Goal: Task Accomplishment & Management: Use online tool/utility

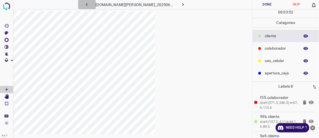
click at [90, 4] on icon "button" at bounding box center [87, 5] width 6 height 6
click at [170, 5] on icon "button" at bounding box center [183, 5] width 6 height 6
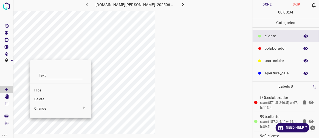
click at [44, 100] on span "Delete" at bounding box center [60, 99] width 53 height 5
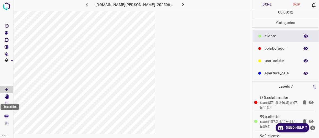
click at [8, 95] on icon "[Space] Edit" at bounding box center [6, 96] width 4 height 5
click at [90, 2] on icon "button" at bounding box center [87, 5] width 6 height 6
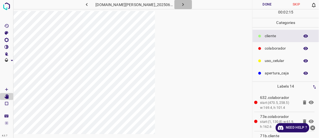
click at [170, 4] on icon "button" at bounding box center [183, 5] width 6 height 6
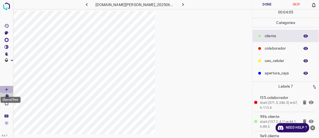
click at [7, 88] on icon "[Space] Draw" at bounding box center [6, 89] width 5 height 5
click at [7, 97] on icon "[Space] Edit" at bounding box center [6, 96] width 4 height 5
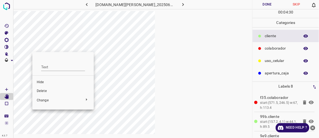
click at [45, 90] on span "Delete" at bounding box center [63, 90] width 53 height 5
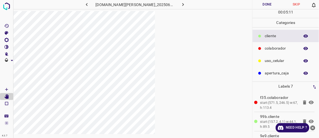
click at [90, 6] on icon "button" at bounding box center [87, 5] width 6 height 6
click at [90, 5] on icon "button" at bounding box center [87, 5] width 6 height 6
click at [170, 4] on icon "button" at bounding box center [184, 4] width 2 height 3
click at [7, 88] on icon "[Space] Draw" at bounding box center [6, 89] width 5 height 5
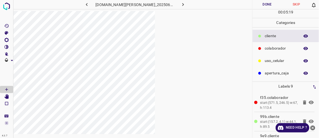
click at [90, 6] on icon "button" at bounding box center [87, 5] width 6 height 6
click at [7, 97] on icon "[Space] Edit" at bounding box center [6, 96] width 4 height 5
drag, startPoint x: 155, startPoint y: 67, endPoint x: 252, endPoint y: 71, distance: 96.7
click at [170, 71] on div at bounding box center [132, 80] width 239 height 138
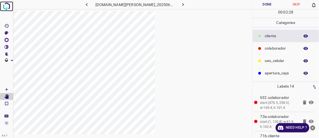
click at [5, 5] on img at bounding box center [7, 6] width 10 height 10
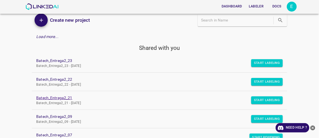
scroll to position [100, 0]
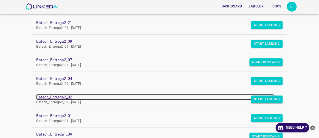
click at [65, 96] on link "Batech_Entrega2_02" at bounding box center [155, 97] width 238 height 6
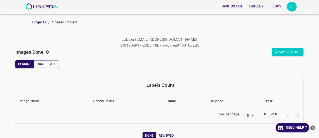
click at [252, 4] on button "Labeler" at bounding box center [256, 6] width 19 height 9
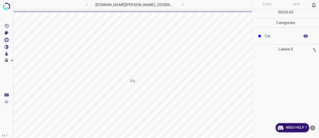
drag, startPoint x: 240, startPoint y: 23, endPoint x: 253, endPoint y: 14, distance: 15.2
click at [240, 23] on div "0%" at bounding box center [132, 81] width 239 height 138
click at [5, 5] on img at bounding box center [7, 6] width 10 height 10
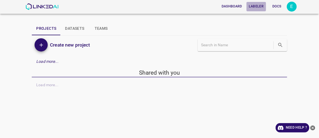
click at [254, 5] on button "Labeler" at bounding box center [256, 6] width 19 height 9
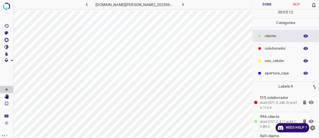
click at [90, 5] on icon "button" at bounding box center [87, 5] width 6 height 6
click at [180, 4] on icon "button" at bounding box center [183, 5] width 6 height 6
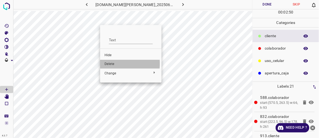
click at [106, 63] on span "Delete" at bounding box center [131, 63] width 53 height 5
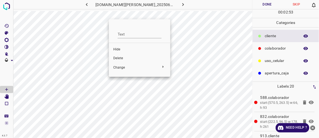
click at [118, 56] on span "Delete" at bounding box center [139, 58] width 53 height 5
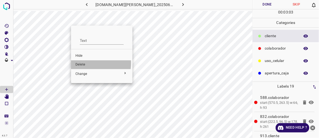
click at [84, 63] on span "Delete" at bounding box center [101, 64] width 53 height 5
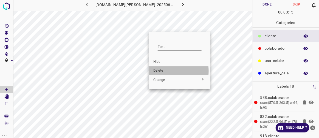
click at [163, 71] on span "Delete" at bounding box center [179, 70] width 53 height 5
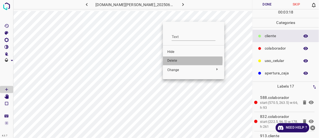
click at [175, 60] on span "Delete" at bounding box center [193, 60] width 53 height 5
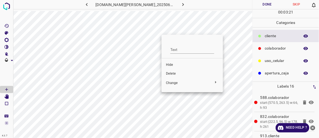
drag, startPoint x: 177, startPoint y: 74, endPoint x: 180, endPoint y: 71, distance: 3.9
click at [178, 74] on span "Delete" at bounding box center [192, 73] width 53 height 5
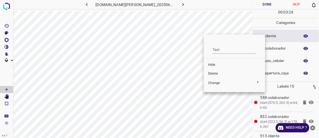
click at [220, 76] on li "Delete" at bounding box center [234, 73] width 61 height 9
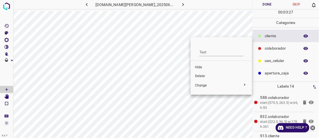
click at [206, 75] on span "Delete" at bounding box center [221, 76] width 53 height 5
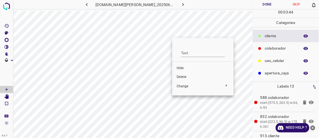
click at [182, 77] on span "Delete" at bounding box center [203, 76] width 53 height 5
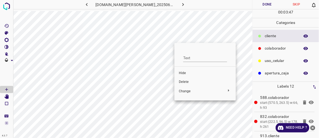
click at [181, 82] on span "Delete" at bounding box center [205, 81] width 53 height 5
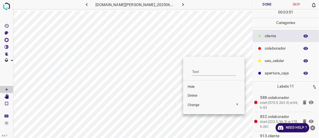
click at [194, 95] on span "Delete" at bounding box center [214, 95] width 53 height 5
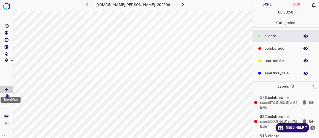
click at [7, 95] on div "[Space] Draw" at bounding box center [10, 98] width 21 height 10
click at [7, 95] on icon "[Space] Edit" at bounding box center [6, 96] width 4 height 5
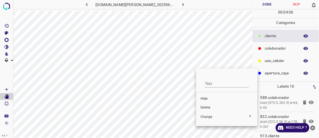
click at [209, 109] on span "Delete" at bounding box center [227, 107] width 53 height 5
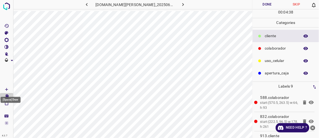
click at [10, 87] on Draw"] "[Space] Draw" at bounding box center [6, 89] width 13 height 7
click at [180, 5] on icon "button" at bounding box center [183, 5] width 6 height 6
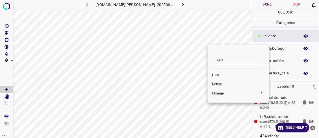
click at [219, 85] on span "Delete" at bounding box center [238, 84] width 53 height 5
click at [218, 82] on span "Delete" at bounding box center [237, 83] width 53 height 5
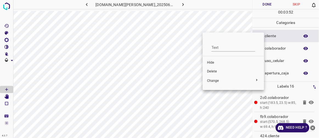
click at [210, 70] on span "Delete" at bounding box center [233, 71] width 53 height 5
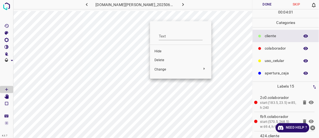
click at [167, 61] on span "Delete" at bounding box center [181, 60] width 53 height 5
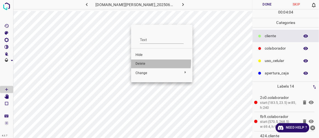
click at [144, 62] on span "Delete" at bounding box center [162, 63] width 53 height 5
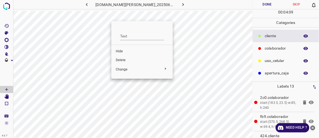
click at [122, 60] on span "Delete" at bounding box center [142, 60] width 53 height 5
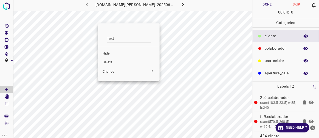
click at [106, 61] on span "Delete" at bounding box center [129, 62] width 53 height 5
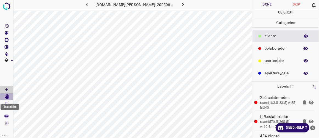
click at [8, 97] on icon "[Space] Edit" at bounding box center [6, 96] width 4 height 5
click at [180, 4] on icon "button" at bounding box center [183, 5] width 6 height 6
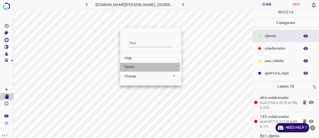
click at [129, 64] on li "Delete" at bounding box center [150, 67] width 61 height 9
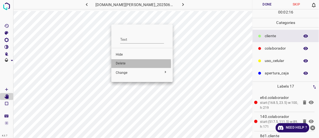
click at [121, 64] on span "Delete" at bounding box center [142, 63] width 53 height 5
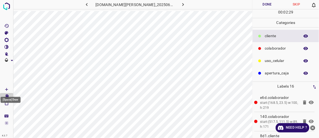
click at [10, 88] on Draw"] "[Space] Draw" at bounding box center [6, 89] width 13 height 7
click at [7, 96] on div "[Space] Draw" at bounding box center [10, 98] width 21 height 10
click at [7, 96] on icon "[Space] Edit" at bounding box center [6, 96] width 4 height 5
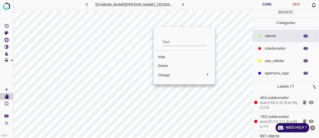
click at [161, 66] on span "Delete" at bounding box center [184, 65] width 53 height 5
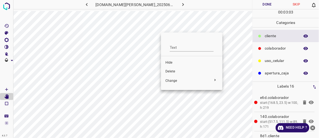
click at [170, 72] on span "Delete" at bounding box center [192, 71] width 53 height 5
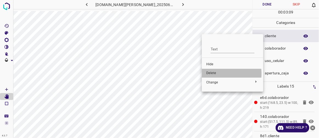
click at [208, 74] on span "Delete" at bounding box center [232, 73] width 53 height 5
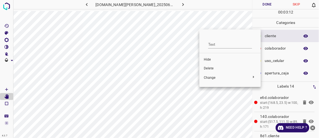
click at [209, 69] on span "Delete" at bounding box center [230, 68] width 53 height 5
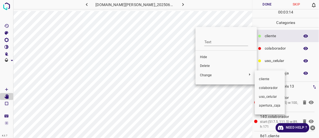
click at [202, 66] on div at bounding box center [159, 69] width 319 height 138
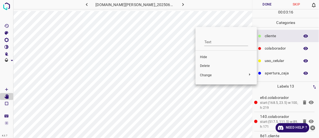
click at [205, 67] on span "Delete" at bounding box center [226, 65] width 53 height 5
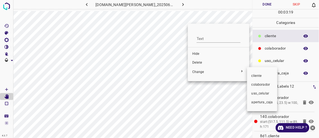
click at [199, 61] on div at bounding box center [159, 69] width 319 height 138
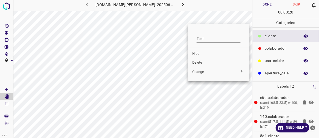
click at [199, 61] on span "Delete" at bounding box center [218, 62] width 53 height 5
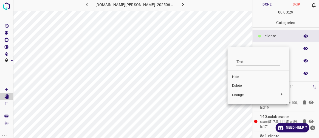
click at [242, 83] on span "Delete" at bounding box center [258, 85] width 53 height 5
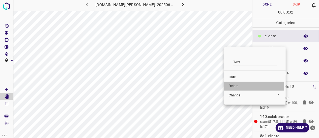
click at [237, 86] on span "Delete" at bounding box center [255, 85] width 53 height 5
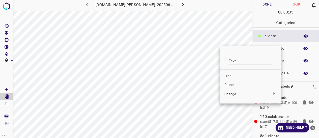
click at [230, 85] on span "Delete" at bounding box center [251, 84] width 53 height 5
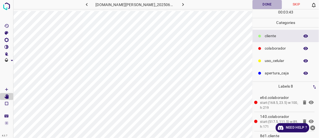
click at [260, 5] on button "Done" at bounding box center [267, 4] width 29 height 9
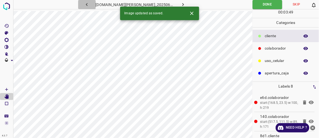
click at [90, 7] on icon "button" at bounding box center [87, 5] width 6 height 6
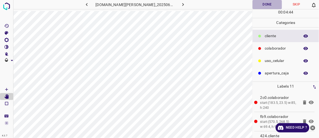
click at [265, 4] on button "Done" at bounding box center [267, 4] width 29 height 9
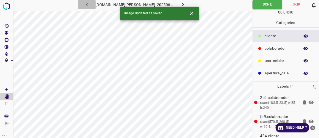
click at [90, 2] on icon "button" at bounding box center [87, 5] width 6 height 6
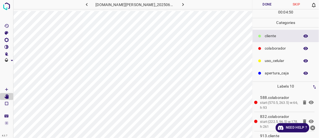
click at [263, 5] on button "Done" at bounding box center [267, 4] width 29 height 9
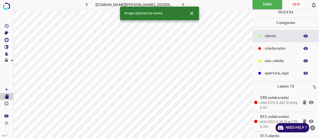
click at [90, 3] on icon "button" at bounding box center [87, 5] width 6 height 6
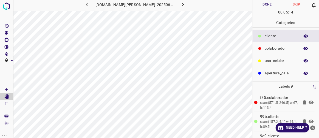
click at [270, 5] on button "Done" at bounding box center [267, 4] width 29 height 9
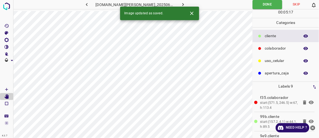
click at [90, 2] on icon "button" at bounding box center [87, 5] width 6 height 6
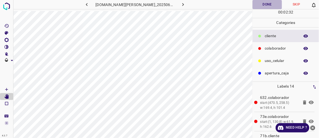
click at [266, 2] on button "Done" at bounding box center [267, 4] width 29 height 9
click at [90, 4] on icon "button" at bounding box center [87, 5] width 6 height 6
click at [274, 2] on button "Done" at bounding box center [267, 4] width 29 height 9
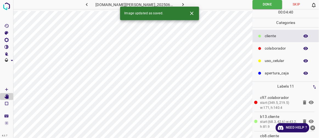
click at [90, 3] on icon "button" at bounding box center [87, 5] width 6 height 6
click at [263, 6] on button "Done" at bounding box center [267, 4] width 29 height 9
click at [90, 4] on icon "button" at bounding box center [87, 5] width 6 height 6
click at [273, 6] on button "Done" at bounding box center [267, 4] width 29 height 9
click at [90, 5] on icon "button" at bounding box center [87, 5] width 6 height 6
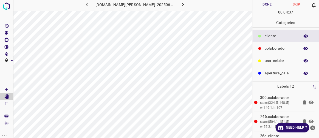
click at [261, 6] on button "Done" at bounding box center [267, 4] width 29 height 9
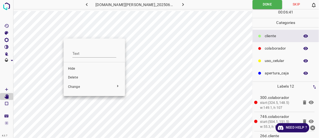
click at [77, 76] on span "Delete" at bounding box center [94, 77] width 53 height 5
click at [74, 78] on span "Delete" at bounding box center [92, 78] width 53 height 5
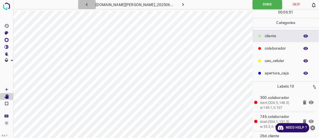
click at [90, 4] on icon "button" at bounding box center [87, 5] width 6 height 6
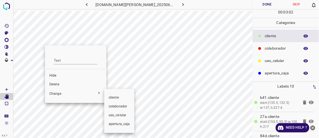
click at [55, 84] on div at bounding box center [159, 69] width 319 height 138
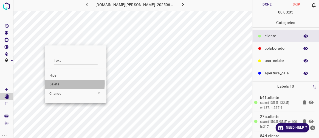
click at [56, 83] on span "Delete" at bounding box center [75, 84] width 53 height 5
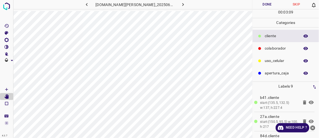
click at [90, 4] on icon "button" at bounding box center [87, 5] width 6 height 6
click at [180, 5] on icon "button" at bounding box center [183, 5] width 6 height 6
click at [275, 3] on button "Done" at bounding box center [267, 4] width 29 height 9
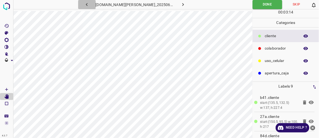
click at [90, 5] on icon "button" at bounding box center [87, 5] width 6 height 6
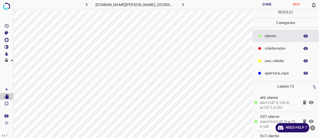
click at [264, 4] on button "Done" at bounding box center [267, 4] width 29 height 9
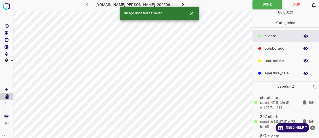
click at [90, 5] on icon "button" at bounding box center [87, 5] width 6 height 6
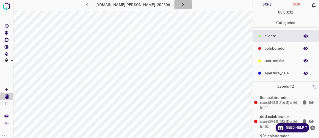
click at [180, 4] on icon "button" at bounding box center [183, 5] width 6 height 6
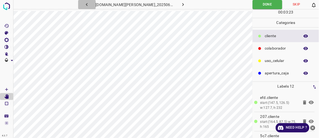
click at [90, 3] on icon "button" at bounding box center [87, 5] width 6 height 6
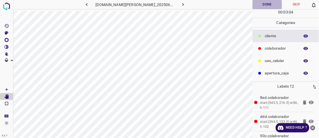
click at [264, 5] on button "Done" at bounding box center [267, 4] width 29 height 9
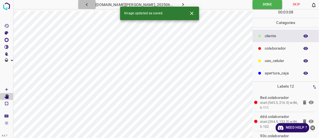
click at [90, 4] on icon "button" at bounding box center [87, 5] width 6 height 6
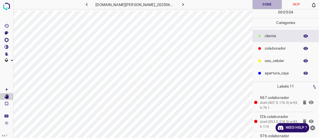
click at [268, 3] on button "Done" at bounding box center [267, 4] width 29 height 9
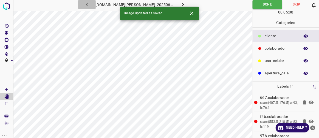
click at [90, 5] on icon "button" at bounding box center [87, 5] width 6 height 6
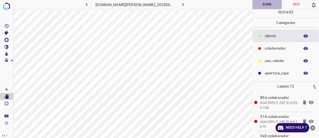
click at [265, 4] on button "Done" at bounding box center [267, 4] width 29 height 9
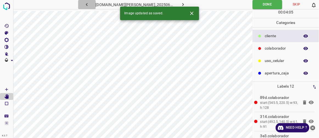
click at [90, 5] on icon "button" at bounding box center [87, 5] width 6 height 6
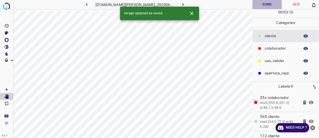
click at [270, 4] on button "Done" at bounding box center [267, 4] width 29 height 9
click at [90, 5] on icon "button" at bounding box center [87, 5] width 6 height 6
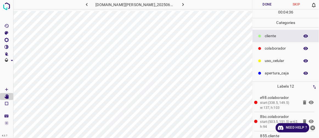
click at [265, 4] on button "Done" at bounding box center [267, 4] width 29 height 9
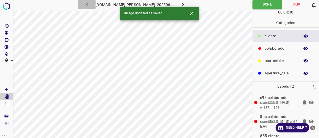
click at [90, 3] on icon "button" at bounding box center [87, 5] width 6 height 6
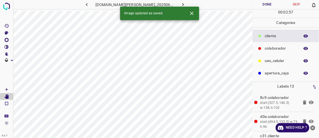
click at [267, 4] on button "Done" at bounding box center [267, 4] width 29 height 9
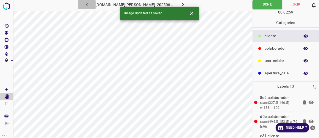
click at [90, 3] on icon "button" at bounding box center [87, 5] width 6 height 6
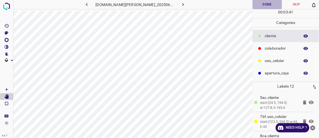
click at [270, 5] on button "Done" at bounding box center [267, 4] width 29 height 9
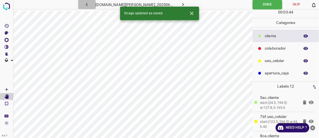
click at [90, 4] on icon "button" at bounding box center [87, 5] width 6 height 6
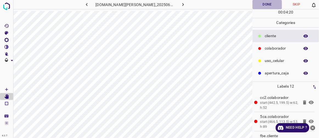
click at [267, 4] on button "Done" at bounding box center [267, 4] width 29 height 9
click at [90, 6] on icon "button" at bounding box center [87, 5] width 6 height 6
click at [268, 4] on button "Done" at bounding box center [267, 4] width 29 height 9
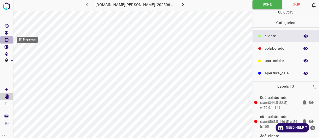
click at [8, 40] on icon "[C] Brightness" at bounding box center [6, 40] width 4 height 4
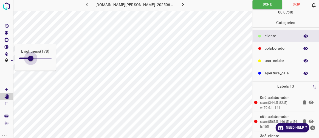
type input "170"
drag, startPoint x: 25, startPoint y: 58, endPoint x: 30, endPoint y: 59, distance: 5.7
click at [30, 59] on span at bounding box center [30, 57] width 5 height 5
click at [90, 6] on icon "button" at bounding box center [87, 5] width 6 height 6
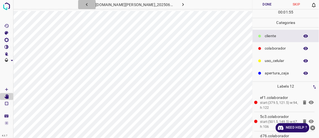
click at [90, 6] on icon "button" at bounding box center [87, 5] width 6 height 6
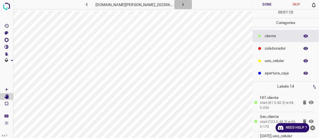
click at [177, 9] on button "button" at bounding box center [184, 4] width 18 height 9
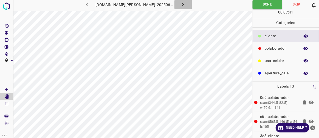
click at [180, 7] on icon "button" at bounding box center [183, 5] width 6 height 6
click at [183, 5] on icon "button" at bounding box center [184, 4] width 2 height 3
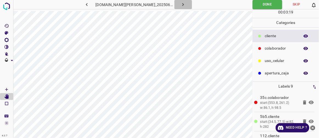
click at [183, 5] on icon "button" at bounding box center [184, 4] width 2 height 3
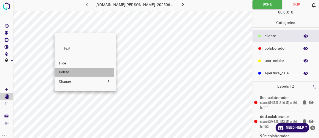
click at [65, 72] on span "Delete" at bounding box center [85, 72] width 53 height 5
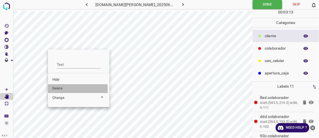
drag, startPoint x: 58, startPoint y: 89, endPoint x: 60, endPoint y: 82, distance: 7.4
click at [58, 89] on span "Delete" at bounding box center [78, 88] width 53 height 5
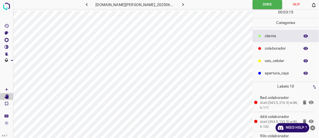
click at [180, 5] on icon "button" at bounding box center [183, 5] width 6 height 6
click at [90, 5] on icon "button" at bounding box center [87, 5] width 6 height 6
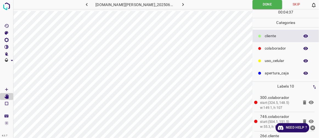
click at [90, 5] on icon "button" at bounding box center [87, 5] width 6 height 6
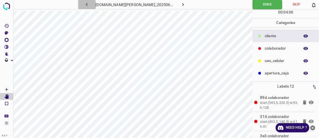
click at [90, 5] on icon "button" at bounding box center [87, 5] width 6 height 6
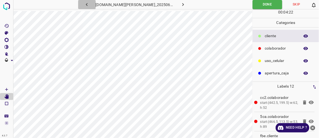
click at [90, 5] on icon "button" at bounding box center [87, 5] width 6 height 6
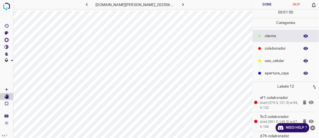
click at [263, 8] on button "Done" at bounding box center [267, 4] width 29 height 9
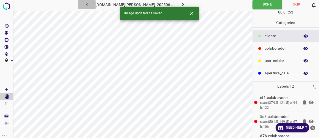
click at [90, 7] on icon "button" at bounding box center [87, 5] width 6 height 6
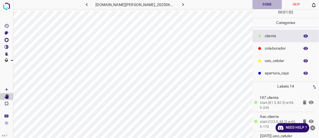
click at [259, 4] on button "Done" at bounding box center [267, 4] width 29 height 9
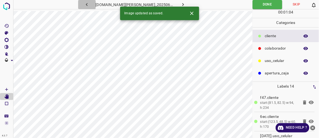
click at [90, 5] on icon "button" at bounding box center [87, 5] width 6 height 6
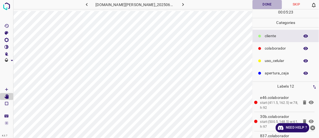
click at [256, 7] on button "Done" at bounding box center [267, 4] width 29 height 9
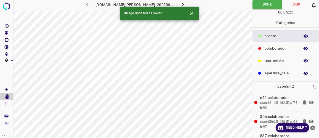
click at [90, 4] on icon "button" at bounding box center [87, 5] width 6 height 6
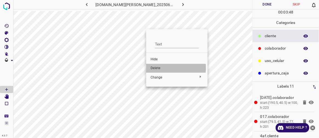
click at [160, 68] on span "Delete" at bounding box center [177, 68] width 53 height 5
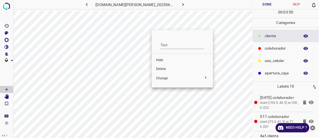
click at [160, 69] on span "Delete" at bounding box center [182, 68] width 53 height 5
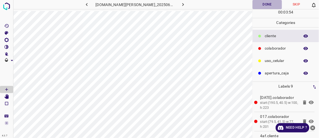
click at [265, 6] on button "Done" at bounding box center [267, 4] width 29 height 9
click at [180, 5] on icon "button" at bounding box center [183, 5] width 6 height 6
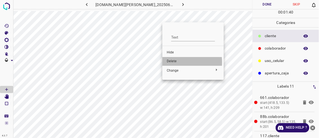
click at [172, 62] on span "Delete" at bounding box center [193, 61] width 53 height 5
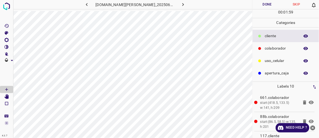
click at [269, 4] on button "Done" at bounding box center [267, 4] width 29 height 9
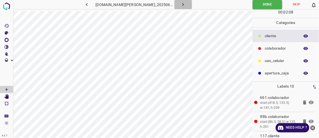
click at [180, 5] on button "button" at bounding box center [184, 4] width 18 height 9
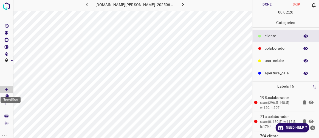
click at [8, 94] on div "[Space] Draw" at bounding box center [10, 98] width 21 height 10
click at [7, 95] on icon "[Space] Edit" at bounding box center [6, 96] width 5 height 5
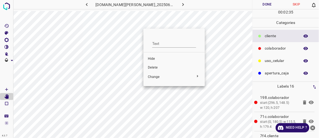
click at [154, 67] on span "Delete" at bounding box center [174, 67] width 53 height 5
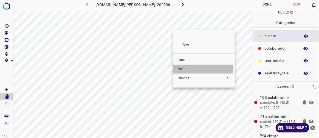
click at [186, 68] on span "Delete" at bounding box center [204, 68] width 53 height 5
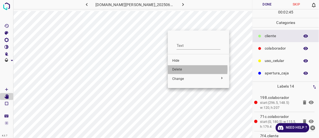
click at [178, 69] on span "Delete" at bounding box center [198, 69] width 53 height 5
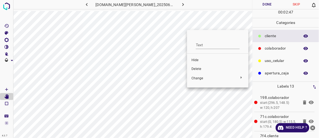
click at [191, 69] on li "Delete" at bounding box center [217, 69] width 61 height 9
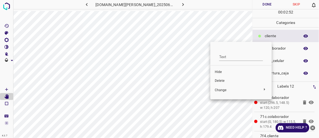
click at [218, 78] on span "Delete" at bounding box center [241, 80] width 53 height 5
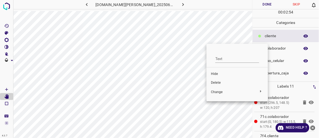
click at [216, 82] on span "Delete" at bounding box center [237, 82] width 53 height 5
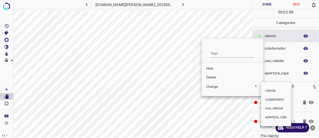
click at [215, 75] on div at bounding box center [159, 69] width 319 height 138
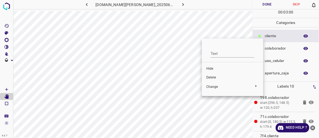
click at [213, 78] on span "Delete" at bounding box center [232, 77] width 53 height 5
click at [214, 80] on span "Delete" at bounding box center [233, 79] width 53 height 5
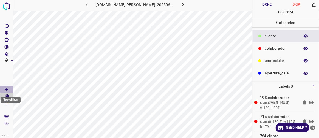
click at [9, 89] on icon "[Space] Draw" at bounding box center [6, 89] width 5 height 5
click at [271, 5] on button "Done" at bounding box center [267, 4] width 29 height 9
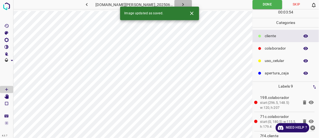
click at [180, 4] on icon "button" at bounding box center [183, 5] width 6 height 6
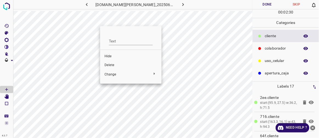
click at [114, 64] on span "Delete" at bounding box center [131, 65] width 53 height 5
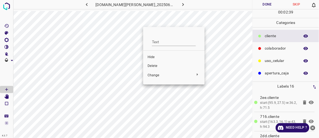
click at [155, 66] on span "Delete" at bounding box center [174, 65] width 53 height 5
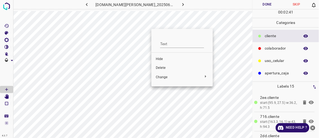
click at [164, 66] on span "Delete" at bounding box center [182, 67] width 53 height 5
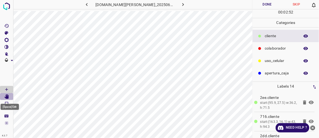
click at [7, 95] on icon "[Space] Edit" at bounding box center [6, 96] width 4 height 5
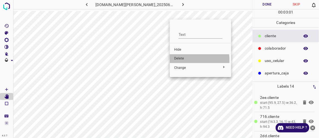
click at [180, 60] on span "Delete" at bounding box center [200, 58] width 53 height 5
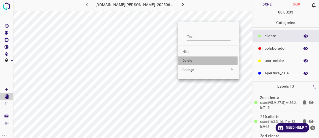
drag, startPoint x: 187, startPoint y: 61, endPoint x: 186, endPoint y: 54, distance: 7.0
click at [187, 61] on span "Delete" at bounding box center [209, 60] width 53 height 5
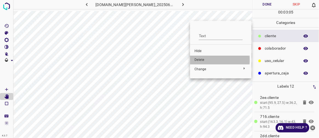
click at [200, 60] on span "Delete" at bounding box center [221, 59] width 53 height 5
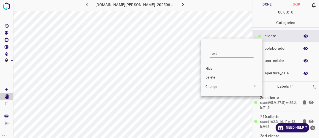
click at [202, 37] on div at bounding box center [159, 69] width 319 height 138
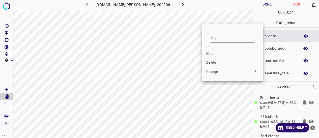
click at [213, 61] on span "Delete" at bounding box center [232, 62] width 53 height 5
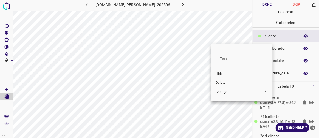
click at [221, 80] on li "Delete" at bounding box center [241, 82] width 61 height 9
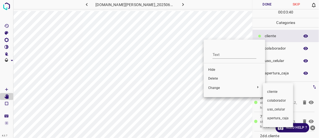
click at [215, 79] on div at bounding box center [159, 69] width 319 height 138
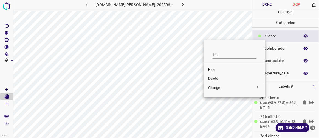
click at [212, 79] on span "Delete" at bounding box center [234, 78] width 53 height 5
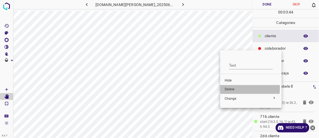
click at [228, 88] on span "Delete" at bounding box center [251, 89] width 53 height 5
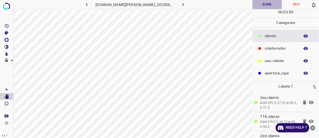
click at [269, 5] on button "Done" at bounding box center [267, 4] width 29 height 9
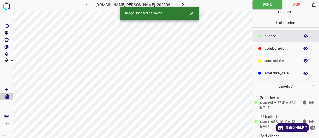
click at [181, 1] on button "button" at bounding box center [184, 4] width 18 height 9
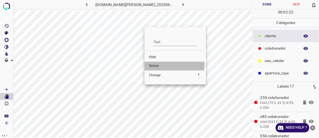
click at [155, 64] on span "Delete" at bounding box center [175, 65] width 53 height 5
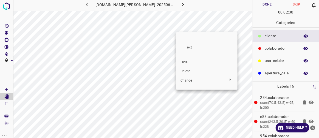
click at [183, 71] on span "Delete" at bounding box center [207, 71] width 53 height 5
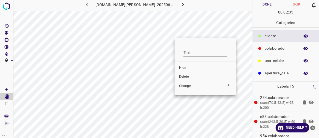
click at [181, 35] on div at bounding box center [159, 69] width 319 height 138
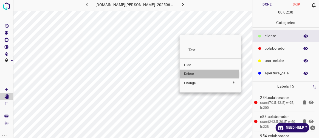
click at [189, 74] on span "Delete" at bounding box center [210, 73] width 53 height 5
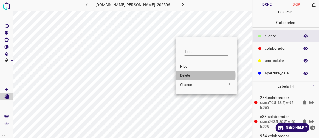
click at [186, 75] on span "Delete" at bounding box center [206, 75] width 53 height 5
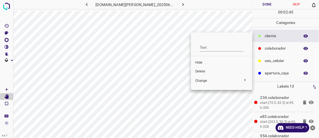
click at [202, 72] on span "Delete" at bounding box center [221, 71] width 53 height 5
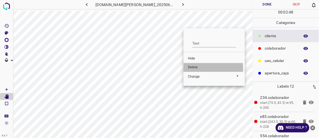
click at [193, 69] on span "Delete" at bounding box center [214, 67] width 53 height 5
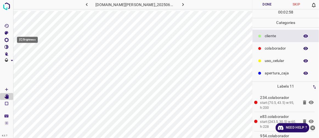
click at [8, 40] on icon "[C] Brightness" at bounding box center [6, 40] width 4 height 4
type input "170"
drag, startPoint x: 26, startPoint y: 57, endPoint x: 30, endPoint y: 58, distance: 4.3
click at [30, 58] on span at bounding box center [29, 57] width 5 height 5
click at [267, 2] on button "Done" at bounding box center [267, 4] width 29 height 9
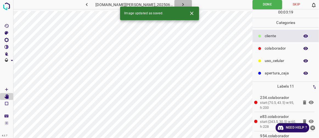
click at [180, 3] on icon "button" at bounding box center [183, 5] width 6 height 6
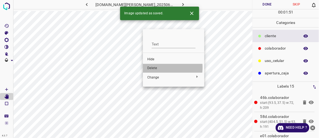
click at [161, 67] on span "Delete" at bounding box center [173, 68] width 53 height 5
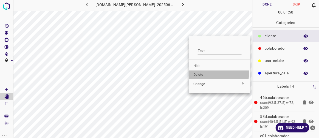
click at [197, 73] on span "Delete" at bounding box center [220, 74] width 53 height 5
click at [199, 75] on span "Delete" at bounding box center [222, 75] width 53 height 5
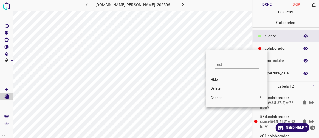
click at [220, 89] on span "Delete" at bounding box center [237, 88] width 53 height 5
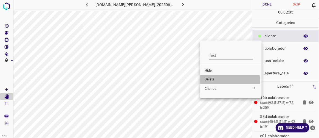
click at [214, 80] on span "Delete" at bounding box center [231, 79] width 53 height 5
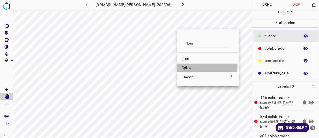
click at [190, 66] on span "Delete" at bounding box center [208, 67] width 53 height 5
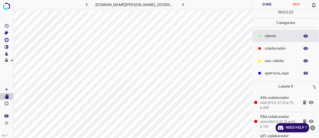
click at [271, 5] on button "Done" at bounding box center [267, 4] width 29 height 9
click at [180, 4] on icon "button" at bounding box center [183, 5] width 6 height 6
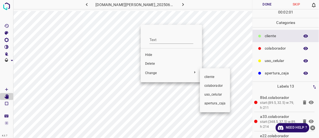
click at [154, 64] on div at bounding box center [159, 69] width 319 height 138
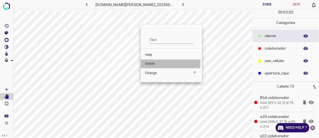
click at [155, 63] on span "Delete" at bounding box center [171, 63] width 53 height 5
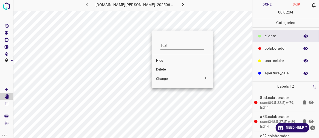
click at [163, 66] on li "Delete" at bounding box center [182, 69] width 61 height 9
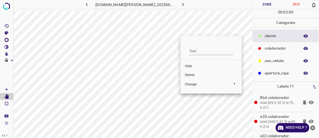
click at [191, 74] on span "Delete" at bounding box center [211, 74] width 53 height 5
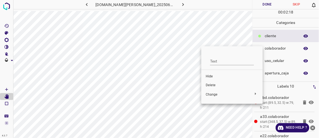
click at [210, 83] on span "Delete" at bounding box center [232, 85] width 53 height 5
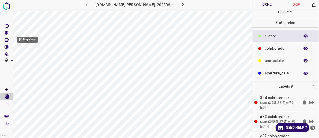
click at [8, 39] on icon "[C] Brightness" at bounding box center [6, 40] width 4 height 4
type input "233"
drag, startPoint x: 28, startPoint y: 57, endPoint x: 34, endPoint y: 59, distance: 6.9
click at [34, 59] on span at bounding box center [32, 57] width 5 height 5
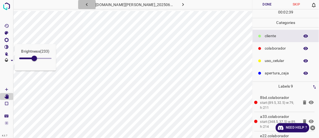
click at [90, 4] on icon "button" at bounding box center [87, 5] width 6 height 6
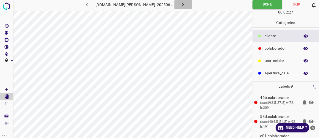
click at [180, 4] on icon "button" at bounding box center [183, 5] width 6 height 6
click at [276, 1] on button "Done" at bounding box center [267, 4] width 29 height 9
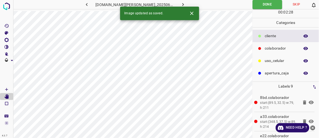
click at [181, 5] on button "button" at bounding box center [184, 4] width 18 height 9
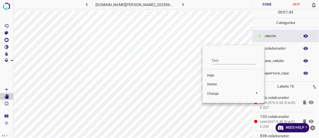
drag, startPoint x: 214, startPoint y: 84, endPoint x: 214, endPoint y: 80, distance: 3.9
click at [214, 82] on span "Delete" at bounding box center [233, 84] width 53 height 5
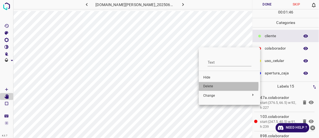
click at [206, 85] on span "Delete" at bounding box center [229, 86] width 53 height 5
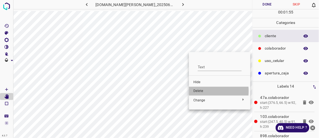
click at [198, 91] on span "Delete" at bounding box center [220, 90] width 53 height 5
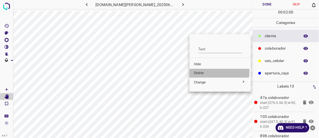
click at [197, 71] on span "Delete" at bounding box center [220, 73] width 53 height 5
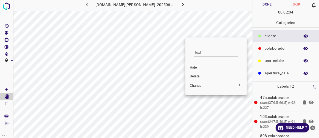
click at [187, 35] on div at bounding box center [159, 69] width 319 height 138
click at [186, 30] on div at bounding box center [159, 69] width 319 height 138
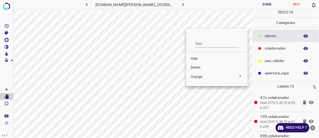
click at [192, 67] on span "Delete" at bounding box center [217, 67] width 53 height 5
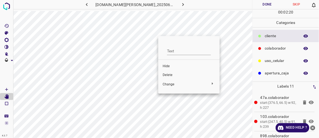
click at [167, 74] on span "Delete" at bounding box center [189, 74] width 53 height 5
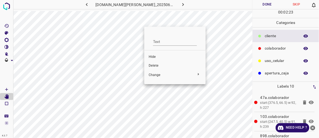
click at [156, 63] on span "Delete" at bounding box center [175, 65] width 53 height 5
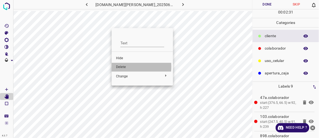
click at [126, 66] on span "Delete" at bounding box center [142, 67] width 53 height 5
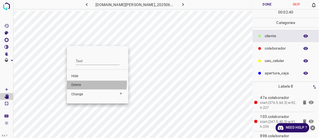
click at [77, 82] on span "Delete" at bounding box center [97, 84] width 53 height 5
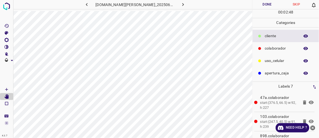
click at [270, 4] on button "Done" at bounding box center [267, 4] width 29 height 9
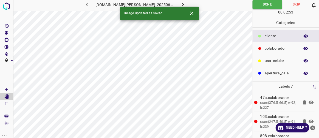
click at [180, 2] on icon "button" at bounding box center [183, 5] width 6 height 6
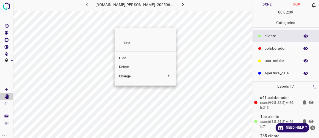
click at [126, 67] on span "Delete" at bounding box center [145, 67] width 53 height 5
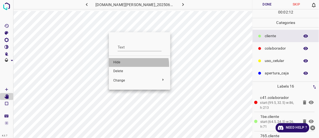
click at [124, 66] on li "Hide" at bounding box center [139, 62] width 61 height 9
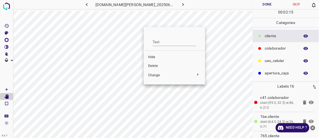
click at [156, 67] on span "Delete" at bounding box center [174, 65] width 53 height 5
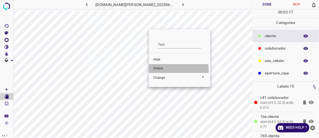
click at [158, 69] on span "Delete" at bounding box center [179, 68] width 53 height 5
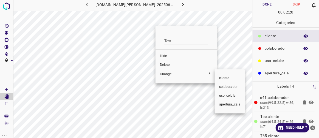
click at [163, 65] on div at bounding box center [159, 69] width 319 height 138
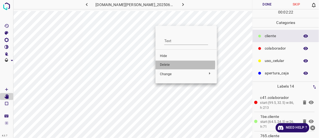
click at [168, 64] on span "Delete" at bounding box center [186, 64] width 53 height 5
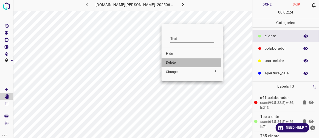
click at [177, 63] on span "Delete" at bounding box center [192, 62] width 53 height 5
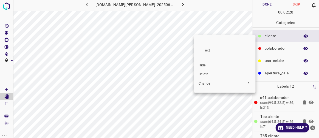
click at [207, 76] on span "Delete" at bounding box center [225, 74] width 53 height 5
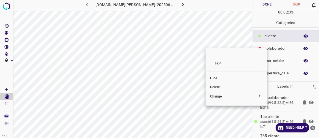
click at [214, 86] on span "Delete" at bounding box center [236, 87] width 53 height 5
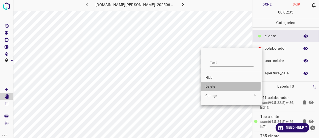
click at [211, 85] on span "Delete" at bounding box center [232, 86] width 53 height 5
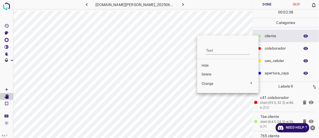
click at [206, 74] on span "Delete" at bounding box center [228, 74] width 53 height 5
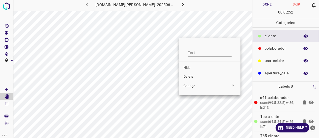
click at [175, 38] on div at bounding box center [159, 69] width 319 height 138
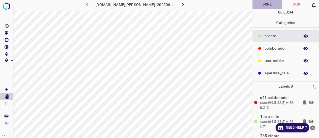
click at [265, 1] on button "Done" at bounding box center [267, 4] width 29 height 9
click at [183, 4] on icon "button" at bounding box center [184, 4] width 2 height 3
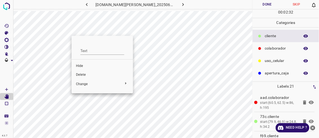
click at [83, 73] on span "Delete" at bounding box center [102, 74] width 53 height 5
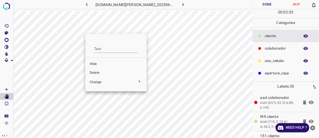
click at [100, 74] on span "Delete" at bounding box center [116, 72] width 53 height 5
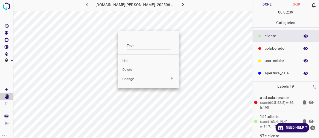
click at [132, 68] on span "Delete" at bounding box center [148, 69] width 53 height 5
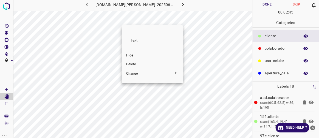
click at [117, 44] on div at bounding box center [159, 69] width 319 height 138
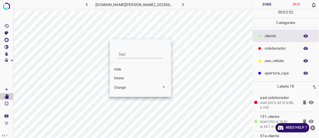
click at [122, 78] on span "Delete" at bounding box center [140, 78] width 53 height 5
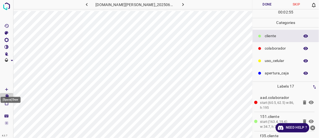
click at [9, 89] on Draw"] "[Space] Draw" at bounding box center [6, 89] width 13 height 7
click at [7, 96] on icon "[Space] Edit" at bounding box center [6, 96] width 4 height 5
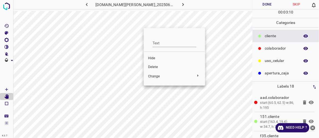
click at [153, 66] on span "Delete" at bounding box center [174, 67] width 53 height 5
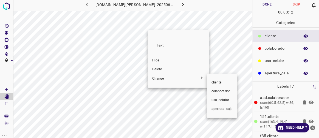
click at [158, 70] on div at bounding box center [159, 69] width 319 height 138
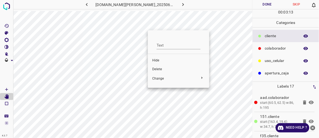
click at [156, 67] on span "Delete" at bounding box center [178, 69] width 53 height 5
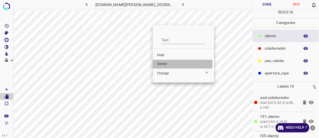
click at [160, 63] on span "Delete" at bounding box center [183, 63] width 53 height 5
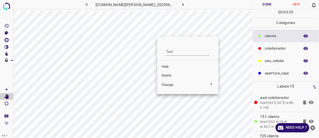
click at [169, 74] on span "Delete" at bounding box center [188, 75] width 53 height 5
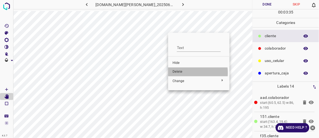
click at [179, 73] on span "Delete" at bounding box center [199, 71] width 53 height 5
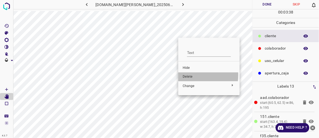
click at [189, 75] on span "Delete" at bounding box center [209, 76] width 53 height 5
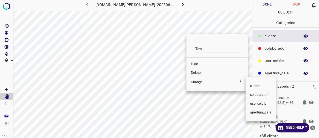
click at [195, 73] on div at bounding box center [159, 69] width 319 height 138
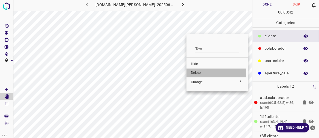
click at [196, 72] on span "Delete" at bounding box center [217, 72] width 53 height 5
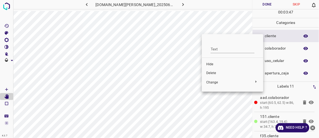
click at [213, 73] on span "Delete" at bounding box center [232, 73] width 53 height 5
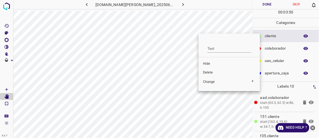
click at [205, 72] on span "Delete" at bounding box center [229, 72] width 53 height 5
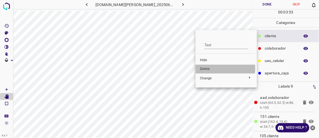
click at [208, 68] on span "Delete" at bounding box center [226, 68] width 53 height 5
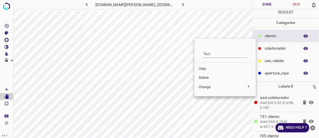
click at [207, 77] on span "Delete" at bounding box center [225, 77] width 53 height 5
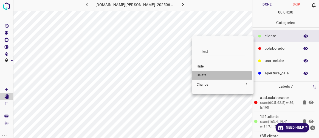
click at [204, 76] on span "Delete" at bounding box center [223, 75] width 53 height 5
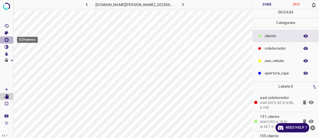
click at [11, 38] on Brightness"] "[C] Brightness" at bounding box center [6, 39] width 13 height 7
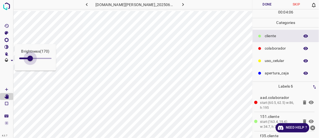
type input "191"
drag, startPoint x: 26, startPoint y: 57, endPoint x: 32, endPoint y: 58, distance: 6.1
click at [32, 58] on span at bounding box center [31, 57] width 5 height 5
click at [96, 4] on button "button" at bounding box center [87, 4] width 18 height 9
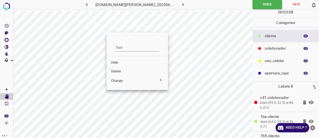
click at [118, 71] on span "Delete" at bounding box center [137, 71] width 53 height 5
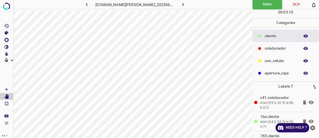
click at [180, 5] on icon "button" at bounding box center [183, 5] width 6 height 6
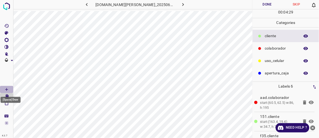
drag, startPoint x: 11, startPoint y: 88, endPoint x: 13, endPoint y: 84, distance: 4.2
click at [11, 87] on Draw"] "[Space] Draw" at bounding box center [6, 89] width 13 height 7
click at [263, 7] on button "Done" at bounding box center [267, 4] width 29 height 9
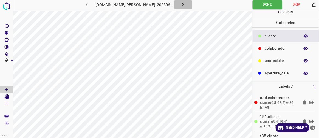
click at [180, 3] on button "button" at bounding box center [184, 4] width 18 height 9
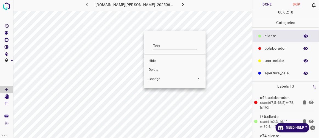
click at [152, 69] on span "Delete" at bounding box center [175, 69] width 53 height 5
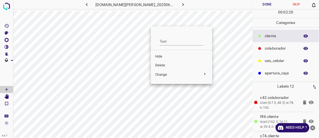
click at [161, 65] on span "Delete" at bounding box center [181, 65] width 53 height 5
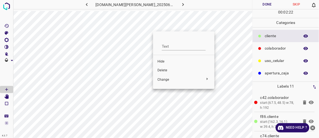
click at [166, 69] on span "Delete" at bounding box center [184, 70] width 53 height 5
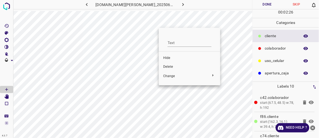
click at [172, 66] on span "Delete" at bounding box center [189, 66] width 53 height 5
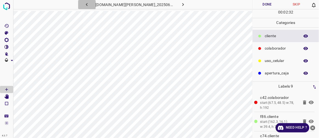
click at [88, 5] on icon "button" at bounding box center [87, 4] width 2 height 3
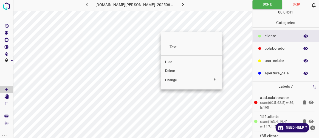
click at [172, 72] on span "Delete" at bounding box center [191, 70] width 53 height 5
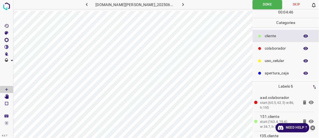
click at [180, 5] on icon "button" at bounding box center [183, 5] width 6 height 6
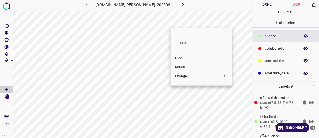
drag, startPoint x: 179, startPoint y: 66, endPoint x: 178, endPoint y: 64, distance: 2.8
click at [179, 66] on span "Delete" at bounding box center [201, 67] width 53 height 5
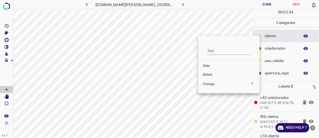
click at [208, 76] on span "Delete" at bounding box center [229, 74] width 53 height 5
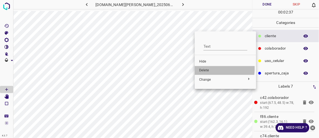
click at [202, 68] on span "Delete" at bounding box center [225, 70] width 53 height 5
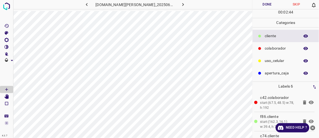
click at [262, 5] on button "Done" at bounding box center [267, 4] width 29 height 9
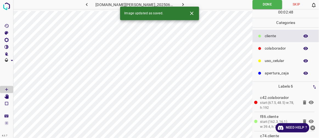
click at [180, 2] on icon "button" at bounding box center [183, 5] width 6 height 6
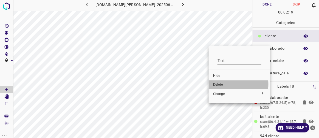
click at [219, 84] on span "Delete" at bounding box center [239, 84] width 53 height 5
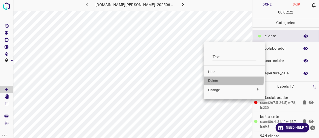
click at [212, 79] on span "Delete" at bounding box center [234, 80] width 53 height 5
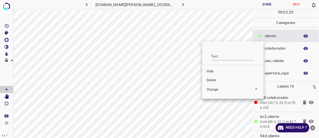
drag, startPoint x: 208, startPoint y: 78, endPoint x: 202, endPoint y: 71, distance: 9.4
click at [208, 78] on span "Delete" at bounding box center [233, 80] width 53 height 5
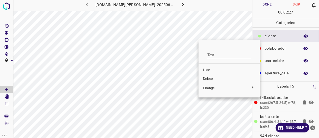
drag, startPoint x: 210, startPoint y: 78, endPoint x: 206, endPoint y: 75, distance: 5.3
click at [208, 77] on span "Delete" at bounding box center [229, 78] width 53 height 5
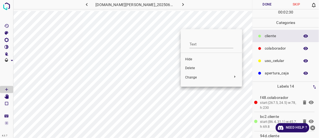
click at [191, 66] on span "Delete" at bounding box center [211, 68] width 53 height 5
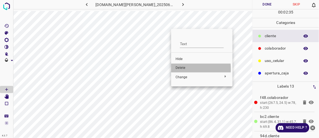
drag, startPoint x: 181, startPoint y: 69, endPoint x: 178, endPoint y: 65, distance: 4.7
click at [180, 68] on span "Delete" at bounding box center [202, 67] width 53 height 5
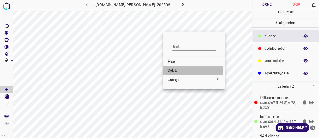
click at [174, 70] on span "Delete" at bounding box center [194, 70] width 53 height 5
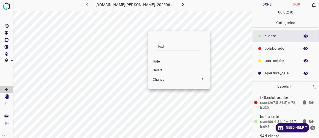
drag, startPoint x: 161, startPoint y: 70, endPoint x: 158, endPoint y: 68, distance: 3.7
click at [160, 69] on span "Delete" at bounding box center [179, 70] width 53 height 5
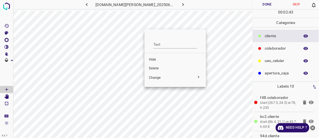
click at [155, 69] on span "Delete" at bounding box center [175, 68] width 53 height 5
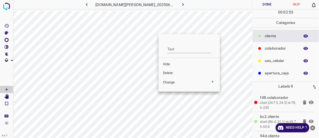
drag, startPoint x: 157, startPoint y: 46, endPoint x: 157, endPoint y: 51, distance: 4.4
click at [157, 51] on div at bounding box center [159, 69] width 319 height 138
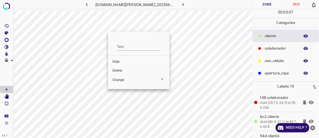
click at [121, 70] on span "Delete" at bounding box center [139, 70] width 53 height 5
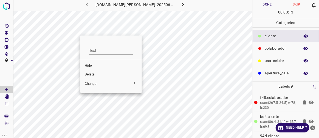
click at [92, 72] on span "Delete" at bounding box center [111, 74] width 53 height 5
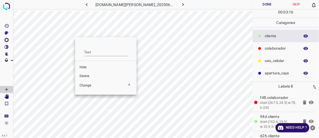
click at [89, 76] on span "Delete" at bounding box center [106, 76] width 53 height 5
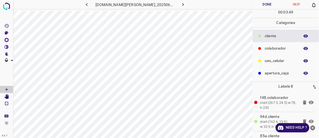
click at [309, 102] on icon at bounding box center [311, 102] width 5 height 4
click at [308, 102] on icon at bounding box center [311, 102] width 7 height 7
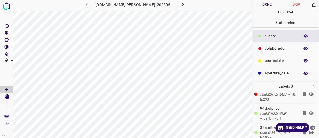
scroll to position [17, 0]
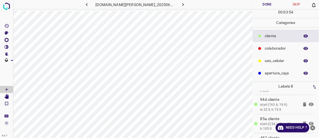
click at [309, 104] on icon at bounding box center [311, 104] width 5 height 4
click at [309, 104] on icon at bounding box center [311, 104] width 7 height 7
click at [309, 104] on icon at bounding box center [311, 104] width 5 height 4
click at [309, 104] on icon at bounding box center [311, 104] width 7 height 7
click at [309, 122] on icon at bounding box center [311, 123] width 5 height 4
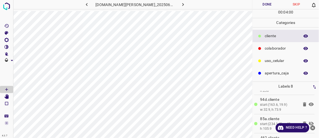
click at [309, 122] on icon at bounding box center [311, 123] width 5 height 4
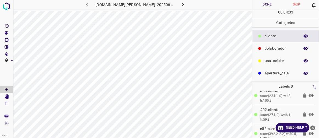
scroll to position [51, 0]
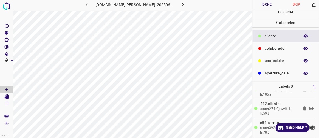
click at [308, 108] on icon at bounding box center [311, 108] width 7 height 7
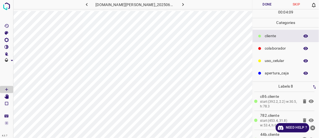
click at [309, 100] on icon at bounding box center [311, 101] width 7 height 7
click at [309, 100] on icon at bounding box center [311, 101] width 5 height 4
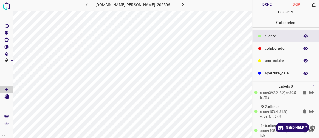
scroll to position [87, 0]
click at [309, 109] on icon at bounding box center [311, 110] width 5 height 4
drag, startPoint x: 315, startPoint y: 123, endPoint x: 313, endPoint y: 131, distance: 8.3
click at [313, 131] on div "Need Help ?" at bounding box center [296, 127] width 41 height 9
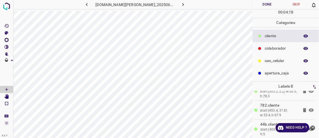
click at [312, 128] on icon "close-help" at bounding box center [313, 128] width 6 height 6
click at [309, 127] on icon at bounding box center [311, 128] width 7 height 7
click at [309, 127] on icon at bounding box center [311, 129] width 5 height 4
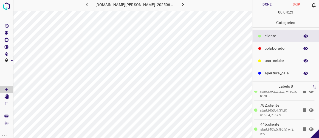
click at [303, 127] on icon at bounding box center [304, 129] width 3 height 4
click at [263, 4] on button "Done" at bounding box center [267, 4] width 29 height 9
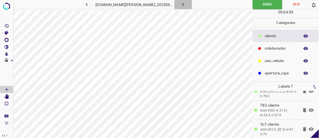
click at [180, 4] on icon "button" at bounding box center [183, 5] width 6 height 6
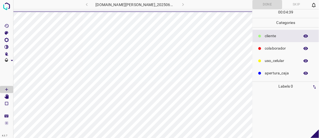
scroll to position [0, 0]
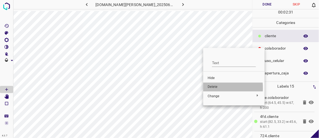
click at [207, 88] on li "Delete" at bounding box center [233, 86] width 61 height 9
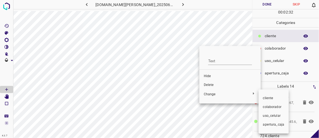
click at [206, 86] on div at bounding box center [159, 69] width 319 height 138
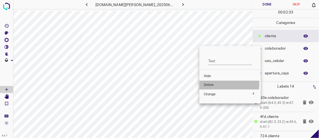
click at [206, 83] on span "Delete" at bounding box center [230, 84] width 53 height 5
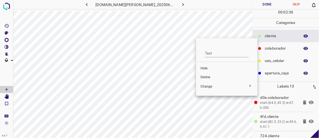
click at [204, 78] on span "Delete" at bounding box center [227, 77] width 53 height 5
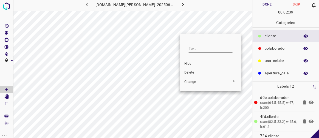
click at [167, 55] on div at bounding box center [159, 69] width 319 height 138
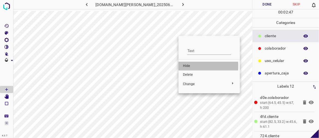
click at [193, 66] on span "Hide" at bounding box center [209, 65] width 53 height 5
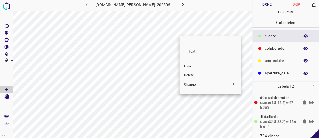
click at [190, 75] on span "Delete" at bounding box center [210, 75] width 53 height 5
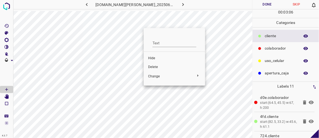
click at [155, 68] on span "Delete" at bounding box center [174, 67] width 53 height 5
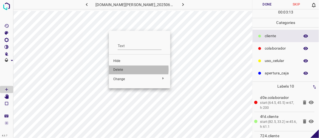
click at [127, 69] on span "Delete" at bounding box center [139, 69] width 53 height 5
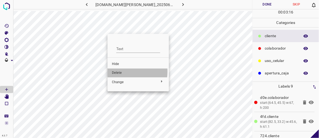
drag, startPoint x: 124, startPoint y: 71, endPoint x: 122, endPoint y: 68, distance: 3.9
click at [124, 71] on span "Delete" at bounding box center [138, 72] width 53 height 5
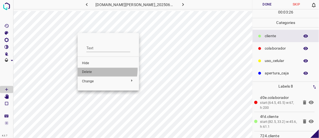
click at [91, 69] on li "Delete" at bounding box center [108, 72] width 61 height 9
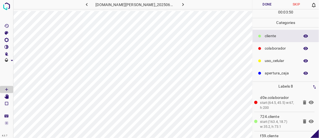
click at [309, 121] on icon at bounding box center [311, 121] width 5 height 4
click at [308, 120] on icon at bounding box center [311, 121] width 7 height 7
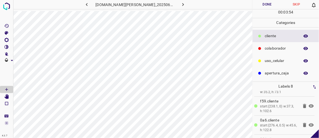
scroll to position [37, 0]
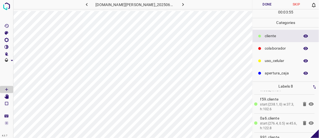
click at [309, 102] on icon at bounding box center [311, 104] width 5 height 4
click at [308, 102] on icon at bounding box center [311, 103] width 7 height 7
click at [309, 122] on icon at bounding box center [311, 122] width 7 height 7
click at [309, 121] on icon at bounding box center [311, 123] width 5 height 4
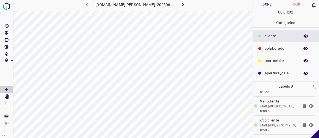
scroll to position [77, 0]
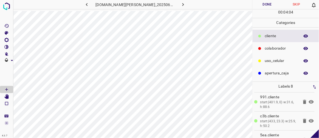
click at [309, 100] on icon at bounding box center [311, 102] width 5 height 4
click at [309, 100] on icon at bounding box center [311, 101] width 5 height 4
click at [309, 119] on icon at bounding box center [311, 120] width 7 height 7
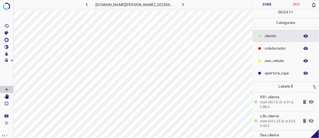
click at [309, 119] on icon at bounding box center [311, 120] width 7 height 7
click at [303, 119] on icon at bounding box center [304, 120] width 3 height 4
click at [309, 118] on icon at bounding box center [311, 120] width 5 height 4
click at [308, 118] on icon at bounding box center [311, 120] width 7 height 7
click at [309, 119] on icon at bounding box center [311, 120] width 5 height 4
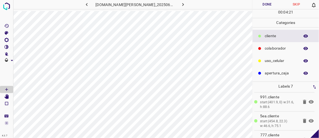
scroll to position [89, 0]
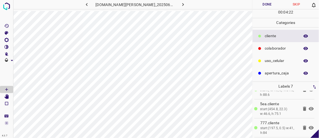
click at [309, 125] on icon at bounding box center [311, 127] width 5 height 4
click at [303, 127] on icon at bounding box center [304, 127] width 3 height 4
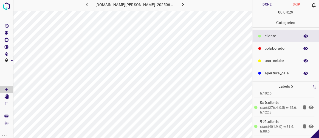
scroll to position [51, 0]
click at [303, 125] on icon at bounding box center [304, 127] width 3 height 4
click at [309, 125] on icon at bounding box center [311, 127] width 5 height 4
click at [308, 124] on icon at bounding box center [311, 127] width 7 height 7
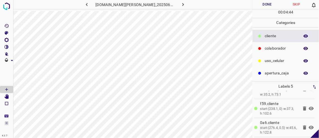
scroll to position [51, 0]
click at [273, 4] on button "Done" at bounding box center [267, 4] width 29 height 9
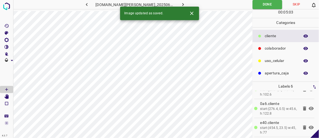
click at [180, 2] on icon "button" at bounding box center [183, 5] width 6 height 6
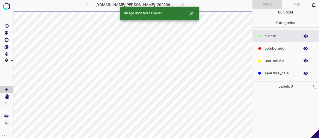
scroll to position [0, 0]
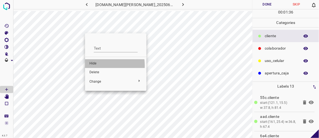
click at [95, 65] on span "Hide" at bounding box center [115, 63] width 53 height 5
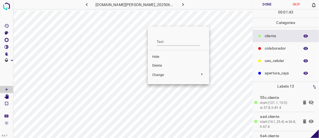
click at [161, 64] on span "Delete" at bounding box center [178, 65] width 53 height 5
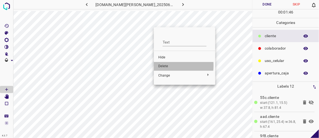
click at [162, 65] on span "Delete" at bounding box center [184, 66] width 53 height 5
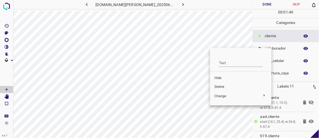
drag, startPoint x: 223, startPoint y: 85, endPoint x: 221, endPoint y: 82, distance: 4.3
click at [223, 85] on span "Delete" at bounding box center [241, 86] width 53 height 5
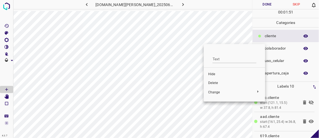
click at [216, 82] on span "Delete" at bounding box center [234, 82] width 53 height 5
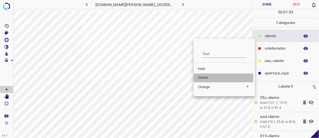
click at [207, 77] on span "Delete" at bounding box center [224, 77] width 53 height 5
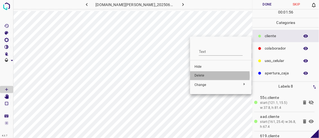
click at [204, 76] on span "Delete" at bounding box center [221, 75] width 53 height 5
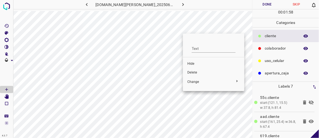
click at [192, 71] on span "Delete" at bounding box center [213, 72] width 53 height 5
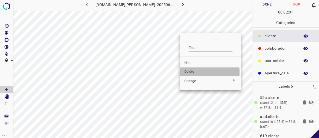
click at [190, 72] on span "Delete" at bounding box center [210, 71] width 53 height 5
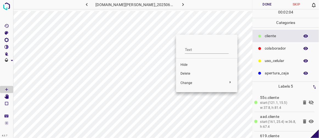
click at [187, 72] on span "Delete" at bounding box center [207, 73] width 53 height 5
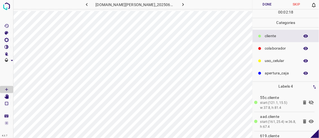
click at [310, 101] on icon at bounding box center [311, 102] width 7 height 7
click at [267, 2] on button "Done" at bounding box center [267, 4] width 29 height 9
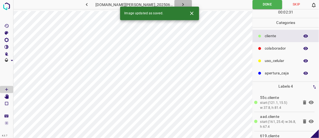
click at [179, 1] on button "button" at bounding box center [184, 4] width 18 height 9
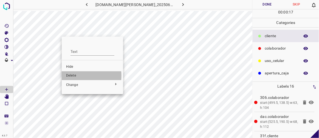
click at [75, 75] on span "Delete" at bounding box center [92, 75] width 53 height 5
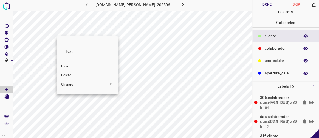
click at [70, 75] on span "Delete" at bounding box center [87, 75] width 53 height 5
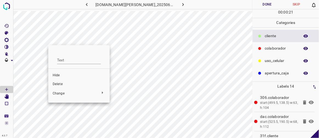
click at [63, 81] on li "Delete" at bounding box center [78, 84] width 61 height 9
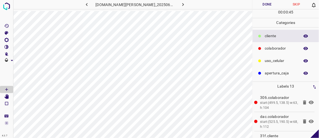
click at [264, 6] on button "Done" at bounding box center [267, 4] width 29 height 9
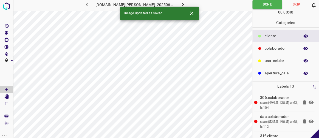
click at [180, 3] on icon "button" at bounding box center [183, 5] width 6 height 6
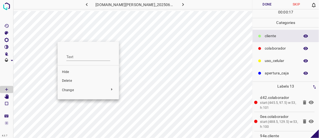
click at [74, 79] on span "Delete" at bounding box center [88, 80] width 53 height 5
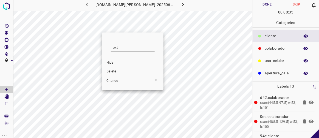
click at [114, 70] on span "Delete" at bounding box center [133, 71] width 53 height 5
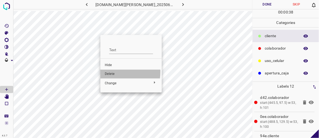
click at [111, 72] on span "Delete" at bounding box center [131, 73] width 53 height 5
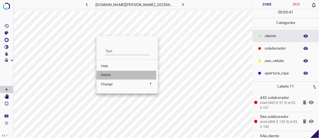
click at [107, 74] on span "Delete" at bounding box center [127, 74] width 53 height 5
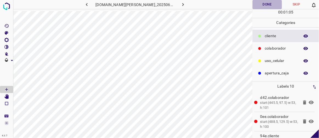
click at [270, 5] on button "Done" at bounding box center [267, 4] width 29 height 9
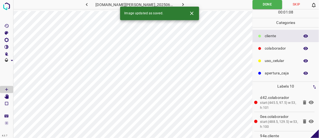
click at [180, 4] on icon "button" at bounding box center [183, 5] width 6 height 6
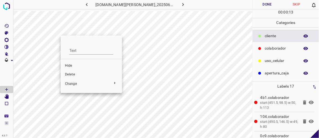
click at [71, 75] on span "Delete" at bounding box center [91, 74] width 53 height 5
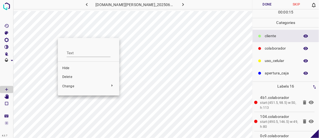
click at [67, 78] on span "Delete" at bounding box center [88, 76] width 53 height 5
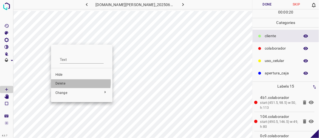
click at [62, 82] on span "Delete" at bounding box center [81, 83] width 53 height 5
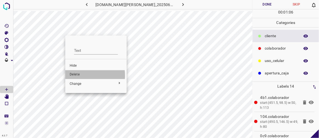
click at [80, 75] on span "Delete" at bounding box center [96, 74] width 53 height 5
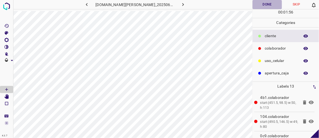
click at [258, 7] on button "Done" at bounding box center [267, 4] width 29 height 9
click at [180, 2] on icon "button" at bounding box center [183, 5] width 6 height 6
click at [265, 4] on button "Done" at bounding box center [267, 4] width 29 height 9
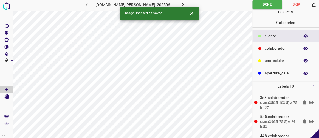
click at [180, 4] on icon "button" at bounding box center [183, 5] width 6 height 6
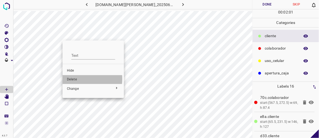
click at [76, 79] on span "Delete" at bounding box center [93, 79] width 53 height 5
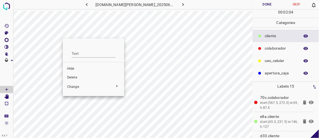
click at [78, 77] on span "Delete" at bounding box center [93, 77] width 53 height 5
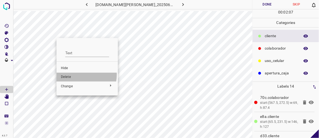
click at [80, 74] on span "Delete" at bounding box center [87, 76] width 53 height 5
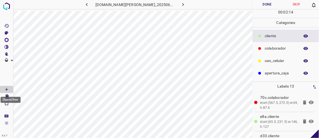
click at [6, 95] on div "[Space] Draw" at bounding box center [10, 98] width 21 height 10
click at [9, 96] on Edit"] "[Space] Edit" at bounding box center [6, 96] width 13 height 7
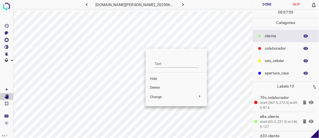
click at [160, 78] on span "Hide" at bounding box center [176, 78] width 53 height 5
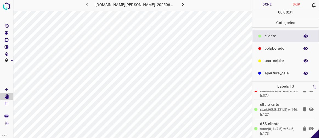
scroll to position [11, 0]
click at [319, 97] on div "Labels 13 70c.colaborador start:(567.5, 272.5) w:69, h:87.4 e8a.​​cliente start…" at bounding box center [286, 110] width 66 height 56
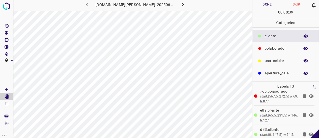
scroll to position [14, 0]
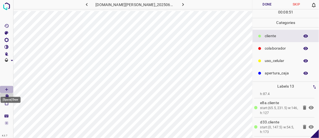
drag, startPoint x: 6, startPoint y: 87, endPoint x: 13, endPoint y: 83, distance: 7.7
click at [7, 87] on icon "[Space] Draw" at bounding box center [6, 89] width 5 height 5
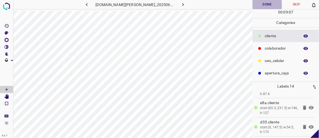
click at [275, 7] on button "Done" at bounding box center [267, 4] width 29 height 9
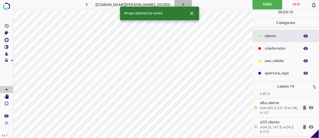
click at [180, 4] on icon "button" at bounding box center [183, 5] width 6 height 6
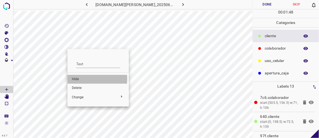
click at [81, 79] on span "Hide" at bounding box center [98, 79] width 53 height 5
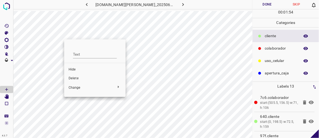
click at [78, 68] on span "Hide" at bounding box center [95, 69] width 53 height 5
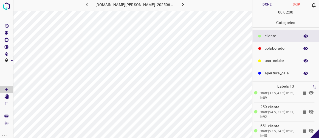
scroll to position [96, 0]
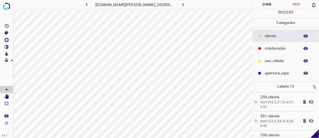
click at [309, 100] on icon at bounding box center [311, 101] width 5 height 4
click at [309, 119] on icon at bounding box center [311, 120] width 7 height 7
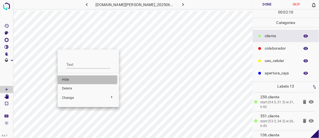
click at [71, 79] on span "Hide" at bounding box center [88, 79] width 53 height 5
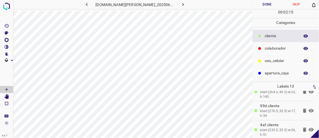
scroll to position [202, 0]
click at [318, 134] on icon at bounding box center [315, 133] width 9 height 9
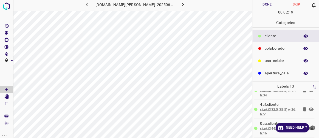
drag, startPoint x: 316, startPoint y: 131, endPoint x: 315, endPoint y: 121, distance: 10.4
click at [316, 123] on div "Need Help ?" at bounding box center [296, 127] width 41 height 9
click at [313, 116] on div "7c6.colaborador start:(505.5, 156.5) w:71, h:106 640.​​cliente start:(0, 198.5)…" at bounding box center [285, 114] width 63 height 47
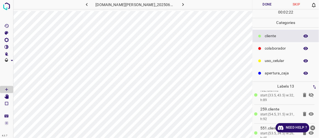
scroll to position [77, 0]
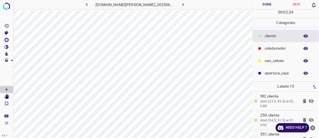
click at [309, 100] on icon at bounding box center [311, 101] width 5 height 4
click at [7, 95] on div "[Space] Draw" at bounding box center [10, 98] width 21 height 10
click at [7, 95] on icon "[Space] Edit" at bounding box center [6, 96] width 4 height 5
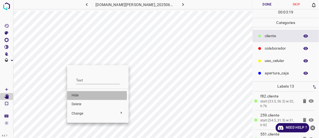
click at [76, 96] on span "Hide" at bounding box center [98, 95] width 53 height 5
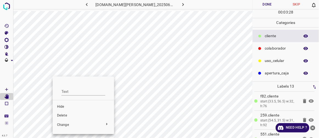
click at [65, 106] on span "Hide" at bounding box center [83, 106] width 53 height 5
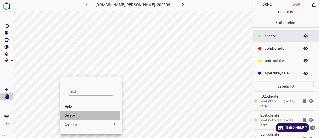
click at [70, 112] on li "Delete" at bounding box center [90, 115] width 61 height 9
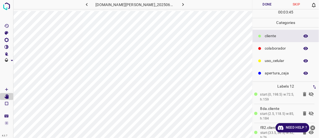
scroll to position [29, 0]
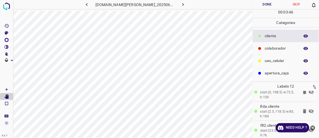
click at [309, 110] on icon at bounding box center [311, 111] width 5 height 4
click at [308, 91] on icon at bounding box center [311, 91] width 7 height 7
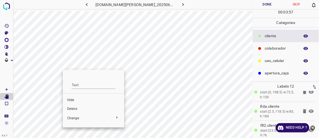
click at [72, 99] on span "Hide" at bounding box center [93, 99] width 53 height 5
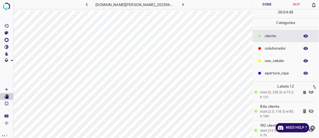
click at [309, 109] on icon at bounding box center [311, 111] width 5 height 4
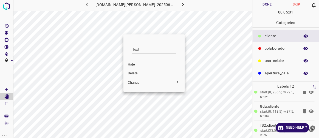
click at [135, 72] on span "Delete" at bounding box center [154, 73] width 53 height 5
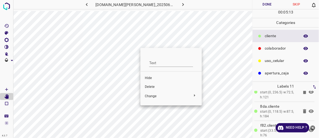
click at [150, 88] on span "Delete" at bounding box center [171, 86] width 53 height 5
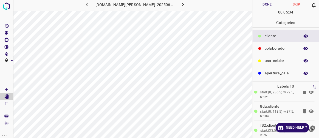
click at [276, 8] on button "Done" at bounding box center [267, 4] width 29 height 9
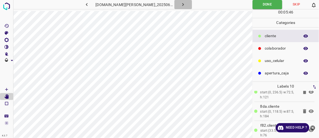
click at [180, 2] on icon "button" at bounding box center [183, 5] width 6 height 6
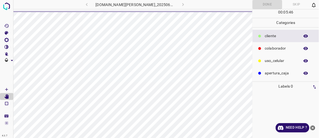
scroll to position [0, 0]
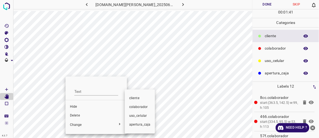
click at [80, 107] on div at bounding box center [159, 69] width 319 height 138
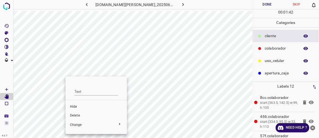
click at [86, 107] on span "Hide" at bounding box center [96, 106] width 53 height 5
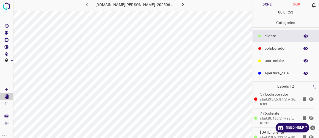
scroll to position [49, 0]
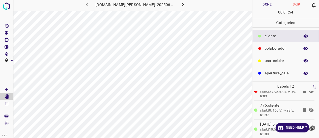
click at [309, 110] on icon at bounding box center [311, 110] width 7 height 7
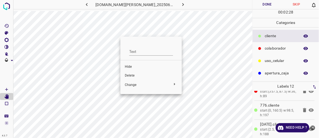
click at [127, 74] on span "Delete" at bounding box center [151, 75] width 53 height 5
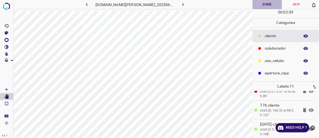
click at [275, 4] on button "Done" at bounding box center [267, 4] width 29 height 9
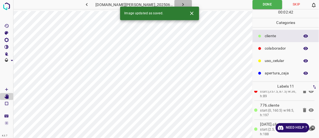
click at [180, 4] on icon "button" at bounding box center [183, 5] width 6 height 6
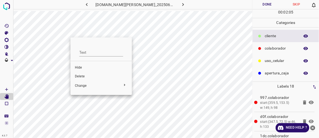
drag, startPoint x: 80, startPoint y: 75, endPoint x: 80, endPoint y: 72, distance: 3.0
click at [80, 75] on span "Delete" at bounding box center [101, 76] width 53 height 5
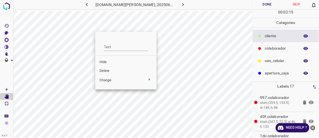
drag, startPoint x: 105, startPoint y: 72, endPoint x: 111, endPoint y: 66, distance: 9.3
click at [105, 73] on span "Delete" at bounding box center [126, 70] width 53 height 5
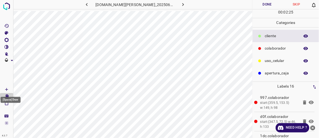
click at [6, 88] on icon "[Space] Draw" at bounding box center [6, 89] width 5 height 5
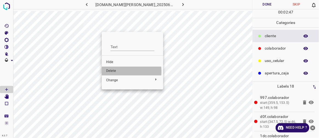
drag, startPoint x: 113, startPoint y: 71, endPoint x: 115, endPoint y: 68, distance: 4.3
click at [113, 72] on span "Delete" at bounding box center [132, 70] width 53 height 5
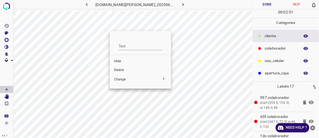
click at [124, 67] on li "Delete" at bounding box center [140, 70] width 61 height 9
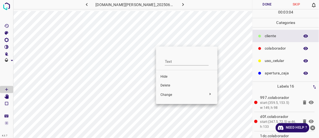
click at [161, 84] on span "Delete" at bounding box center [187, 85] width 53 height 5
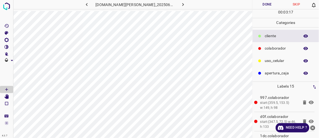
click at [261, 2] on button "Done" at bounding box center [267, 4] width 29 height 9
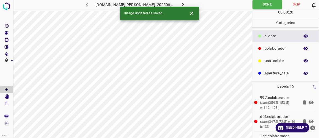
click at [180, 3] on icon "button" at bounding box center [183, 5] width 6 height 6
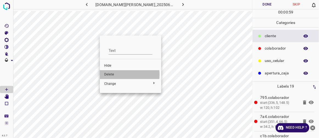
drag, startPoint x: 110, startPoint y: 74, endPoint x: 112, endPoint y: 71, distance: 3.9
click at [110, 74] on span "Delete" at bounding box center [130, 74] width 53 height 5
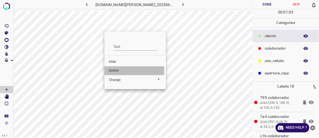
click at [120, 70] on span "Delete" at bounding box center [135, 70] width 53 height 5
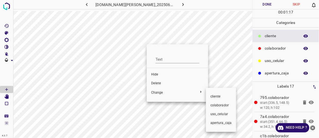
click at [158, 84] on div at bounding box center [159, 69] width 319 height 138
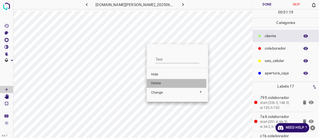
click at [160, 83] on span "Delete" at bounding box center [177, 83] width 53 height 5
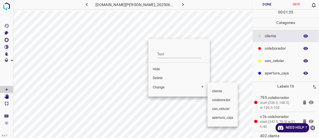
click at [161, 75] on div at bounding box center [159, 69] width 319 height 138
click at [160, 77] on div at bounding box center [159, 69] width 319 height 138
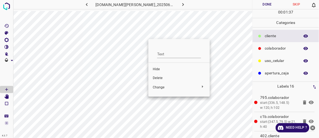
click at [159, 78] on span "Delete" at bounding box center [179, 77] width 53 height 5
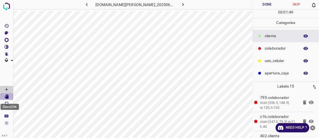
click at [7, 96] on icon "[Space] Edit" at bounding box center [6, 96] width 4 height 5
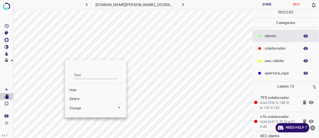
click at [75, 91] on span "Hide" at bounding box center [95, 90] width 53 height 5
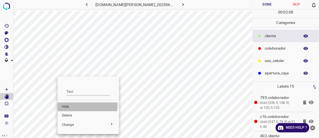
click at [69, 104] on span "Hide" at bounding box center [88, 106] width 53 height 5
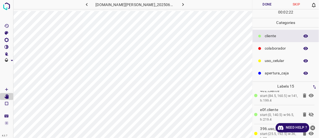
scroll to position [51, 0]
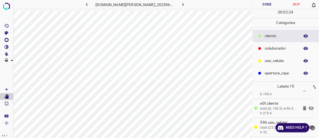
click at [309, 106] on icon at bounding box center [311, 108] width 5 height 4
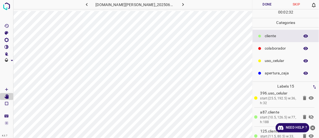
click at [309, 115] on icon at bounding box center [311, 116] width 5 height 4
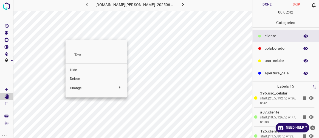
click at [77, 70] on span "Hide" at bounding box center [96, 70] width 53 height 5
click at [75, 79] on span "Delete" at bounding box center [95, 78] width 53 height 5
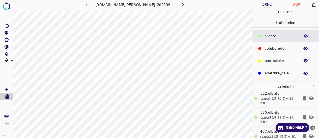
scroll to position [143, 0]
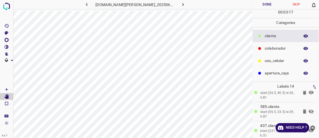
click at [309, 109] on icon at bounding box center [311, 111] width 5 height 4
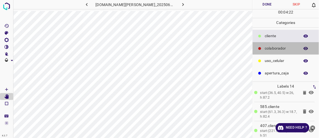
click at [276, 48] on p "colaborador" at bounding box center [281, 48] width 32 height 6
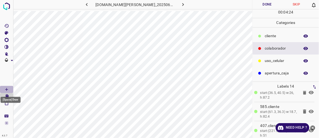
click at [9, 88] on Draw"] "[Space] Draw" at bounding box center [6, 89] width 13 height 7
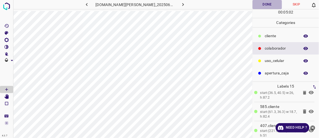
click at [267, 4] on button "Done" at bounding box center [267, 4] width 29 height 9
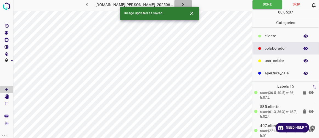
click at [183, 4] on icon "button" at bounding box center [184, 4] width 2 height 3
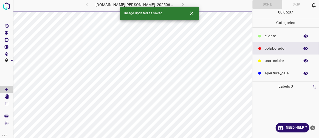
scroll to position [0, 0]
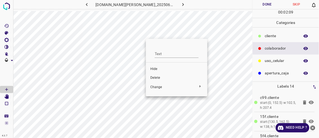
drag, startPoint x: 159, startPoint y: 77, endPoint x: 159, endPoint y: 74, distance: 3.0
click at [159, 76] on span "Delete" at bounding box center [176, 77] width 53 height 5
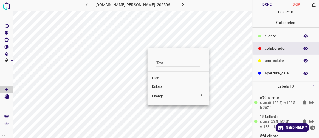
click at [158, 77] on span "Hide" at bounding box center [178, 77] width 53 height 5
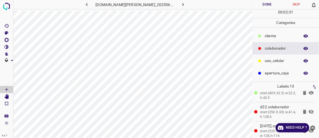
scroll to position [200, 0]
click at [308, 109] on icon at bounding box center [311, 110] width 7 height 7
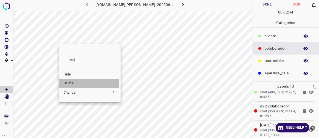
click at [71, 82] on span "Delete" at bounding box center [90, 83] width 53 height 5
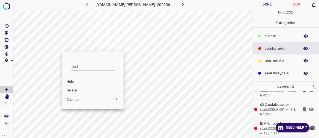
click at [75, 89] on span "Delete" at bounding box center [93, 90] width 53 height 5
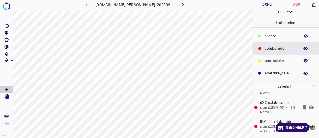
scroll to position [164, 0]
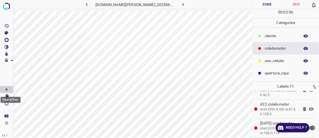
click at [7, 94] on div "[Space] Draw" at bounding box center [10, 98] width 21 height 10
click at [6, 97] on icon "[Space] Edit" at bounding box center [6, 96] width 4 height 5
click at [270, 5] on button "Done" at bounding box center [267, 4] width 29 height 9
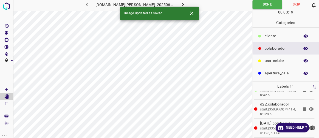
click at [180, 4] on icon "button" at bounding box center [183, 5] width 6 height 6
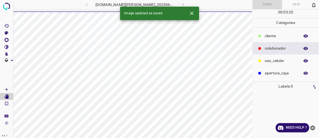
scroll to position [0, 0]
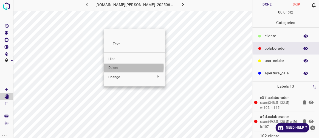
click at [113, 67] on span "Delete" at bounding box center [134, 67] width 53 height 5
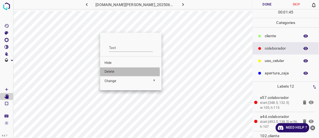
click at [108, 72] on span "Delete" at bounding box center [131, 71] width 53 height 5
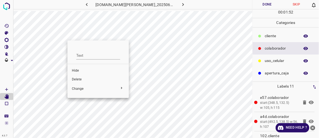
click at [60, 47] on div at bounding box center [159, 69] width 319 height 138
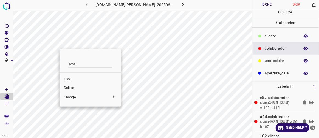
click at [73, 88] on span "Delete" at bounding box center [90, 87] width 53 height 5
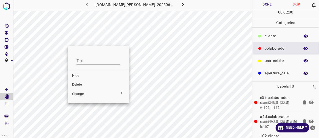
click at [77, 77] on span "Hide" at bounding box center [98, 75] width 53 height 5
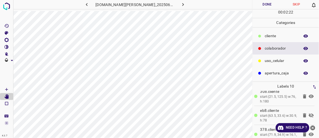
scroll to position [87, 0]
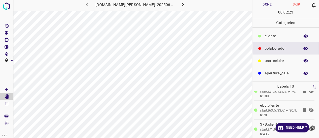
click at [308, 109] on icon at bounding box center [311, 110] width 7 height 7
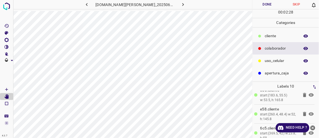
scroll to position [145, 0]
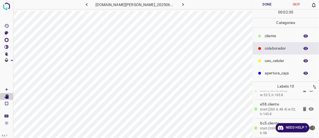
drag, startPoint x: 316, startPoint y: 131, endPoint x: 317, endPoint y: 127, distance: 3.7
click at [317, 127] on div "4.3.7 doggis-leon.ddns.net_20250613_144344_000004650.jpg Done Skip 0 00 : 02 : …" at bounding box center [159, 69] width 319 height 138
drag, startPoint x: 316, startPoint y: 125, endPoint x: 313, endPoint y: 95, distance: 30.0
click at [317, 112] on div "4.3.7 doggis-leon.ddns.net_20250613_144344_000004650.jpg Done Skip 0 00 : 02 : …" at bounding box center [159, 69] width 319 height 138
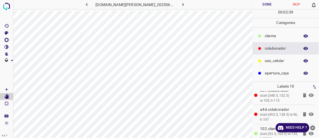
scroll to position [0, 0]
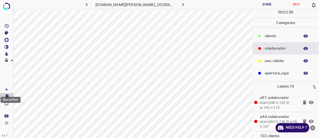
click at [7, 87] on icon "[Space] Draw" at bounding box center [6, 89] width 5 height 5
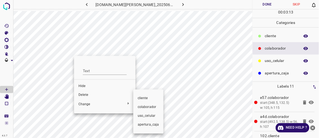
click at [139, 98] on span "​​cliente" at bounding box center [148, 98] width 21 height 5
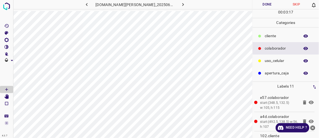
click at [266, 5] on button "Done" at bounding box center [267, 4] width 29 height 9
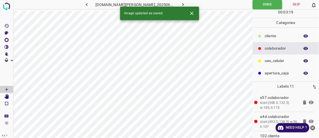
click at [180, 3] on icon "button" at bounding box center [183, 5] width 6 height 6
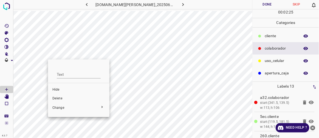
click at [59, 98] on span "Delete" at bounding box center [78, 98] width 53 height 5
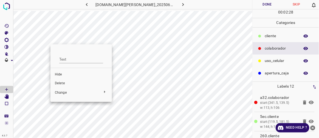
click at [69, 82] on span "Delete" at bounding box center [81, 83] width 53 height 5
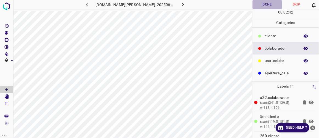
click at [273, 3] on button "Done" at bounding box center [267, 4] width 29 height 9
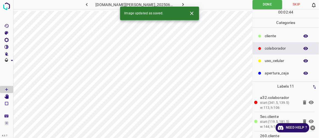
click at [181, 4] on button "button" at bounding box center [184, 4] width 18 height 9
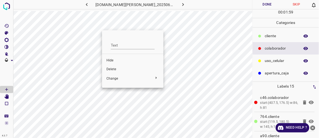
click at [117, 68] on span "Delete" at bounding box center [133, 69] width 53 height 5
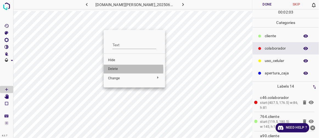
click at [115, 70] on span "Delete" at bounding box center [134, 68] width 53 height 5
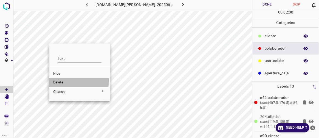
click at [63, 80] on span "Delete" at bounding box center [79, 82] width 53 height 5
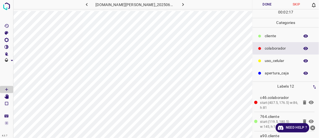
click at [270, 4] on button "Done" at bounding box center [267, 4] width 29 height 9
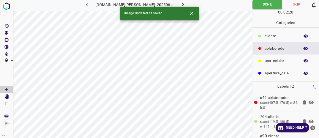
click at [180, 2] on icon "button" at bounding box center [183, 5] width 6 height 6
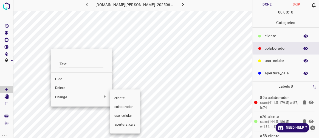
click at [71, 86] on div at bounding box center [159, 69] width 319 height 138
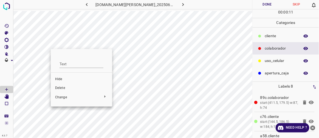
click at [65, 88] on span "Delete" at bounding box center [81, 87] width 53 height 5
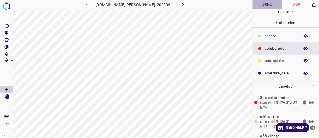
click at [271, 4] on button "Done" at bounding box center [267, 4] width 29 height 9
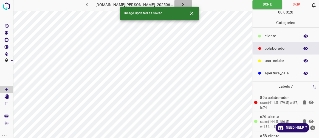
click at [180, 4] on icon "button" at bounding box center [183, 5] width 6 height 6
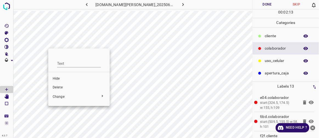
click at [64, 86] on span "Delete" at bounding box center [79, 87] width 53 height 5
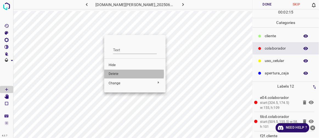
click at [119, 74] on span "Delete" at bounding box center [135, 73] width 53 height 5
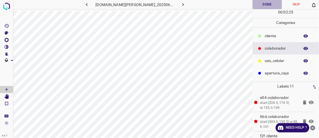
click at [264, 2] on button "Done" at bounding box center [267, 4] width 29 height 9
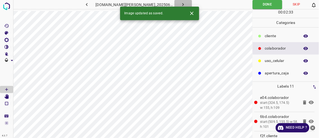
click at [180, 4] on icon "button" at bounding box center [183, 5] width 6 height 6
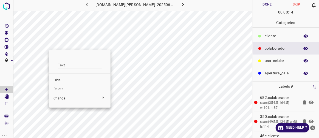
click at [62, 88] on span "Delete" at bounding box center [80, 88] width 53 height 5
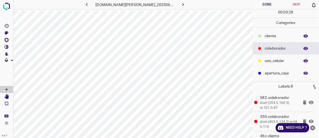
click at [274, 2] on button "Done" at bounding box center [267, 4] width 29 height 9
click at [181, 5] on button "button" at bounding box center [184, 4] width 18 height 9
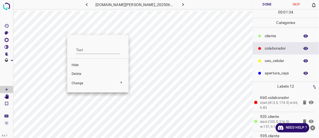
click at [79, 75] on span "Delete" at bounding box center [98, 73] width 53 height 5
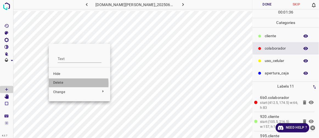
click at [63, 84] on span "Delete" at bounding box center [79, 82] width 53 height 5
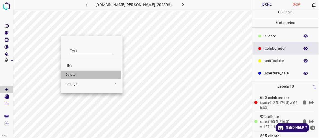
click at [74, 74] on span "Delete" at bounding box center [92, 74] width 53 height 5
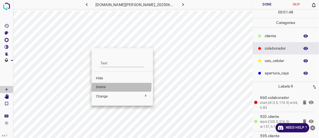
click at [105, 84] on li "Delete" at bounding box center [122, 87] width 61 height 9
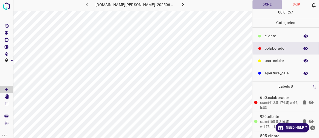
click at [274, 3] on button "Done" at bounding box center [267, 4] width 29 height 9
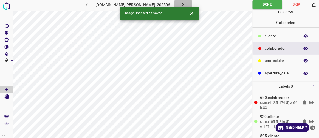
click at [180, 4] on button "button" at bounding box center [184, 4] width 18 height 9
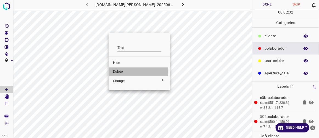
click at [125, 71] on span "Delete" at bounding box center [139, 71] width 53 height 5
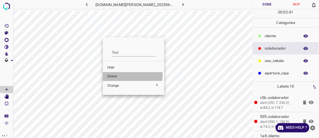
click at [113, 75] on span "Delete" at bounding box center [133, 76] width 53 height 5
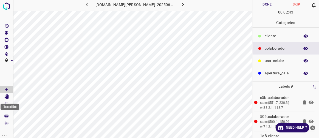
click at [7, 98] on icon "[Space] Edit" at bounding box center [6, 96] width 4 height 5
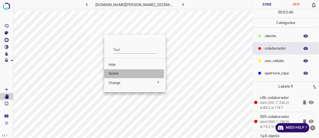
click at [117, 73] on span "Delete" at bounding box center [135, 73] width 53 height 5
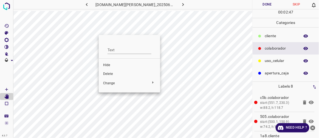
click at [113, 74] on span "Delete" at bounding box center [129, 73] width 53 height 5
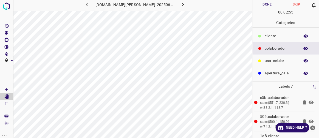
click at [265, 4] on button "Done" at bounding box center [267, 4] width 29 height 9
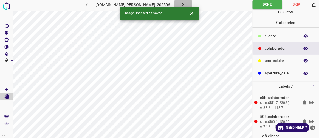
click at [180, 2] on button "button" at bounding box center [184, 4] width 18 height 9
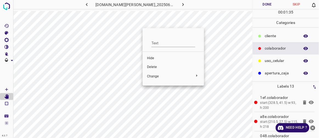
click at [156, 68] on span "Delete" at bounding box center [173, 67] width 53 height 5
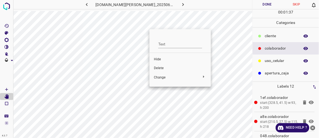
click at [164, 66] on span "Delete" at bounding box center [180, 68] width 53 height 5
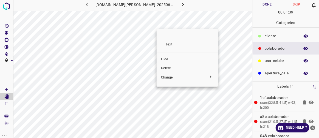
click at [167, 67] on span "Delete" at bounding box center [187, 68] width 53 height 5
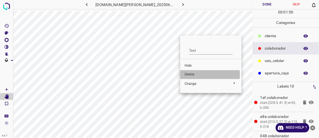
click at [191, 74] on span "Delete" at bounding box center [211, 74] width 53 height 5
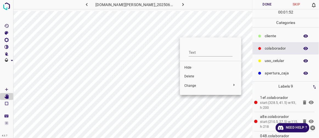
click at [190, 75] on span "Delete" at bounding box center [210, 76] width 53 height 5
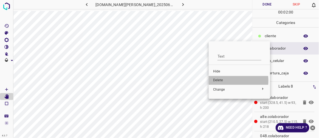
click at [223, 81] on span "Delete" at bounding box center [239, 80] width 53 height 5
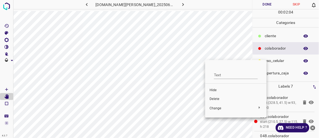
click at [216, 89] on span "Hide" at bounding box center [236, 90] width 53 height 5
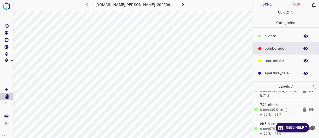
scroll to position [89, 0]
click at [312, 128] on icon "close-help" at bounding box center [313, 127] width 5 height 5
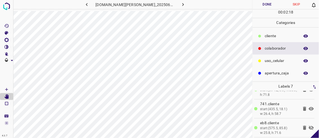
click at [309, 126] on icon at bounding box center [311, 127] width 5 height 4
click at [9, 89] on Draw"] "[Space] Draw" at bounding box center [6, 89] width 13 height 7
click at [279, 37] on p "​​cliente" at bounding box center [281, 36] width 32 height 6
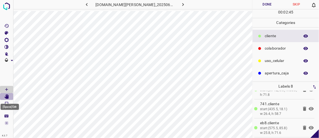
click at [8, 98] on icon "[Space] Edit" at bounding box center [6, 96] width 4 height 5
click at [270, 5] on button "Done" at bounding box center [267, 4] width 29 height 9
click at [180, 4] on icon "button" at bounding box center [183, 5] width 6 height 6
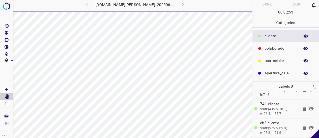
scroll to position [0, 0]
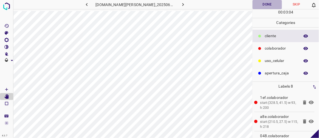
click at [267, 4] on button "Done" at bounding box center [267, 4] width 29 height 9
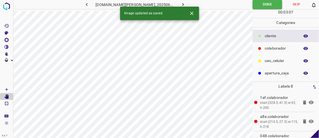
click at [180, 5] on icon "button" at bounding box center [183, 5] width 6 height 6
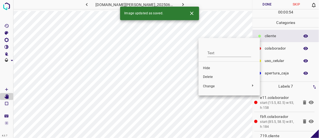
click at [211, 76] on span "Delete" at bounding box center [229, 76] width 53 height 5
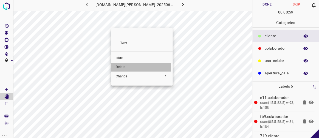
click at [125, 67] on span "Delete" at bounding box center [142, 67] width 53 height 5
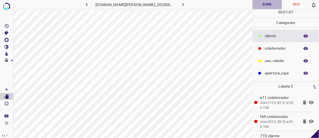
click at [271, 2] on button "Done" at bounding box center [267, 4] width 29 height 9
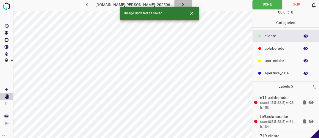
click at [181, 2] on button "button" at bounding box center [184, 4] width 18 height 9
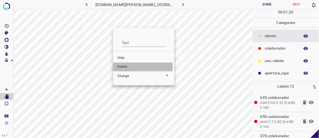
click at [129, 66] on span "Delete" at bounding box center [143, 66] width 53 height 5
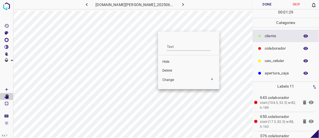
click at [170, 70] on span "Delete" at bounding box center [189, 70] width 53 height 5
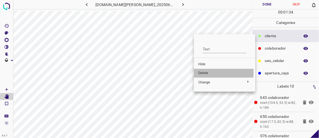
click at [205, 73] on span "Delete" at bounding box center [224, 73] width 53 height 5
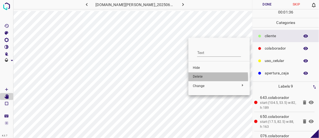
click at [200, 78] on span "Delete" at bounding box center [219, 76] width 53 height 5
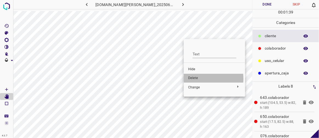
click at [196, 79] on span "Delete" at bounding box center [214, 77] width 53 height 5
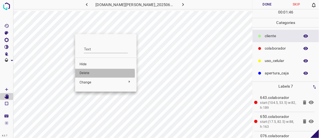
click at [87, 73] on span "Delete" at bounding box center [106, 73] width 53 height 5
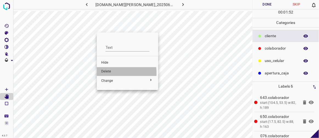
click at [115, 72] on span "Delete" at bounding box center [127, 71] width 53 height 5
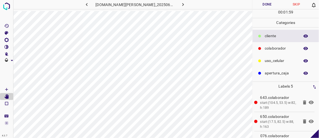
click at [261, 3] on button "Done" at bounding box center [267, 4] width 29 height 9
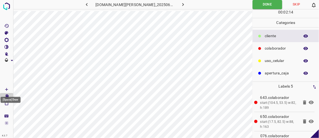
click at [9, 89] on icon "[Space] Draw" at bounding box center [6, 89] width 5 height 5
click at [180, 4] on icon "button" at bounding box center [183, 5] width 6 height 6
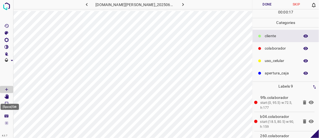
click at [5, 96] on icon "[Space] Edit" at bounding box center [6, 96] width 5 height 5
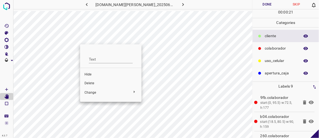
click at [99, 84] on span "Delete" at bounding box center [111, 83] width 53 height 5
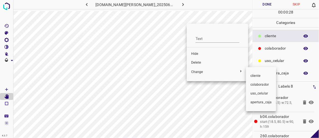
click at [197, 61] on div at bounding box center [159, 69] width 319 height 138
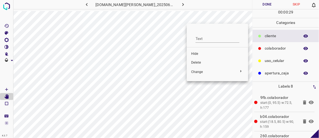
click at [198, 61] on span "Delete" at bounding box center [217, 62] width 53 height 5
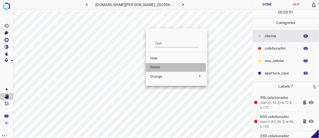
click at [163, 65] on span "Delete" at bounding box center [176, 67] width 53 height 5
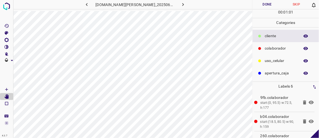
click at [268, 2] on button "Done" at bounding box center [267, 4] width 29 height 9
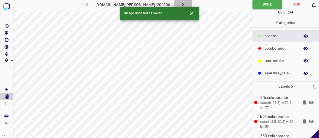
click at [181, 5] on button "button" at bounding box center [184, 4] width 18 height 9
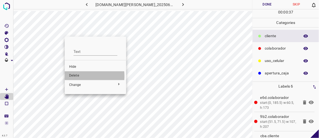
click at [80, 76] on span "Delete" at bounding box center [95, 75] width 53 height 5
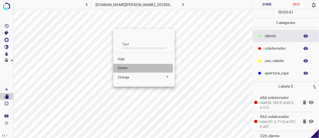
click at [127, 68] on span "Delete" at bounding box center [144, 68] width 53 height 5
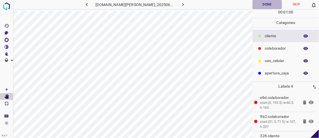
click at [271, 4] on button "Done" at bounding box center [267, 4] width 29 height 9
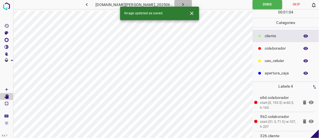
click at [183, 4] on icon "button" at bounding box center [184, 4] width 2 height 3
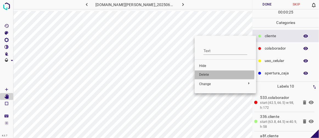
click at [206, 74] on span "Delete" at bounding box center [225, 74] width 53 height 5
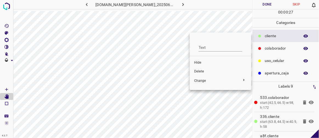
click at [201, 70] on span "Delete" at bounding box center [220, 71] width 53 height 5
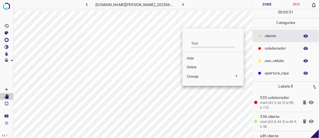
click at [193, 68] on span "Delete" at bounding box center [213, 67] width 53 height 5
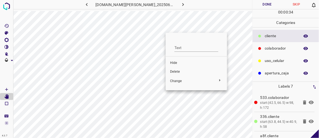
click at [202, 28] on div at bounding box center [159, 69] width 319 height 138
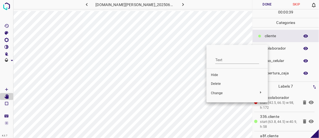
click at [218, 85] on span "Delete" at bounding box center [237, 83] width 53 height 5
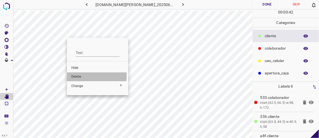
click at [87, 76] on span "Delete" at bounding box center [97, 76] width 53 height 5
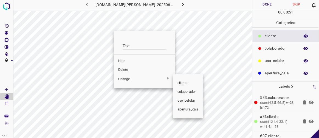
click at [124, 71] on div at bounding box center [159, 69] width 319 height 138
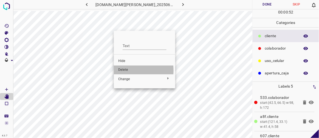
click at [124, 70] on span "Delete" at bounding box center [144, 69] width 53 height 5
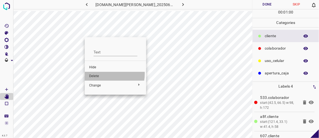
click at [106, 74] on span "Delete" at bounding box center [115, 76] width 53 height 5
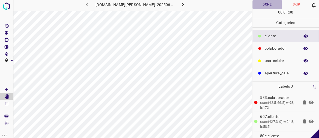
click at [265, 5] on button "Done" at bounding box center [267, 4] width 29 height 9
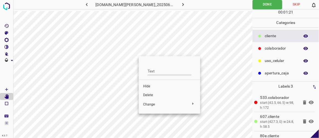
click at [149, 86] on span "Hide" at bounding box center [169, 86] width 53 height 5
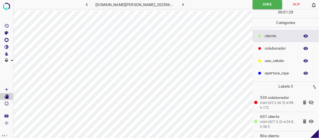
click at [270, 74] on p "apertura_caja" at bounding box center [281, 73] width 32 height 6
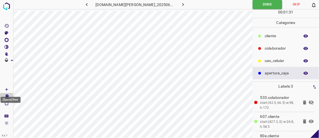
click at [6, 89] on icon "[Space] Draw" at bounding box center [6, 89] width 3 height 3
click at [88, 4] on icon "button" at bounding box center [87, 4] width 2 height 3
click at [6, 96] on icon "[Space] Edit" at bounding box center [6, 96] width 4 height 5
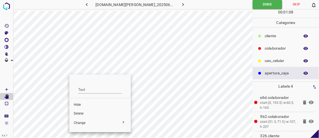
click at [90, 104] on span "Hide" at bounding box center [100, 104] width 53 height 5
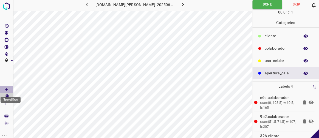
click at [7, 88] on icon "[Space] Draw" at bounding box center [6, 89] width 5 height 5
click at [5, 40] on icon "[C] Brightness" at bounding box center [6, 40] width 4 height 4
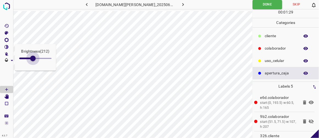
type input "225"
drag, startPoint x: 26, startPoint y: 60, endPoint x: 34, endPoint y: 60, distance: 8.3
click at [34, 60] on span at bounding box center [33, 57] width 5 height 5
click at [309, 120] on icon at bounding box center [311, 121] width 5 height 4
click at [90, 4] on icon "button" at bounding box center [87, 5] width 6 height 6
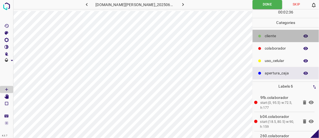
click at [273, 36] on p "​​cliente" at bounding box center [281, 36] width 32 height 6
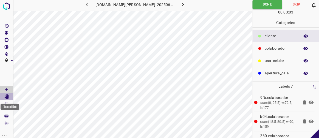
click at [9, 97] on icon "[Space] Edit" at bounding box center [6, 96] width 5 height 5
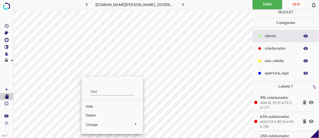
click at [95, 106] on span "Hide" at bounding box center [112, 106] width 53 height 5
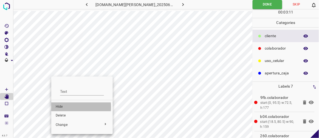
click at [66, 107] on span "Hide" at bounding box center [82, 106] width 53 height 5
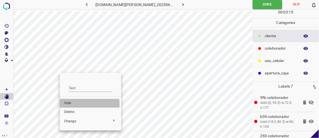
click at [77, 104] on span "Hide" at bounding box center [90, 102] width 53 height 5
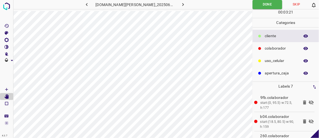
click at [309, 102] on icon at bounding box center [311, 102] width 5 height 4
click at [309, 120] on icon at bounding box center [311, 121] width 5 height 4
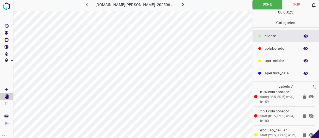
click at [309, 115] on icon at bounding box center [311, 115] width 5 height 4
click at [181, 4] on button "button" at bounding box center [184, 4] width 18 height 9
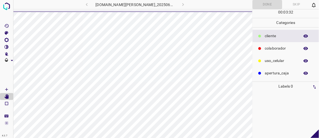
scroll to position [0, 0]
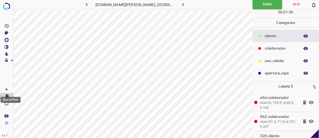
click at [10, 89] on Draw"] "[Space] Draw" at bounding box center [6, 89] width 13 height 7
click at [180, 4] on icon "button" at bounding box center [183, 5] width 6 height 6
click at [183, 5] on icon "button" at bounding box center [184, 4] width 2 height 3
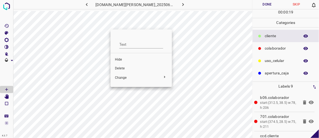
drag, startPoint x: 122, startPoint y: 69, endPoint x: 121, endPoint y: 66, distance: 3.3
click at [122, 69] on span "Delete" at bounding box center [141, 68] width 53 height 5
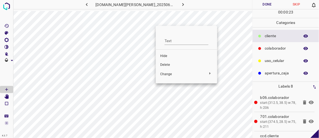
click at [169, 65] on span "Delete" at bounding box center [186, 64] width 53 height 5
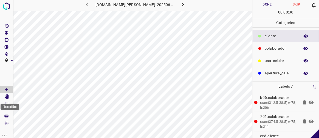
click at [9, 94] on icon "[Space] Edit" at bounding box center [6, 96] width 5 height 5
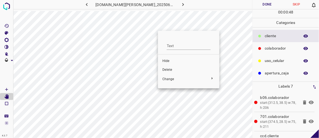
click at [166, 72] on li "Delete" at bounding box center [188, 69] width 61 height 9
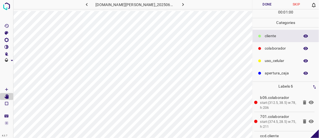
click at [264, 4] on button "Done" at bounding box center [267, 4] width 29 height 9
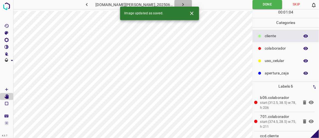
click at [180, 4] on icon "button" at bounding box center [183, 5] width 6 height 6
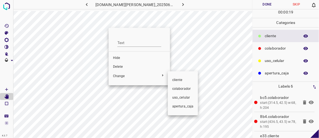
click at [124, 67] on div at bounding box center [159, 69] width 319 height 138
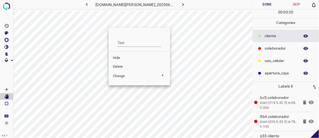
click at [122, 67] on span "Delete" at bounding box center [139, 66] width 53 height 5
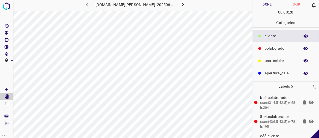
click at [271, 6] on button "Done" at bounding box center [267, 4] width 29 height 9
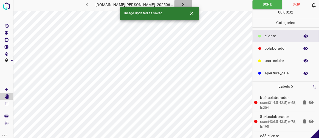
click at [180, 4] on button "button" at bounding box center [184, 4] width 18 height 9
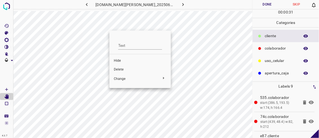
click at [123, 67] on span "Delete" at bounding box center [140, 69] width 53 height 5
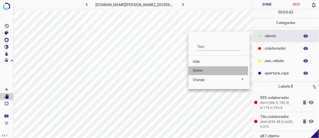
click at [202, 71] on span "Delete" at bounding box center [219, 70] width 53 height 5
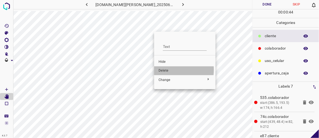
click at [170, 70] on span "Delete" at bounding box center [185, 70] width 53 height 5
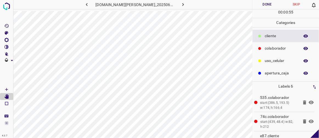
click at [268, 7] on button "Done" at bounding box center [267, 4] width 29 height 9
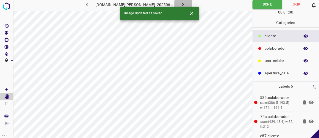
click at [180, 5] on icon "button" at bounding box center [183, 5] width 6 height 6
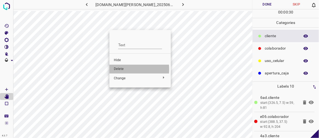
click at [120, 69] on span "Delete" at bounding box center [140, 68] width 53 height 5
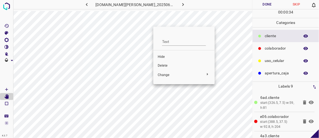
click at [166, 65] on span "Delete" at bounding box center [184, 65] width 53 height 5
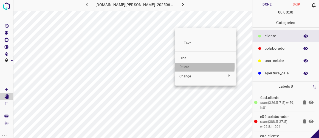
click at [185, 66] on span "Delete" at bounding box center [206, 67] width 53 height 5
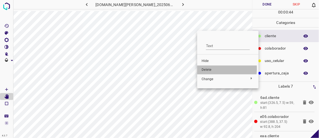
click at [205, 68] on span "Delete" at bounding box center [228, 69] width 53 height 5
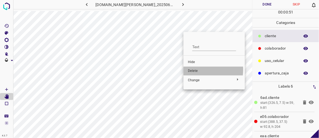
click at [198, 70] on span "Delete" at bounding box center [214, 70] width 53 height 5
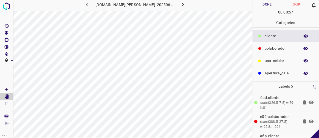
click at [264, 5] on button "Done" at bounding box center [267, 4] width 29 height 9
click at [183, 4] on icon "button" at bounding box center [184, 4] width 2 height 3
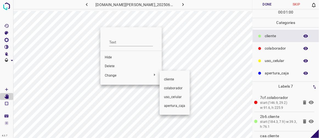
click at [113, 65] on div at bounding box center [159, 69] width 319 height 138
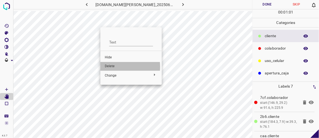
click at [111, 66] on span "Delete" at bounding box center [131, 66] width 53 height 5
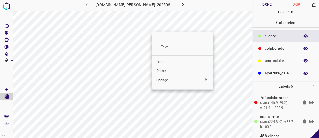
click at [163, 69] on span "Delete" at bounding box center [182, 70] width 53 height 5
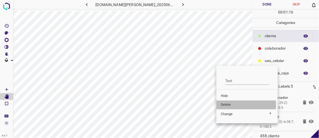
click at [225, 104] on span "Delete" at bounding box center [247, 104] width 53 height 5
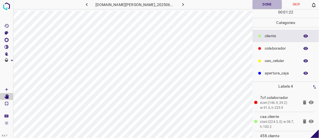
click at [264, 5] on button "Done" at bounding box center [267, 4] width 29 height 9
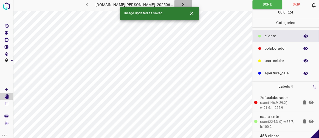
click at [180, 4] on icon "button" at bounding box center [183, 5] width 6 height 6
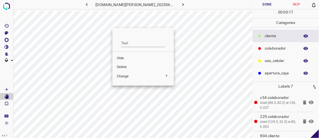
click at [128, 66] on span "Delete" at bounding box center [143, 67] width 53 height 5
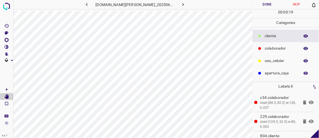
click at [90, 4] on icon "button" at bounding box center [87, 5] width 6 height 6
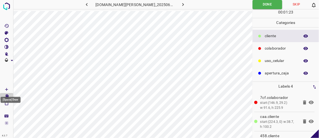
click at [9, 88] on Draw"] "[Space] Draw" at bounding box center [6, 89] width 13 height 7
click at [180, 4] on icon "button" at bounding box center [183, 5] width 6 height 6
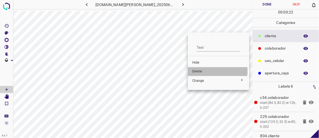
click at [197, 71] on span "Delete" at bounding box center [218, 71] width 53 height 5
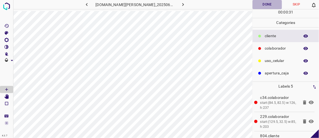
drag, startPoint x: 271, startPoint y: 5, endPoint x: 236, endPoint y: 6, distance: 35.7
click at [272, 5] on button "Done" at bounding box center [267, 4] width 29 height 9
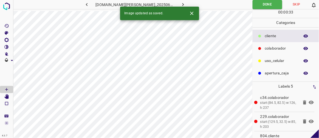
click at [180, 4] on icon "button" at bounding box center [183, 5] width 6 height 6
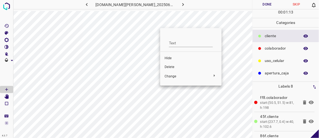
click at [173, 66] on span "Delete" at bounding box center [191, 67] width 53 height 5
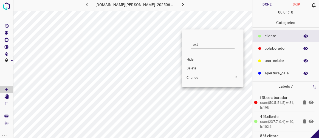
click at [193, 69] on span "Delete" at bounding box center [213, 68] width 53 height 5
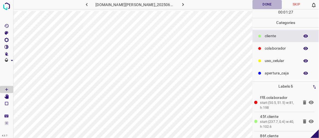
click at [269, 1] on button "Done" at bounding box center [267, 4] width 29 height 9
click at [180, 3] on icon "button" at bounding box center [183, 5] width 6 height 6
click at [90, 3] on icon "button" at bounding box center [87, 5] width 6 height 6
click at [180, 4] on icon "button" at bounding box center [183, 5] width 6 height 6
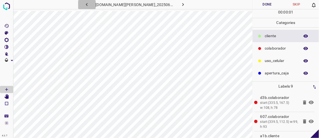
click at [90, 5] on icon "button" at bounding box center [87, 5] width 6 height 6
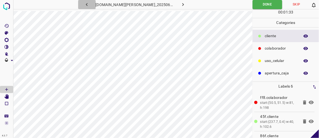
click at [90, 5] on icon "button" at bounding box center [87, 5] width 6 height 6
click at [180, 4] on icon "button" at bounding box center [183, 5] width 6 height 6
click at [180, 5] on icon "button" at bounding box center [183, 5] width 6 height 6
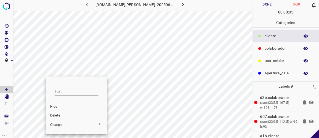
click at [55, 116] on span "Delete" at bounding box center [76, 115] width 53 height 5
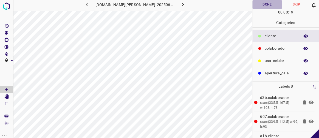
click at [267, 4] on button "Done" at bounding box center [267, 4] width 29 height 9
click at [180, 4] on icon "button" at bounding box center [183, 5] width 6 height 6
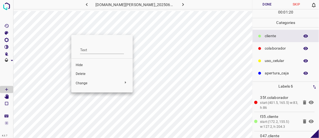
click at [91, 73] on span "Delete" at bounding box center [102, 73] width 53 height 5
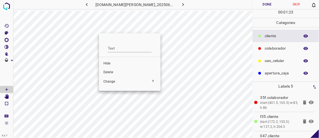
drag, startPoint x: 115, startPoint y: 70, endPoint x: 116, endPoint y: 66, distance: 3.8
click at [115, 70] on span "Delete" at bounding box center [129, 72] width 53 height 5
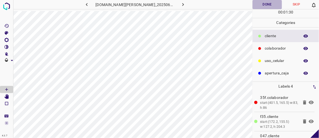
click at [274, 6] on button "Done" at bounding box center [267, 4] width 29 height 9
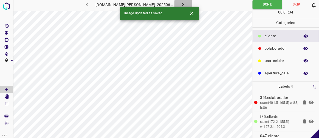
click at [181, 5] on button "button" at bounding box center [184, 4] width 18 height 9
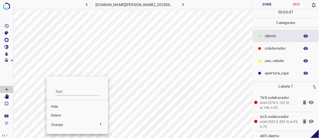
click at [60, 117] on span "Delete" at bounding box center [77, 115] width 53 height 5
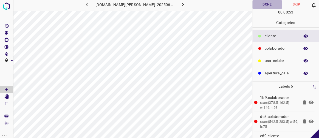
click at [267, 5] on button "Done" at bounding box center [267, 4] width 29 height 9
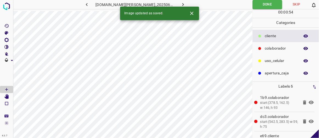
click at [180, 5] on icon "button" at bounding box center [183, 5] width 6 height 6
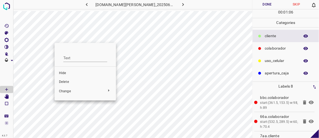
click at [75, 81] on span "Delete" at bounding box center [85, 81] width 53 height 5
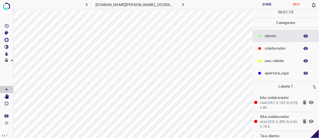
click at [270, 5] on button "Done" at bounding box center [267, 4] width 29 height 9
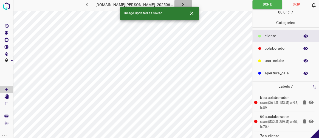
click at [180, 5] on icon "button" at bounding box center [183, 5] width 6 height 6
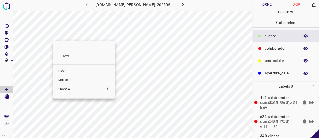
drag, startPoint x: 67, startPoint y: 81, endPoint x: 68, endPoint y: 78, distance: 3.0
click at [67, 81] on span "Delete" at bounding box center [84, 79] width 53 height 5
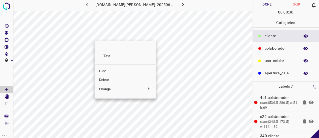
click at [111, 81] on span "Delete" at bounding box center [125, 79] width 53 height 5
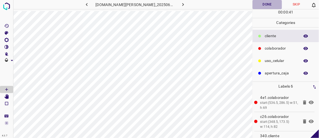
click at [266, 5] on button "Done" at bounding box center [267, 4] width 29 height 9
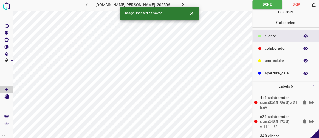
click at [181, 4] on button "button" at bounding box center [184, 4] width 18 height 9
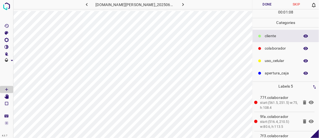
click at [265, 5] on button "Done" at bounding box center [267, 4] width 29 height 9
click at [180, 4] on icon "button" at bounding box center [183, 5] width 6 height 6
click at [90, 5] on icon "button" at bounding box center [87, 5] width 6 height 6
click at [183, 5] on icon "button" at bounding box center [184, 4] width 2 height 3
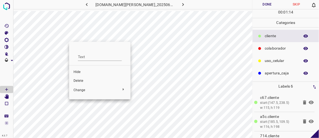
click at [83, 79] on span "Delete" at bounding box center [100, 80] width 53 height 5
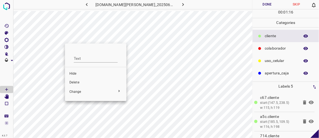
click at [79, 82] on span "Delete" at bounding box center [95, 82] width 53 height 5
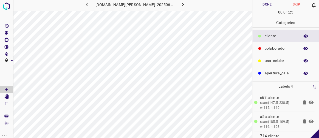
click at [274, 47] on p "colaborador" at bounding box center [281, 48] width 32 height 6
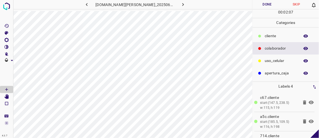
click at [272, 5] on button "Done" at bounding box center [267, 4] width 29 height 9
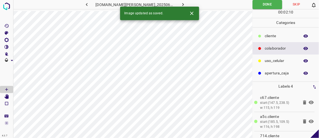
click at [181, 2] on button "button" at bounding box center [184, 4] width 18 height 9
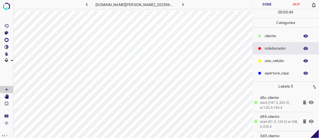
click at [270, 5] on button "Done" at bounding box center [267, 4] width 29 height 9
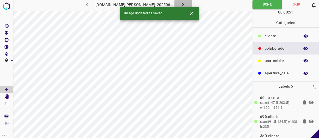
click at [180, 5] on icon "button" at bounding box center [183, 5] width 6 height 6
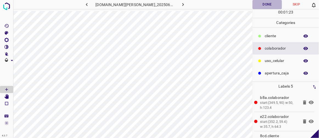
click at [266, 5] on button "Done" at bounding box center [267, 4] width 29 height 9
click at [180, 2] on icon "button" at bounding box center [183, 5] width 6 height 6
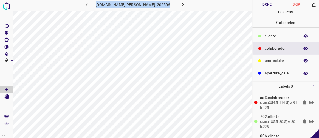
drag, startPoint x: 102, startPoint y: 5, endPoint x: 207, endPoint y: 6, distance: 105.1
click at [207, 6] on div "doggis-leon.ddns.net_20250613_151344_000005250.jpg" at bounding box center [132, 4] width 239 height 9
copy div "doggis-leon.ddns.net_20250613_151344_000005250.jpg"
click at [90, 4] on icon "button" at bounding box center [87, 5] width 6 height 6
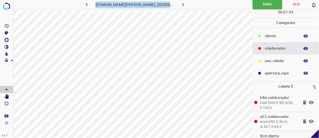
click at [183, 5] on icon "button" at bounding box center [184, 4] width 2 height 3
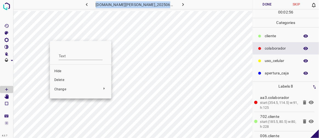
click at [61, 79] on span "Delete" at bounding box center [80, 79] width 53 height 5
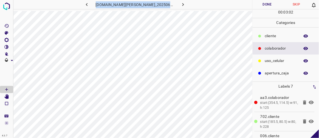
click at [90, 6] on icon "button" at bounding box center [87, 5] width 6 height 6
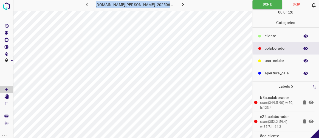
click at [180, 4] on icon "button" at bounding box center [183, 5] width 6 height 6
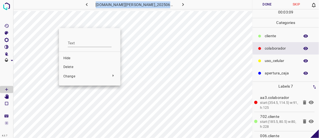
click at [74, 65] on span "Delete" at bounding box center [89, 67] width 53 height 5
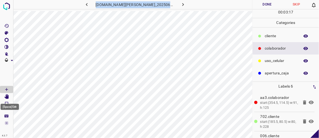
click at [9, 96] on Edit"] "[Space] Edit" at bounding box center [6, 96] width 13 height 7
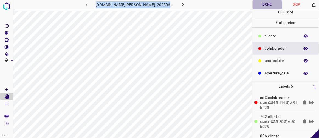
click at [275, 3] on button "Done" at bounding box center [267, 4] width 29 height 9
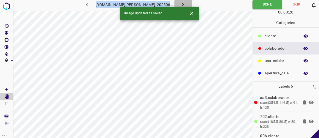
click at [181, 5] on button "button" at bounding box center [184, 4] width 18 height 9
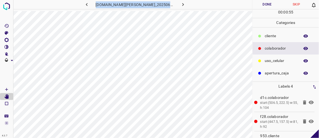
click at [276, 6] on button "Done" at bounding box center [267, 4] width 29 height 9
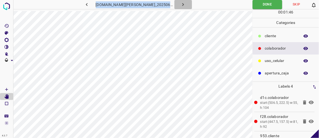
click at [181, 4] on button "button" at bounding box center [184, 4] width 18 height 9
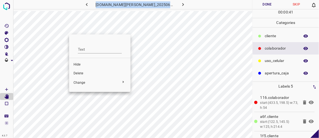
click at [84, 73] on span "Delete" at bounding box center [100, 73] width 53 height 5
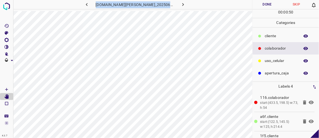
click at [266, 5] on button "Done" at bounding box center [267, 4] width 29 height 9
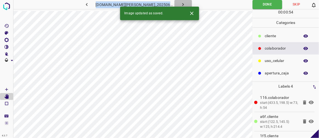
click at [180, 4] on icon "button" at bounding box center [183, 5] width 6 height 6
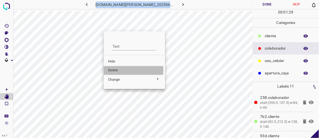
click at [116, 70] on span "Delete" at bounding box center [134, 70] width 53 height 5
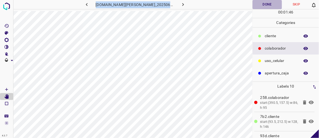
click at [268, 5] on button "Done" at bounding box center [267, 4] width 29 height 9
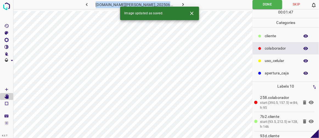
click at [180, 2] on icon "button" at bounding box center [183, 5] width 6 height 6
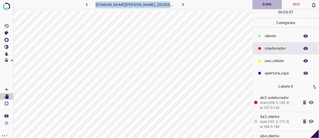
click at [260, 6] on button "Done" at bounding box center [267, 4] width 29 height 9
click at [180, 4] on icon "button" at bounding box center [183, 5] width 6 height 6
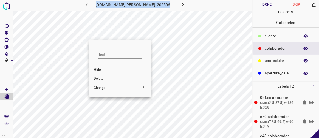
click at [103, 68] on span "Hide" at bounding box center [120, 69] width 53 height 5
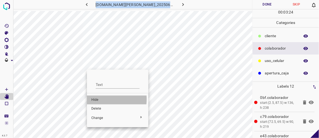
click at [96, 99] on span "Hide" at bounding box center [117, 99] width 53 height 5
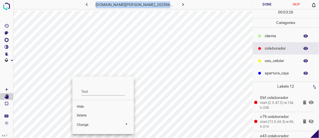
click at [90, 107] on span "Hide" at bounding box center [103, 106] width 53 height 5
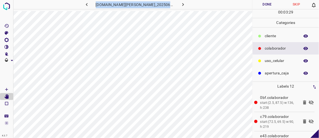
click at [309, 102] on icon at bounding box center [311, 102] width 5 height 4
click at [309, 121] on icon at bounding box center [311, 121] width 7 height 7
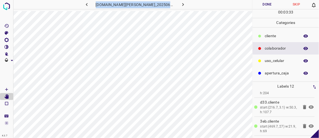
scroll to position [43, 0]
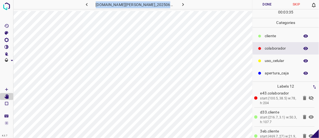
click at [309, 96] on icon at bounding box center [311, 98] width 5 height 4
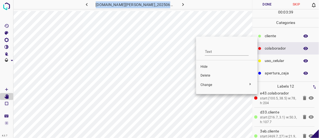
click at [211, 75] on span "Delete" at bounding box center [227, 75] width 53 height 5
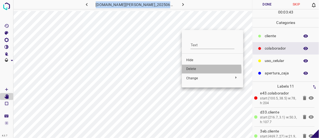
click at [197, 70] on span "Delete" at bounding box center [212, 68] width 53 height 5
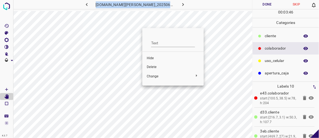
click at [156, 65] on span "Delete" at bounding box center [173, 67] width 53 height 5
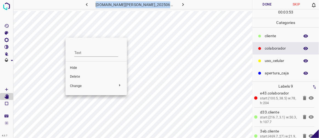
click at [77, 77] on span "Delete" at bounding box center [96, 76] width 53 height 5
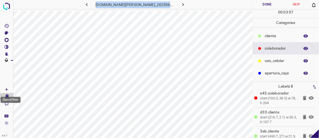
click at [10, 89] on Draw"] "[Space] Draw" at bounding box center [6, 89] width 13 height 7
click at [274, 35] on p "​​cliente" at bounding box center [281, 36] width 32 height 6
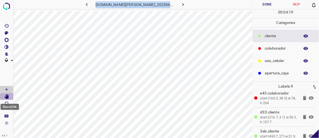
click at [9, 96] on icon "[Space] Edit" at bounding box center [6, 96] width 5 height 5
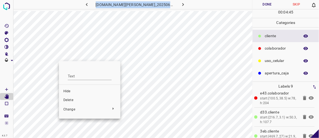
click at [71, 100] on span "Delete" at bounding box center [89, 99] width 53 height 5
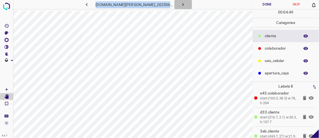
click at [180, 5] on icon "button" at bounding box center [183, 5] width 6 height 6
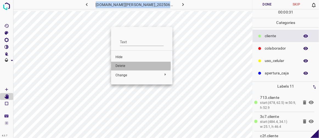
click at [122, 65] on span "Delete" at bounding box center [142, 65] width 53 height 5
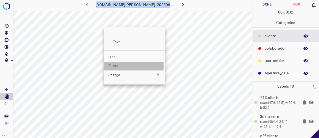
click at [116, 66] on span "Delete" at bounding box center [134, 65] width 53 height 5
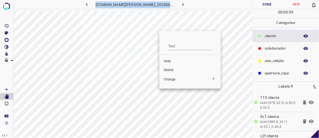
click at [168, 68] on span "Delete" at bounding box center [190, 70] width 53 height 5
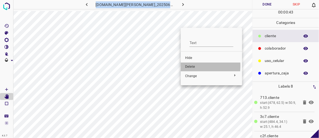
click at [190, 66] on span "Delete" at bounding box center [211, 66] width 53 height 5
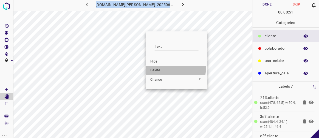
click at [157, 68] on span "Delete" at bounding box center [176, 70] width 53 height 5
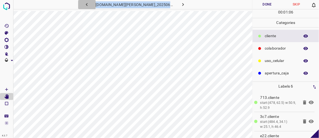
click at [90, 5] on icon "button" at bounding box center [87, 5] width 6 height 6
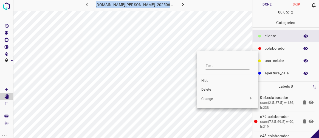
click at [208, 89] on span "Delete" at bounding box center [227, 89] width 53 height 5
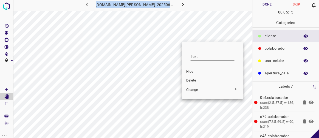
click at [199, 81] on span "Delete" at bounding box center [212, 80] width 53 height 5
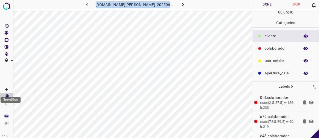
click at [9, 88] on Draw"] "[Space] Draw" at bounding box center [6, 89] width 13 height 7
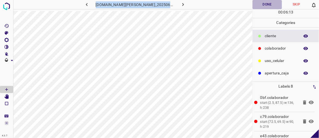
click at [278, 5] on button "Done" at bounding box center [267, 4] width 29 height 9
click at [88, 5] on icon "button" at bounding box center [87, 4] width 2 height 3
click at [180, 5] on icon "button" at bounding box center [183, 5] width 6 height 6
click at [180, 4] on icon "button" at bounding box center [183, 5] width 6 height 6
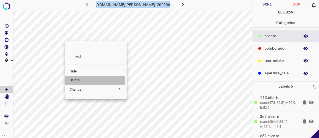
click at [77, 81] on span "Delete" at bounding box center [96, 80] width 53 height 5
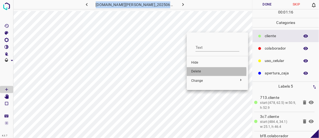
click at [196, 71] on span "Delete" at bounding box center [217, 71] width 53 height 5
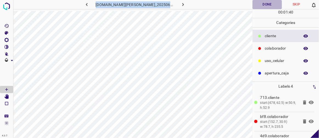
click at [265, 4] on button "Done" at bounding box center [267, 4] width 29 height 9
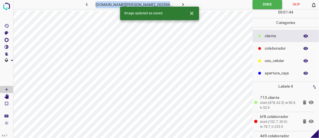
click at [180, 4] on icon "button" at bounding box center [183, 5] width 6 height 6
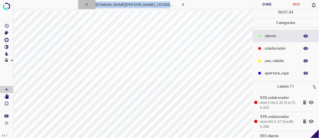
click at [90, 4] on icon "button" at bounding box center [87, 5] width 6 height 6
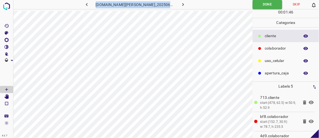
click at [90, 6] on icon "button" at bounding box center [87, 5] width 6 height 6
click at [90, 7] on icon "button" at bounding box center [87, 5] width 6 height 6
click at [96, 5] on button "button" at bounding box center [87, 4] width 18 height 9
click at [180, 4] on icon "button" at bounding box center [183, 5] width 6 height 6
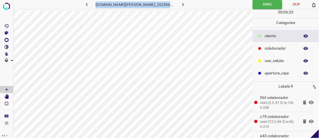
click at [180, 4] on icon "button" at bounding box center [183, 5] width 6 height 6
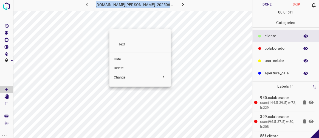
click at [121, 68] on span "Delete" at bounding box center [140, 68] width 53 height 5
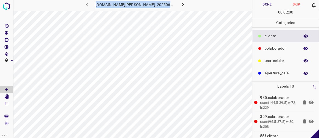
click at [262, 2] on button "Done" at bounding box center [267, 4] width 29 height 9
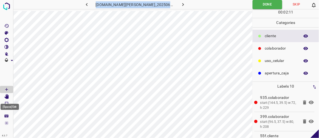
click at [8, 96] on icon "[Space] Edit" at bounding box center [6, 96] width 4 height 5
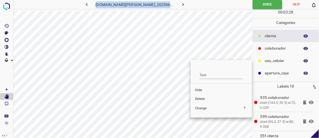
click at [201, 100] on span "Delete" at bounding box center [221, 98] width 53 height 5
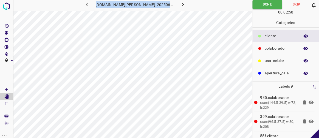
click at [180, 4] on icon "button" at bounding box center [183, 5] width 6 height 6
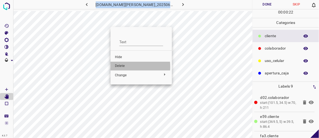
click at [122, 66] on span "Delete" at bounding box center [141, 65] width 53 height 5
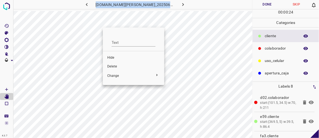
click at [117, 66] on span "Delete" at bounding box center [133, 66] width 53 height 5
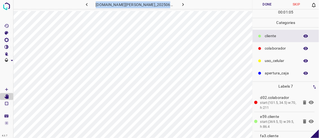
click at [262, 4] on button "Done" at bounding box center [267, 4] width 29 height 9
click at [180, 4] on icon "button" at bounding box center [183, 5] width 6 height 6
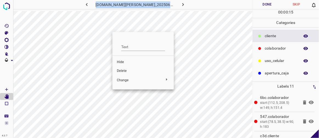
click at [124, 68] on span "Delete" at bounding box center [143, 70] width 53 height 5
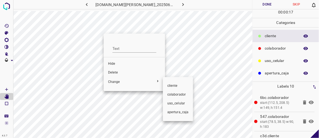
click at [117, 72] on div at bounding box center [159, 69] width 319 height 138
click at [119, 73] on div at bounding box center [159, 69] width 319 height 138
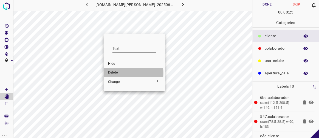
click at [114, 73] on span "Delete" at bounding box center [134, 72] width 53 height 5
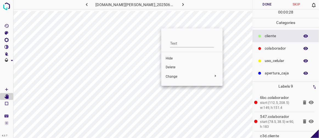
click at [171, 66] on span "Delete" at bounding box center [192, 67] width 53 height 5
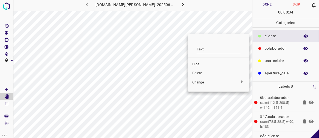
click at [200, 74] on span "Delete" at bounding box center [218, 73] width 53 height 5
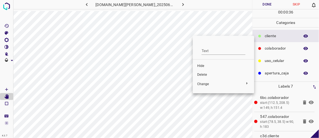
click at [202, 73] on span "Delete" at bounding box center [223, 74] width 53 height 5
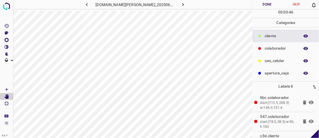
click at [266, 2] on button "Done" at bounding box center [267, 4] width 29 height 9
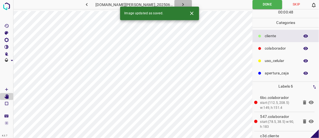
click at [181, 4] on button "button" at bounding box center [184, 4] width 18 height 9
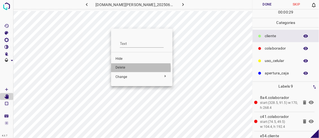
click at [122, 68] on span "Delete" at bounding box center [142, 67] width 53 height 5
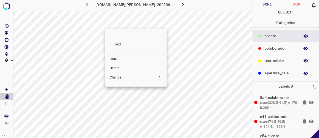
click at [116, 69] on span "Delete" at bounding box center [136, 68] width 53 height 5
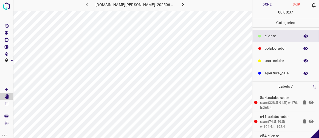
click at [271, 4] on button "Done" at bounding box center [267, 4] width 29 height 9
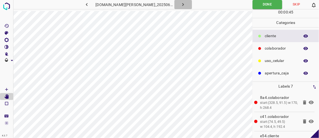
click at [180, 6] on icon "button" at bounding box center [183, 5] width 6 height 6
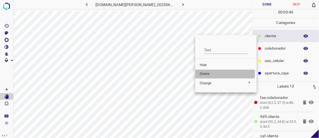
click at [203, 73] on span "Delete" at bounding box center [226, 73] width 53 height 5
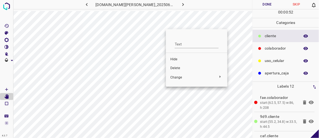
click at [177, 67] on span "Delete" at bounding box center [196, 68] width 53 height 5
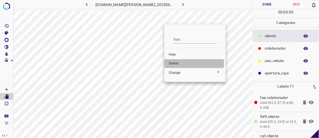
click at [175, 62] on span "Delete" at bounding box center [195, 63] width 53 height 5
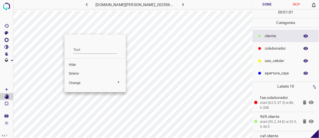
click at [82, 73] on span "Delete" at bounding box center [95, 73] width 53 height 5
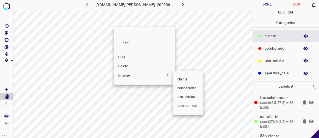
click at [124, 66] on div at bounding box center [159, 69] width 319 height 138
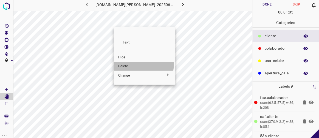
click at [125, 64] on span "Delete" at bounding box center [144, 66] width 53 height 5
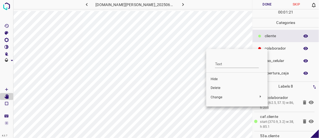
click at [215, 87] on span "Delete" at bounding box center [237, 87] width 53 height 5
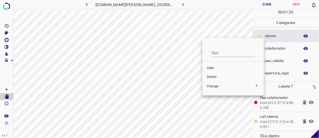
click at [213, 77] on span "Delete" at bounding box center [233, 76] width 53 height 5
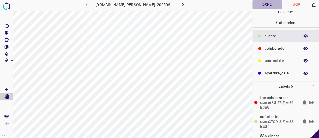
click at [270, 5] on button "Done" at bounding box center [267, 4] width 29 height 9
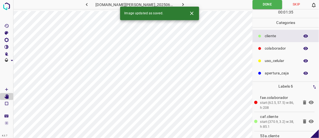
click at [180, 5] on button "button" at bounding box center [184, 4] width 18 height 9
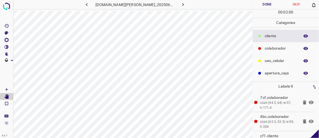
click at [96, 6] on button "button" at bounding box center [87, 4] width 18 height 9
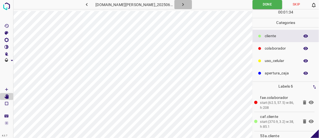
click at [180, 5] on icon "button" at bounding box center [183, 5] width 6 height 6
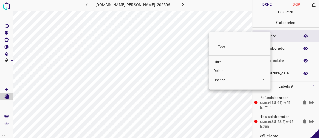
click at [219, 69] on span "Delete" at bounding box center [240, 70] width 53 height 5
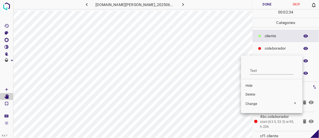
click at [257, 95] on span "Delete" at bounding box center [272, 94] width 53 height 5
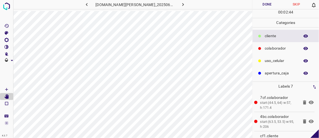
click at [275, 4] on button "Done" at bounding box center [267, 4] width 29 height 9
click at [180, 6] on icon "button" at bounding box center [183, 5] width 6 height 6
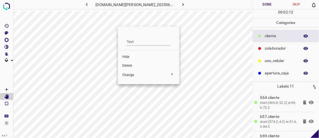
click at [141, 66] on span "Delete" at bounding box center [148, 65] width 53 height 5
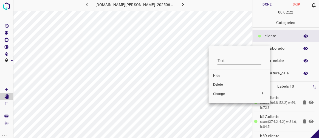
click at [225, 85] on span "Delete" at bounding box center [239, 84] width 53 height 5
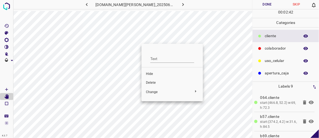
click at [138, 73] on div at bounding box center [159, 69] width 319 height 138
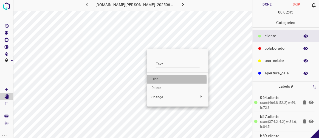
click at [155, 80] on span "Hide" at bounding box center [178, 79] width 53 height 5
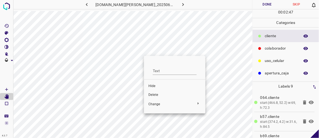
click at [156, 84] on span "Hide" at bounding box center [175, 85] width 53 height 5
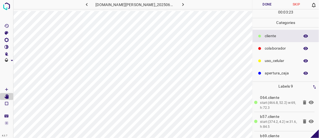
click at [309, 102] on icon at bounding box center [311, 102] width 7 height 7
click at [309, 121] on icon at bounding box center [311, 121] width 7 height 7
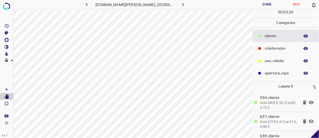
click at [309, 121] on icon at bounding box center [311, 121] width 7 height 7
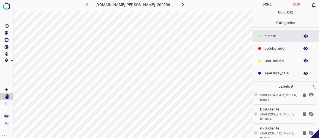
click at [309, 114] on icon at bounding box center [311, 113] width 5 height 4
click at [309, 131] on icon at bounding box center [311, 132] width 5 height 4
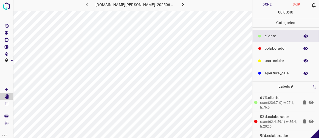
scroll to position [61, 0]
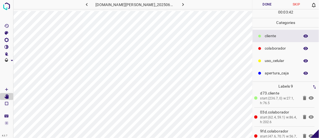
click at [309, 96] on icon at bounding box center [311, 98] width 5 height 4
click at [308, 96] on icon at bounding box center [311, 97] width 7 height 7
click at [309, 115] on icon at bounding box center [311, 117] width 5 height 4
click at [309, 114] on icon at bounding box center [311, 116] width 5 height 4
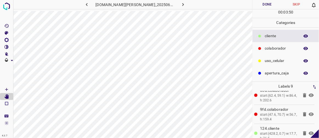
scroll to position [85, 0]
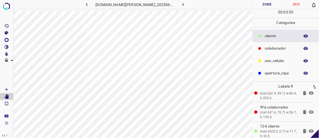
click at [309, 110] on icon at bounding box center [311, 112] width 5 height 4
click at [308, 110] on icon at bounding box center [311, 111] width 7 height 7
click at [309, 129] on icon at bounding box center [311, 131] width 5 height 4
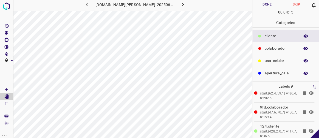
click at [309, 128] on icon at bounding box center [311, 130] width 5 height 4
click at [309, 130] on icon at bounding box center [311, 131] width 5 height 4
click at [309, 130] on icon at bounding box center [311, 130] width 5 height 4
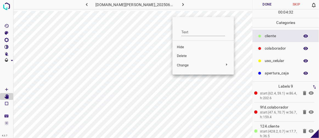
click at [185, 55] on span "Delete" at bounding box center [203, 56] width 53 height 5
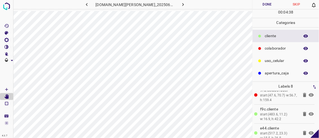
scroll to position [108, 0]
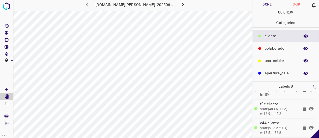
click at [309, 125] on icon at bounding box center [311, 127] width 5 height 4
click at [308, 125] on icon at bounding box center [311, 127] width 7 height 7
click at [308, 108] on icon at bounding box center [311, 108] width 7 height 7
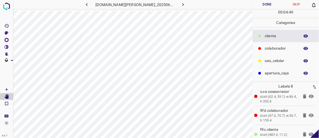
scroll to position [82, 0]
click at [309, 114] on icon at bounding box center [311, 116] width 5 height 4
click at [309, 114] on icon at bounding box center [311, 115] width 5 height 4
click at [309, 95] on icon at bounding box center [311, 97] width 5 height 4
click at [308, 95] on icon at bounding box center [311, 96] width 7 height 7
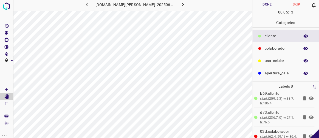
scroll to position [42, 0]
click at [309, 114] on icon at bounding box center [311, 117] width 7 height 7
click at [309, 98] on icon at bounding box center [311, 99] width 5 height 4
click at [309, 98] on icon at bounding box center [311, 98] width 5 height 4
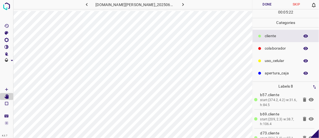
scroll to position [12, 0]
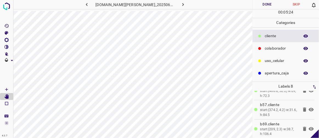
click at [308, 108] on icon at bounding box center [311, 109] width 7 height 7
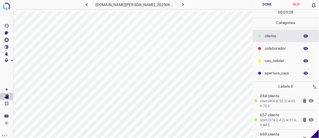
click at [309, 99] on icon at bounding box center [311, 101] width 5 height 4
click at [264, 5] on button "Done" at bounding box center [267, 4] width 29 height 9
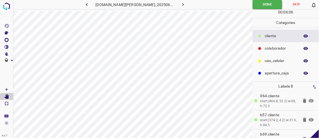
click at [180, 3] on icon "button" at bounding box center [183, 5] width 6 height 6
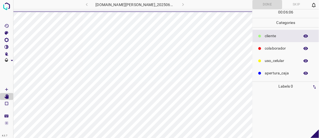
scroll to position [0, 0]
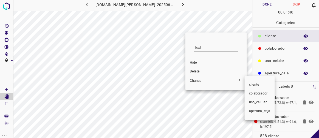
click at [195, 71] on div at bounding box center [159, 69] width 319 height 138
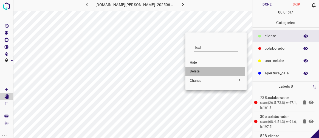
click at [192, 70] on span "Delete" at bounding box center [216, 71] width 53 height 5
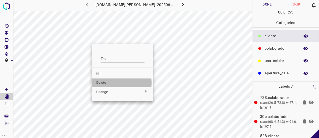
click at [105, 83] on span "Delete" at bounding box center [122, 82] width 53 height 5
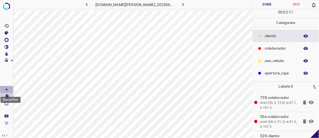
click at [9, 89] on icon "[Space] Draw" at bounding box center [6, 89] width 5 height 5
click at [8, 96] on div "[Space] Draw" at bounding box center [10, 98] width 21 height 10
click at [6, 96] on icon "[Space] Edit" at bounding box center [6, 96] width 4 height 5
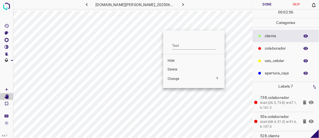
click at [175, 70] on span "Delete" at bounding box center [194, 69] width 53 height 5
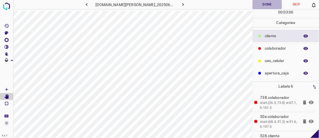
click at [261, 4] on button "Done" at bounding box center [267, 4] width 29 height 9
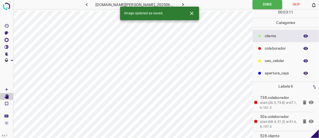
click at [180, 2] on icon "button" at bounding box center [183, 5] width 6 height 6
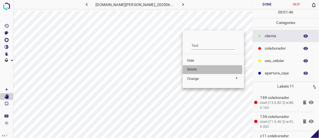
click at [192, 69] on span "Delete" at bounding box center [213, 69] width 53 height 5
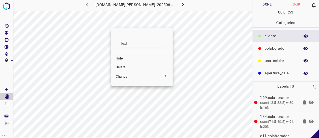
click at [122, 66] on span "Delete" at bounding box center [142, 67] width 53 height 5
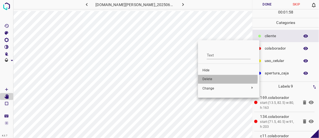
click at [212, 78] on span "Delete" at bounding box center [229, 79] width 53 height 5
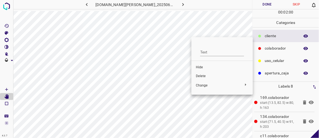
click at [200, 76] on span "Delete" at bounding box center [222, 76] width 53 height 5
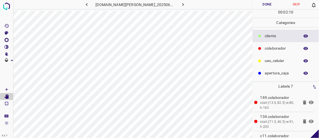
click at [268, 2] on button "Done" at bounding box center [267, 4] width 29 height 9
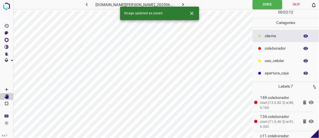
click at [180, 2] on icon "button" at bounding box center [183, 5] width 6 height 6
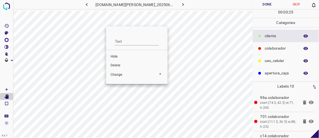
click at [117, 65] on span "Delete" at bounding box center [137, 65] width 53 height 5
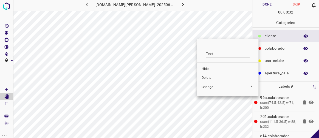
click at [208, 78] on span "Delete" at bounding box center [228, 77] width 53 height 5
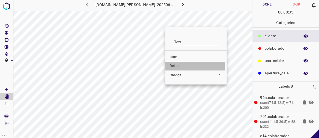
click at [174, 66] on span "Delete" at bounding box center [196, 65] width 53 height 5
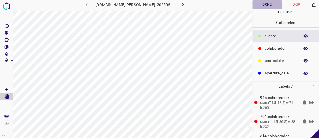
click at [267, 5] on button "Done" at bounding box center [267, 4] width 29 height 9
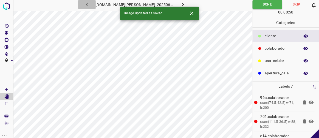
click at [90, 3] on icon "button" at bounding box center [87, 5] width 6 height 6
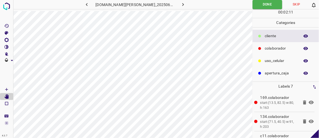
click at [90, 3] on icon "button" at bounding box center [87, 5] width 6 height 6
click at [180, 4] on icon "button" at bounding box center [183, 5] width 6 height 6
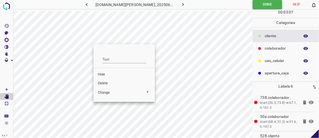
click at [108, 82] on span "Delete" at bounding box center [124, 83] width 53 height 5
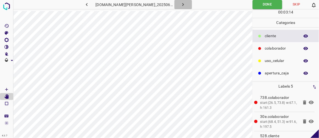
click at [180, 2] on icon "button" at bounding box center [183, 5] width 6 height 6
click at [180, 4] on icon "button" at bounding box center [183, 5] width 6 height 6
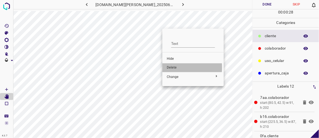
click at [173, 67] on span "Delete" at bounding box center [193, 67] width 53 height 5
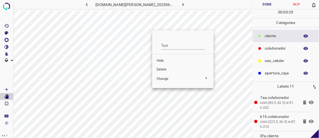
click at [160, 70] on span "Delete" at bounding box center [183, 69] width 53 height 5
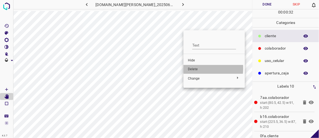
click at [189, 68] on span "Delete" at bounding box center [214, 69] width 53 height 5
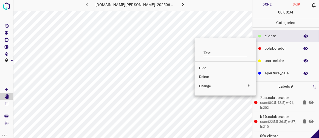
click at [208, 77] on span "Delete" at bounding box center [225, 76] width 53 height 5
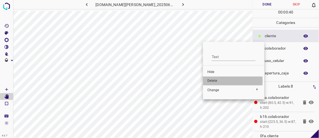
drag, startPoint x: 215, startPoint y: 81, endPoint x: 204, endPoint y: 77, distance: 11.5
click at [214, 81] on span "Delete" at bounding box center [234, 80] width 53 height 5
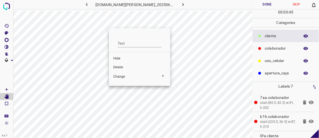
click at [122, 67] on span "Delete" at bounding box center [139, 67] width 53 height 5
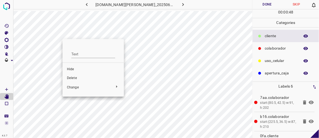
click at [76, 76] on span "Delete" at bounding box center [93, 77] width 53 height 5
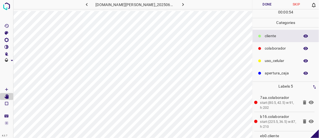
click at [266, 4] on button "Done" at bounding box center [267, 4] width 29 height 9
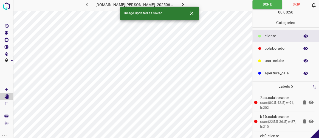
click at [181, 5] on button "button" at bounding box center [184, 4] width 18 height 9
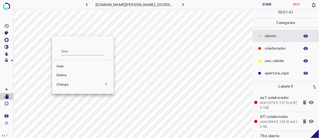
click at [67, 76] on span "Delete" at bounding box center [83, 75] width 53 height 5
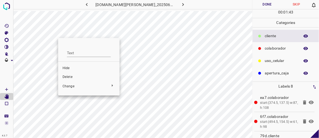
click at [67, 76] on span "Delete" at bounding box center [89, 76] width 53 height 5
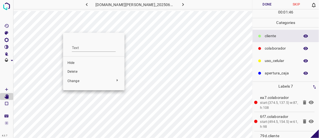
click at [70, 71] on span "Delete" at bounding box center [94, 71] width 53 height 5
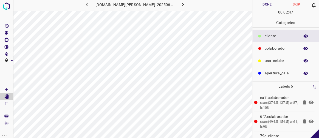
click at [269, 3] on button "Done" at bounding box center [267, 4] width 29 height 9
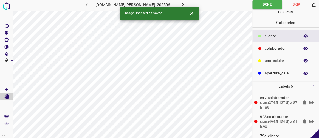
click at [183, 5] on icon "button" at bounding box center [184, 4] width 2 height 3
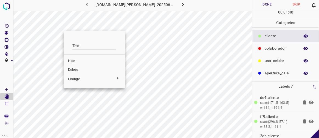
click at [77, 69] on span "Delete" at bounding box center [94, 69] width 53 height 5
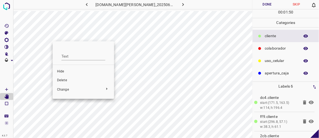
click at [62, 80] on span "Delete" at bounding box center [83, 80] width 53 height 5
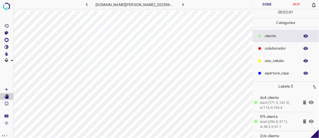
click at [263, 3] on button "Done" at bounding box center [267, 4] width 29 height 9
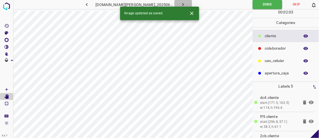
click at [183, 4] on icon "button" at bounding box center [184, 4] width 2 height 3
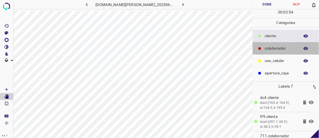
click at [269, 49] on p "colaborador" at bounding box center [281, 48] width 32 height 6
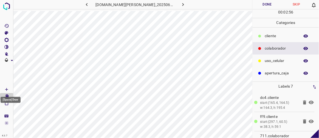
click at [9, 89] on icon "[Space] Draw" at bounding box center [6, 89] width 5 height 5
click at [8, 97] on icon "[Space] Edit" at bounding box center [6, 96] width 4 height 5
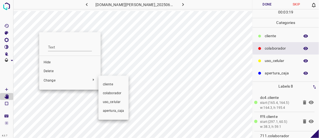
click at [54, 72] on div at bounding box center [159, 69] width 319 height 138
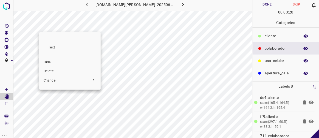
click at [52, 71] on span "Delete" at bounding box center [70, 71] width 53 height 5
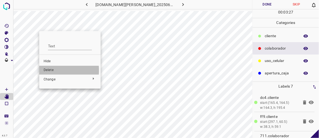
drag, startPoint x: 47, startPoint y: 70, endPoint x: 50, endPoint y: 66, distance: 4.6
click at [50, 68] on span "Delete" at bounding box center [70, 70] width 53 height 5
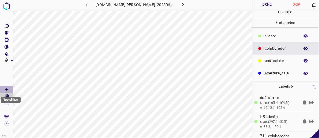
click at [9, 89] on icon "[Space] Draw" at bounding box center [6, 89] width 5 height 5
click at [281, 34] on p "​​cliente" at bounding box center [281, 36] width 32 height 6
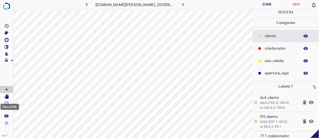
click at [8, 96] on icon "[Space] Edit" at bounding box center [6, 96] width 4 height 5
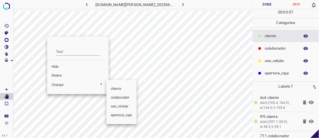
click at [61, 75] on div at bounding box center [159, 69] width 319 height 138
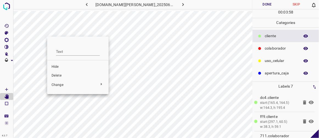
click at [61, 74] on span "Delete" at bounding box center [78, 75] width 53 height 5
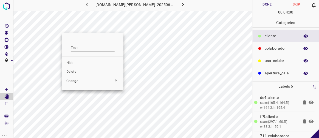
click at [69, 70] on span "Delete" at bounding box center [92, 71] width 53 height 5
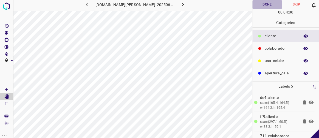
click at [272, 7] on button "Done" at bounding box center [267, 4] width 29 height 9
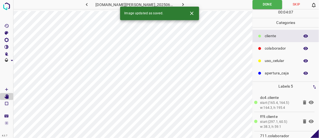
click at [180, 4] on icon "button" at bounding box center [183, 5] width 6 height 6
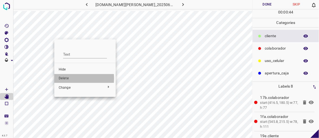
click at [65, 78] on span "Delete" at bounding box center [85, 78] width 53 height 5
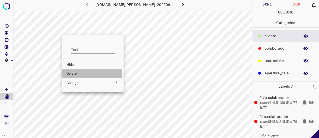
click at [68, 74] on span "Delete" at bounding box center [93, 73] width 53 height 5
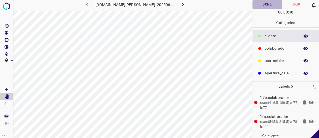
click at [272, 2] on button "Done" at bounding box center [267, 4] width 29 height 9
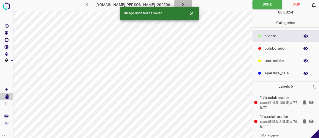
click at [180, 2] on icon "button" at bounding box center [183, 5] width 6 height 6
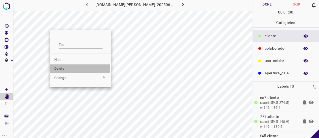
drag, startPoint x: 66, startPoint y: 68, endPoint x: 63, endPoint y: 65, distance: 3.5
click at [66, 68] on span "Delete" at bounding box center [80, 68] width 53 height 5
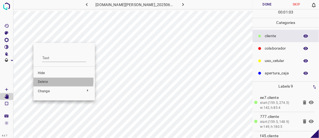
click at [46, 80] on span "Delete" at bounding box center [64, 81] width 53 height 5
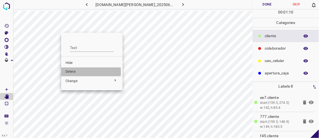
click at [72, 72] on span "Delete" at bounding box center [92, 71] width 53 height 5
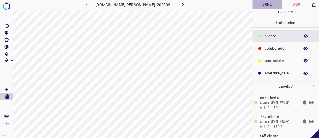
click at [266, 3] on button "Done" at bounding box center [267, 4] width 29 height 9
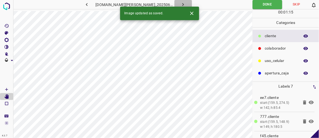
click at [180, 2] on icon "button" at bounding box center [183, 5] width 6 height 6
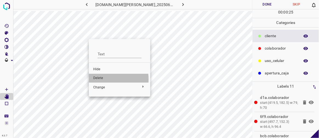
click at [100, 79] on span "Delete" at bounding box center [119, 77] width 53 height 5
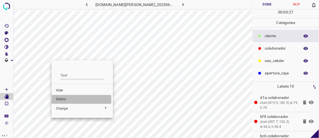
click at [59, 100] on span "Delete" at bounding box center [82, 99] width 53 height 5
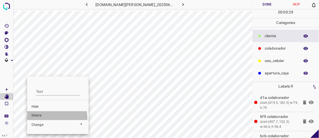
click at [39, 118] on li "Delete" at bounding box center [57, 115] width 61 height 9
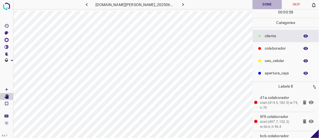
click at [266, 2] on button "Done" at bounding box center [267, 4] width 29 height 9
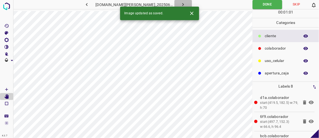
click at [180, 3] on icon "button" at bounding box center [183, 5] width 6 height 6
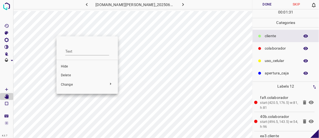
click at [65, 73] on span "Delete" at bounding box center [87, 75] width 53 height 5
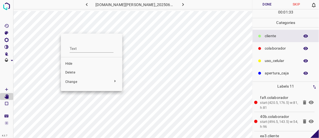
click at [71, 71] on span "Delete" at bounding box center [91, 72] width 53 height 5
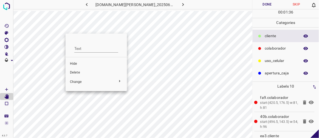
click at [71, 72] on span "Delete" at bounding box center [96, 72] width 53 height 5
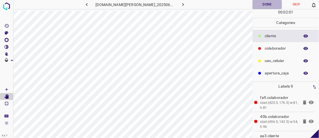
click at [263, 5] on button "Done" at bounding box center [267, 4] width 29 height 9
click at [180, 6] on icon "button" at bounding box center [183, 5] width 6 height 6
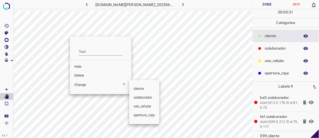
click at [80, 75] on div at bounding box center [159, 69] width 319 height 138
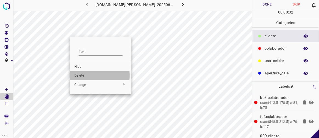
click at [80, 75] on span "Delete" at bounding box center [100, 75] width 53 height 5
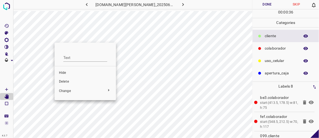
click at [64, 80] on span "Delete" at bounding box center [85, 81] width 53 height 5
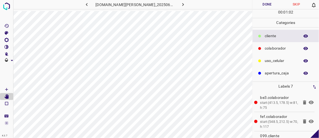
click at [263, 4] on button "Done" at bounding box center [267, 4] width 29 height 9
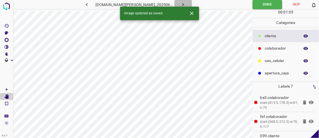
click at [183, 4] on icon "button" at bounding box center [184, 4] width 2 height 3
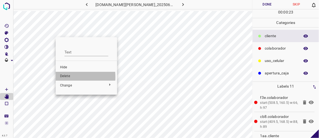
click at [68, 77] on span "Delete" at bounding box center [86, 76] width 53 height 5
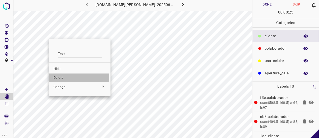
click at [60, 76] on span "Delete" at bounding box center [80, 77] width 53 height 5
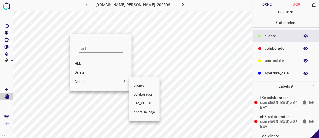
click at [80, 72] on div at bounding box center [159, 69] width 319 height 138
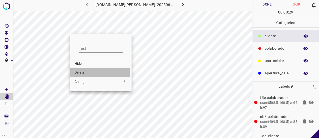
click at [78, 71] on span "Delete" at bounding box center [101, 72] width 53 height 5
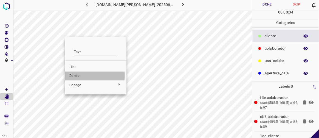
click at [82, 75] on span "Delete" at bounding box center [95, 75] width 53 height 5
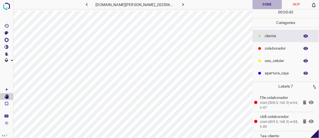
click at [268, 2] on button "Done" at bounding box center [267, 4] width 29 height 9
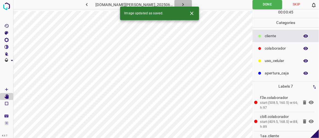
click at [180, 5] on icon "button" at bounding box center [183, 5] width 6 height 6
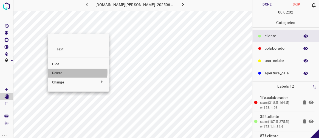
click at [64, 72] on span "Delete" at bounding box center [78, 73] width 53 height 5
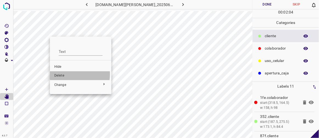
click at [64, 74] on span "Delete" at bounding box center [80, 75] width 53 height 5
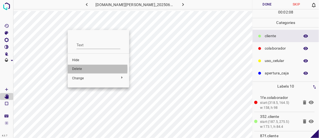
click at [78, 69] on span "Delete" at bounding box center [98, 68] width 53 height 5
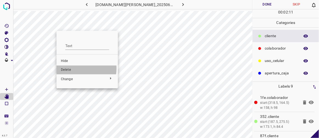
click at [72, 68] on span "Delete" at bounding box center [87, 69] width 53 height 5
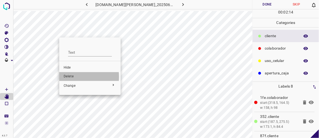
click at [72, 77] on span "Delete" at bounding box center [90, 76] width 53 height 5
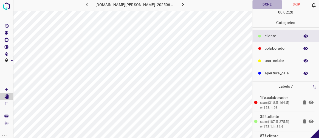
click at [272, 6] on button "Done" at bounding box center [267, 4] width 29 height 9
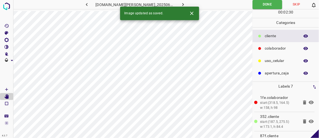
click at [180, 5] on button "button" at bounding box center [184, 4] width 18 height 9
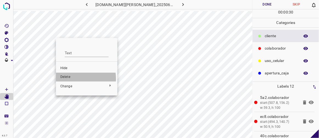
click at [67, 79] on span "Delete" at bounding box center [86, 76] width 53 height 5
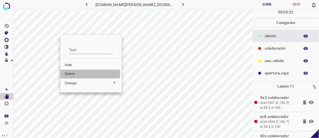
click at [70, 73] on span "Delete" at bounding box center [91, 73] width 53 height 5
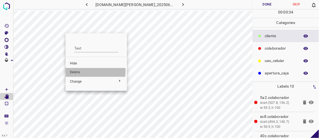
click at [81, 71] on span "Delete" at bounding box center [96, 72] width 53 height 5
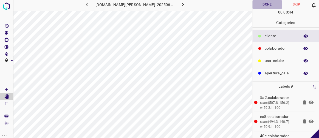
click at [267, 5] on button "Done" at bounding box center [267, 4] width 29 height 9
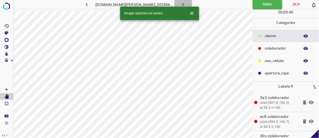
click at [183, 3] on icon "button" at bounding box center [184, 4] width 2 height 3
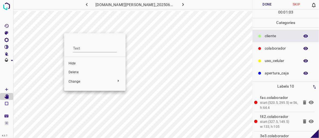
click at [77, 71] on span "Delete" at bounding box center [95, 72] width 53 height 5
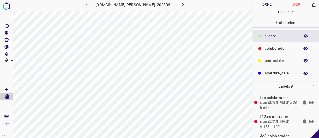
click at [272, 5] on button "Done" at bounding box center [267, 4] width 29 height 9
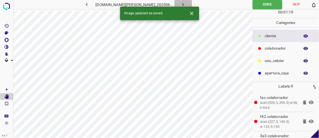
click at [180, 4] on icon "button" at bounding box center [183, 5] width 6 height 6
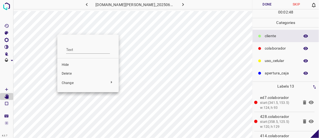
click at [71, 74] on span "Delete" at bounding box center [88, 73] width 53 height 5
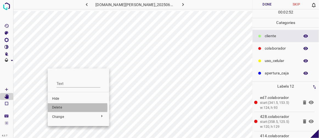
click at [59, 108] on span "Delete" at bounding box center [78, 107] width 53 height 5
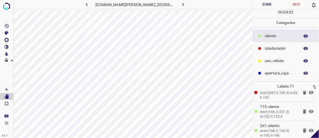
scroll to position [50, 0]
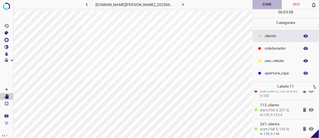
click at [262, 5] on button "Done" at bounding box center [267, 4] width 29 height 9
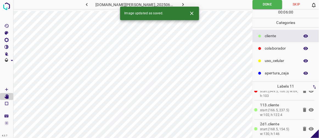
click at [181, 4] on button "button" at bounding box center [184, 4] width 18 height 9
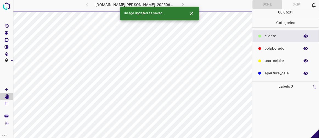
scroll to position [0, 0]
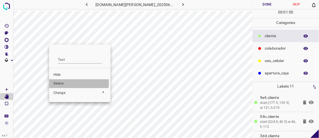
click at [58, 82] on span "Delete" at bounding box center [80, 83] width 53 height 5
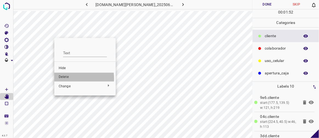
click at [63, 78] on span "Delete" at bounding box center [85, 76] width 53 height 5
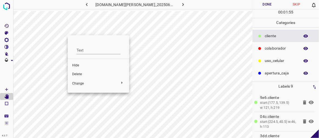
click at [77, 72] on span "Delete" at bounding box center [98, 74] width 53 height 5
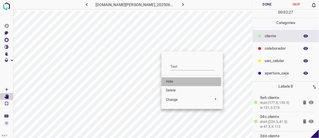
click at [170, 82] on span "Hide" at bounding box center [192, 81] width 53 height 5
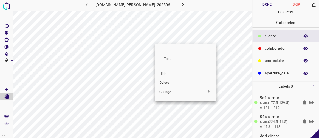
click at [164, 72] on span "Hide" at bounding box center [185, 73] width 53 height 5
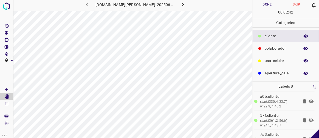
scroll to position [64, 0]
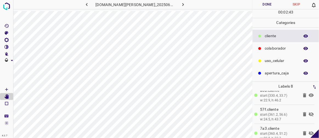
click at [309, 113] on icon at bounding box center [311, 114] width 5 height 4
click at [308, 131] on icon at bounding box center [311, 133] width 7 height 7
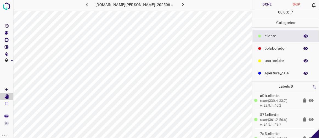
scroll to position [58, 0]
click at [272, 4] on button "Done" at bounding box center [267, 4] width 29 height 9
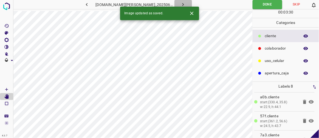
click at [180, 5] on icon "button" at bounding box center [183, 5] width 6 height 6
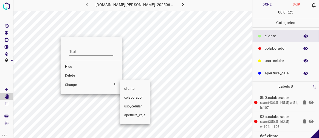
click at [77, 76] on div at bounding box center [159, 69] width 319 height 138
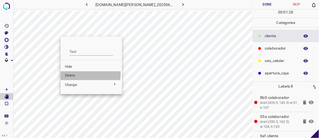
click at [74, 74] on span "Delete" at bounding box center [91, 75] width 53 height 5
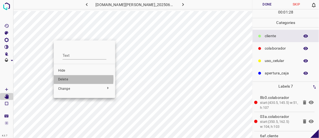
click at [65, 79] on span "Delete" at bounding box center [84, 79] width 53 height 5
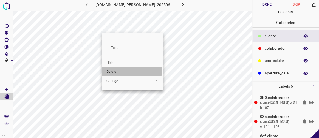
drag, startPoint x: 111, startPoint y: 68, endPoint x: 111, endPoint y: 64, distance: 4.4
click at [110, 69] on li "Delete" at bounding box center [132, 71] width 61 height 9
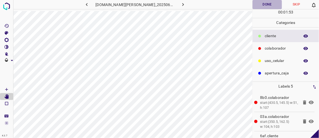
click at [262, 4] on button "Done" at bounding box center [267, 4] width 29 height 9
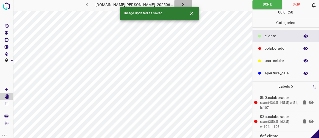
click at [180, 3] on icon "button" at bounding box center [183, 5] width 6 height 6
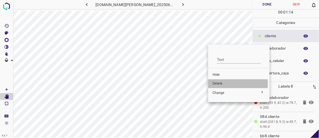
click at [217, 84] on span "Delete" at bounding box center [239, 83] width 53 height 5
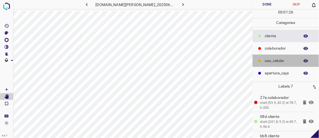
click at [270, 60] on p "uso_celular" at bounding box center [281, 61] width 32 height 6
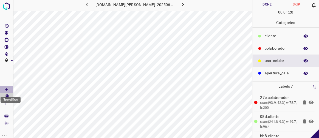
click at [8, 89] on icon "[Space] Draw" at bounding box center [6, 89] width 5 height 5
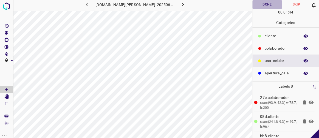
click at [273, 5] on button "Done" at bounding box center [267, 4] width 29 height 9
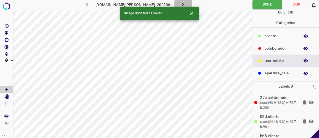
click at [180, 6] on icon "button" at bounding box center [183, 5] width 6 height 6
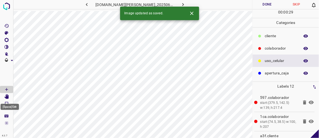
click at [5, 97] on icon "[Space] Edit" at bounding box center [6, 96] width 4 height 5
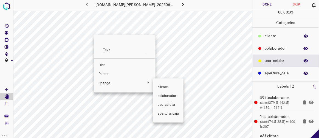
click at [113, 75] on div at bounding box center [159, 69] width 319 height 138
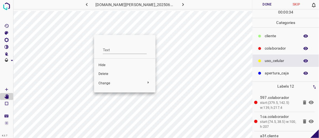
click at [105, 74] on span "Delete" at bounding box center [125, 73] width 53 height 5
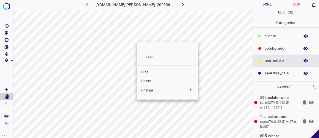
click at [150, 81] on span "Delete" at bounding box center [167, 81] width 53 height 5
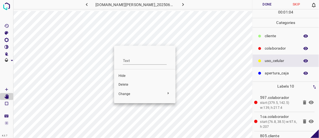
click at [126, 87] on span "Delete" at bounding box center [145, 84] width 53 height 5
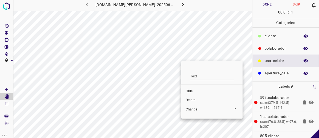
click at [179, 56] on div at bounding box center [159, 69] width 319 height 138
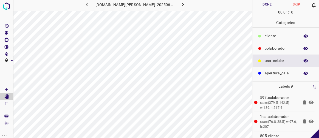
click at [3, 66] on div "4.3.7 doggis-leon.ddns.net_20250613_161336_000000870.jpg Done Skip 0 00 : 01 : …" at bounding box center [159, 69] width 319 height 138
click at [90, 4] on icon "button" at bounding box center [87, 5] width 6 height 6
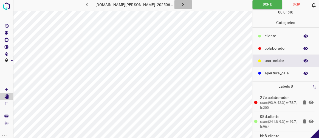
click at [175, 5] on button "button" at bounding box center [184, 4] width 18 height 9
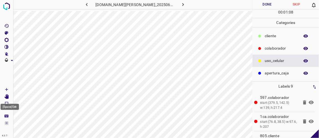
click at [7, 95] on icon "[Space] Edit" at bounding box center [6, 96] width 4 height 5
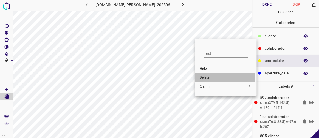
click at [204, 76] on span "Delete" at bounding box center [226, 77] width 53 height 5
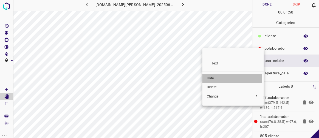
click at [209, 78] on span "Hide" at bounding box center [233, 78] width 53 height 5
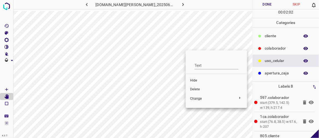
click at [196, 81] on span "Hide" at bounding box center [216, 80] width 53 height 5
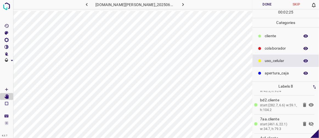
scroll to position [63, 0]
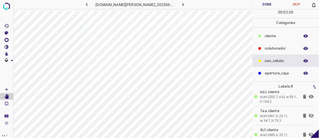
click at [309, 113] on icon at bounding box center [311, 115] width 5 height 4
click at [309, 133] on icon at bounding box center [311, 134] width 5 height 4
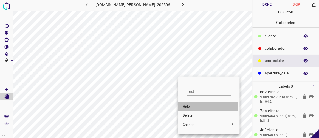
click at [188, 106] on span "Hide" at bounding box center [209, 106] width 53 height 5
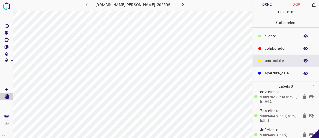
click at [309, 115] on icon at bounding box center [311, 115] width 5 height 4
click at [262, 3] on button "Done" at bounding box center [267, 4] width 29 height 9
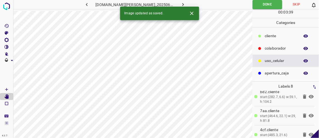
click at [181, 5] on button "button" at bounding box center [184, 4] width 18 height 9
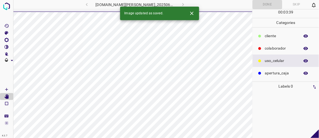
scroll to position [0, 0]
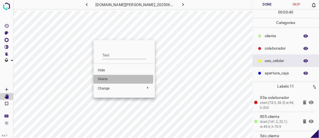
click at [108, 78] on span "Delete" at bounding box center [124, 79] width 53 height 5
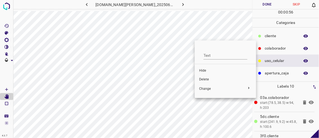
click at [203, 79] on span "Delete" at bounding box center [225, 79] width 53 height 5
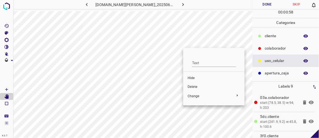
click at [195, 85] on span "Delete" at bounding box center [214, 86] width 53 height 5
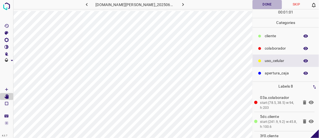
click at [266, 4] on button "Done" at bounding box center [267, 4] width 29 height 9
click at [167, 5] on h6 "doggis-leon.ddns.net_20250613_161336_000001050.jpg" at bounding box center [135, 5] width 79 height 8
click at [180, 6] on icon "button" at bounding box center [183, 5] width 6 height 6
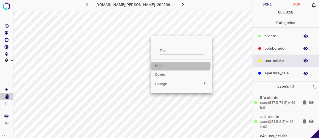
click at [163, 66] on span "Hide" at bounding box center [181, 65] width 53 height 5
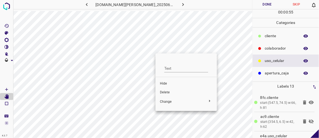
drag, startPoint x: 155, startPoint y: 45, endPoint x: 153, endPoint y: 49, distance: 4.3
click at [153, 49] on div at bounding box center [159, 69] width 319 height 138
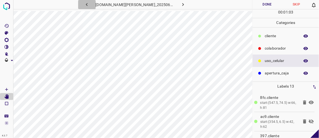
click at [90, 5] on icon "button" at bounding box center [87, 5] width 6 height 6
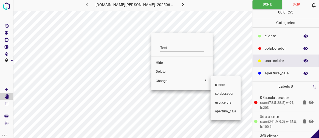
click at [165, 72] on div at bounding box center [159, 69] width 319 height 138
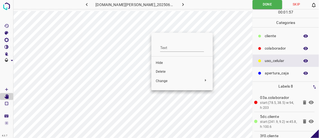
click at [160, 70] on span "Delete" at bounding box center [182, 71] width 53 height 5
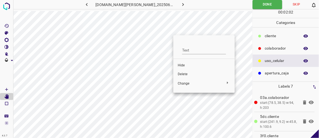
click at [186, 73] on span "Delete" at bounding box center [204, 74] width 53 height 5
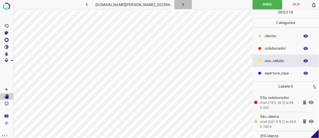
click at [180, 2] on icon "button" at bounding box center [183, 5] width 6 height 6
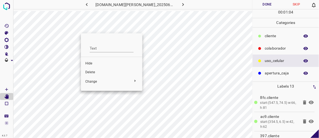
click at [92, 70] on span "Delete" at bounding box center [111, 72] width 53 height 5
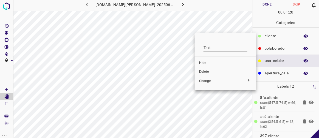
click at [206, 72] on span "Delete" at bounding box center [225, 71] width 53 height 5
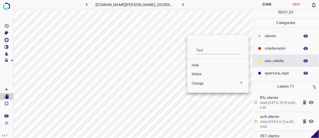
click at [199, 74] on span "Delete" at bounding box center [218, 74] width 53 height 5
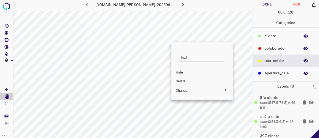
click at [186, 80] on span "Delete" at bounding box center [202, 81] width 53 height 5
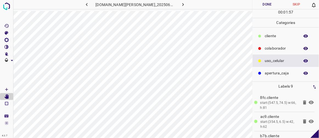
click at [271, 5] on button "Done" at bounding box center [267, 4] width 29 height 9
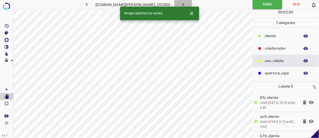
click at [180, 4] on icon "button" at bounding box center [183, 5] width 6 height 6
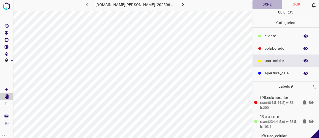
click at [263, 6] on button "Done" at bounding box center [267, 4] width 29 height 9
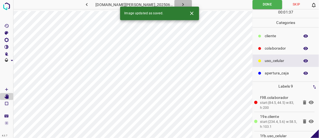
click at [180, 6] on button "button" at bounding box center [184, 4] width 18 height 9
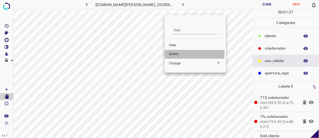
click at [180, 52] on span "Delete" at bounding box center [195, 54] width 53 height 5
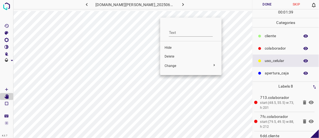
click at [171, 56] on span "Delete" at bounding box center [191, 56] width 53 height 5
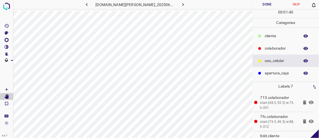
click at [265, 2] on button "Done" at bounding box center [267, 4] width 29 height 9
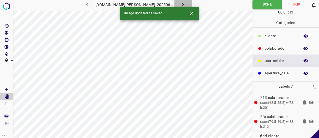
click at [180, 3] on icon "button" at bounding box center [183, 5] width 6 height 6
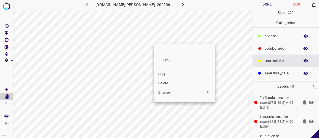
click at [161, 73] on span "Hide" at bounding box center [184, 74] width 53 height 5
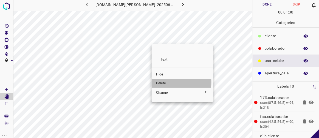
click at [162, 82] on span "Delete" at bounding box center [182, 83] width 53 height 5
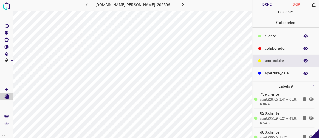
scroll to position [82, 0]
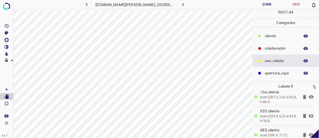
click at [308, 113] on icon at bounding box center [311, 115] width 7 height 7
click at [90, 5] on icon "button" at bounding box center [87, 5] width 6 height 6
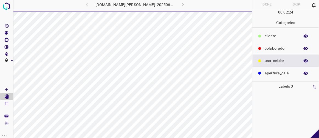
scroll to position [0, 0]
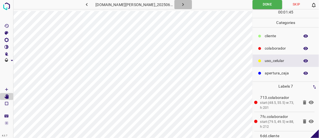
click at [183, 5] on icon "button" at bounding box center [184, 4] width 2 height 3
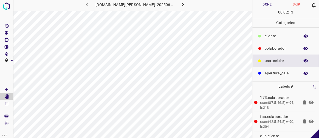
click at [265, 5] on button "Done" at bounding box center [267, 4] width 29 height 9
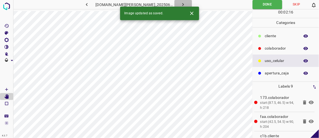
click at [180, 4] on icon "button" at bounding box center [183, 5] width 6 height 6
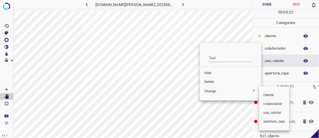
click at [206, 82] on div at bounding box center [159, 69] width 319 height 138
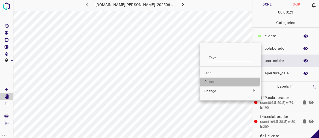
click at [214, 80] on span "Delete" at bounding box center [230, 81] width 53 height 5
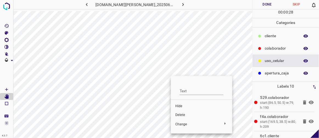
click at [179, 114] on span "Delete" at bounding box center [201, 114] width 53 height 5
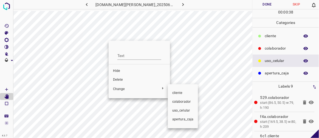
click at [125, 79] on div at bounding box center [159, 69] width 319 height 138
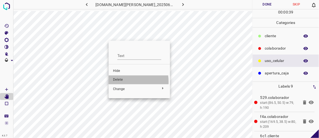
click at [121, 81] on span "Delete" at bounding box center [139, 79] width 53 height 5
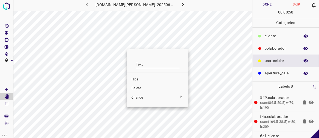
click at [135, 87] on span "Delete" at bounding box center [157, 88] width 53 height 5
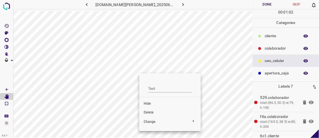
click at [147, 111] on span "Delete" at bounding box center [170, 112] width 53 height 5
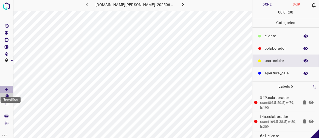
click at [7, 88] on icon "[Space] Draw" at bounding box center [6, 89] width 5 height 5
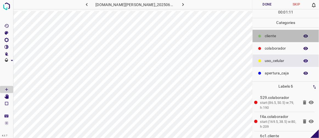
click at [273, 36] on p "​​cliente" at bounding box center [281, 36] width 32 height 6
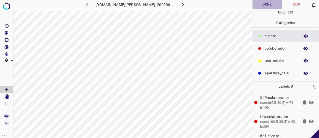
click at [279, 5] on button "Done" at bounding box center [267, 4] width 29 height 9
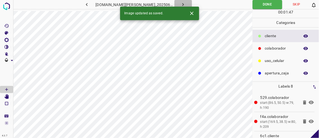
click at [180, 3] on icon "button" at bounding box center [183, 5] width 6 height 6
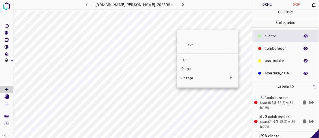
click at [188, 67] on span "Delete" at bounding box center [207, 68] width 53 height 5
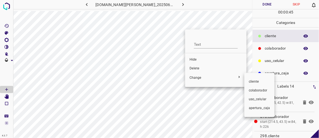
click at [196, 68] on div at bounding box center [159, 69] width 319 height 138
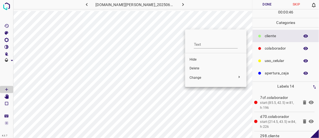
click at [195, 66] on span "Delete" at bounding box center [216, 68] width 53 height 5
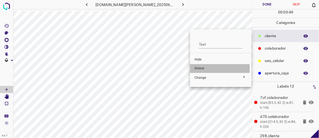
click at [203, 69] on span "Delete" at bounding box center [221, 68] width 53 height 5
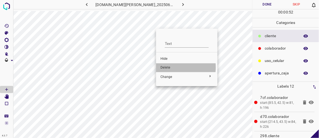
click at [169, 67] on span "Delete" at bounding box center [187, 67] width 53 height 5
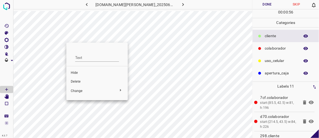
click at [79, 80] on span "Delete" at bounding box center [97, 81] width 53 height 5
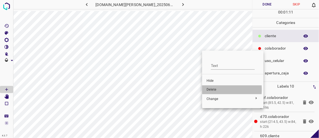
click at [214, 89] on span "Delete" at bounding box center [233, 89] width 53 height 5
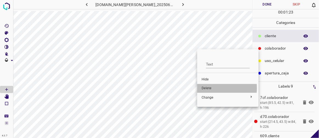
click at [203, 88] on span "Delete" at bounding box center [228, 88] width 53 height 5
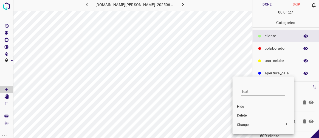
click at [236, 113] on li "Delete" at bounding box center [263, 115] width 61 height 9
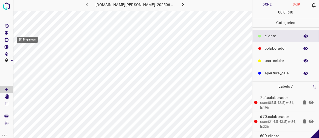
click at [6, 41] on icon "[C] Brightness" at bounding box center [6, 39] width 5 height 5
type input "237"
drag, startPoint x: 27, startPoint y: 57, endPoint x: 35, endPoint y: 62, distance: 8.7
click at [35, 61] on span at bounding box center [33, 57] width 5 height 5
click at [89, 7] on button "button" at bounding box center [87, 4] width 18 height 9
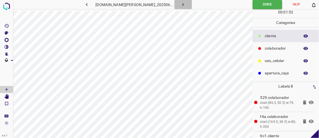
click at [180, 7] on icon "button" at bounding box center [183, 5] width 6 height 6
click at [260, 4] on button "Done" at bounding box center [267, 4] width 29 height 9
click at [180, 4] on icon "button" at bounding box center [183, 5] width 6 height 6
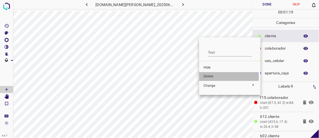
click at [208, 77] on span "Delete" at bounding box center [230, 76] width 53 height 5
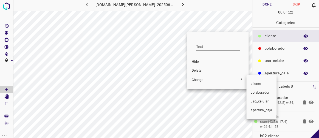
click at [198, 71] on div at bounding box center [159, 69] width 319 height 138
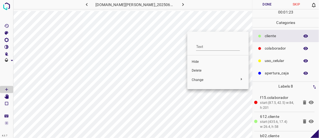
click at [194, 69] on span "Delete" at bounding box center [218, 70] width 53 height 5
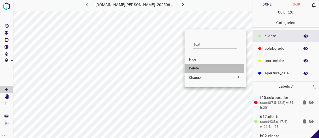
click at [193, 68] on span "Delete" at bounding box center [215, 68] width 53 height 5
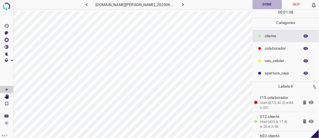
click at [260, 7] on button "Done" at bounding box center [267, 4] width 29 height 9
click at [180, 3] on icon "button" at bounding box center [183, 5] width 6 height 6
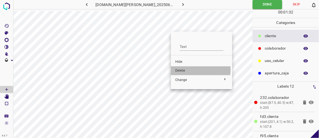
click at [183, 69] on span "Delete" at bounding box center [201, 70] width 53 height 5
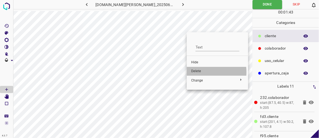
click at [195, 72] on span "Delete" at bounding box center [217, 71] width 53 height 5
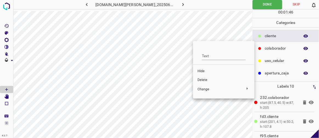
click at [201, 79] on span "Delete" at bounding box center [224, 79] width 53 height 5
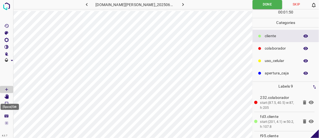
click at [9, 96] on Edit"] "[Space] Edit" at bounding box center [6, 96] width 13 height 7
click at [180, 5] on icon "button" at bounding box center [183, 5] width 6 height 6
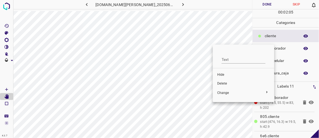
click at [222, 83] on span "Delete" at bounding box center [243, 83] width 53 height 5
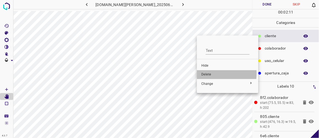
click at [205, 73] on span "Delete" at bounding box center [227, 74] width 53 height 5
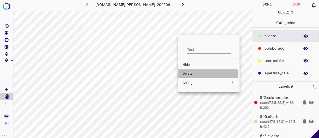
click at [193, 73] on span "Delete" at bounding box center [209, 73] width 53 height 5
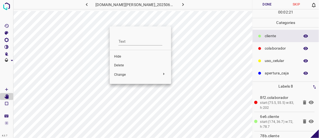
click at [130, 64] on span "Delete" at bounding box center [140, 65] width 53 height 5
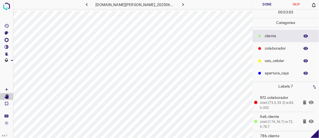
click at [272, 5] on button "Done" at bounding box center [267, 4] width 29 height 9
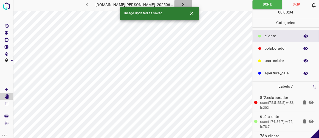
click at [180, 5] on icon "button" at bounding box center [183, 5] width 6 height 6
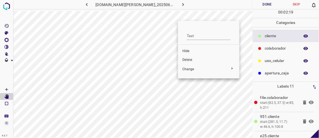
click at [188, 60] on span "Delete" at bounding box center [209, 59] width 53 height 5
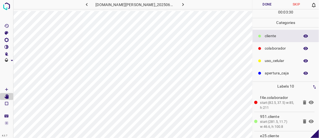
click at [271, 7] on button "Done" at bounding box center [267, 4] width 29 height 9
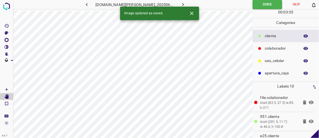
click at [179, 1] on button "button" at bounding box center [184, 4] width 18 height 9
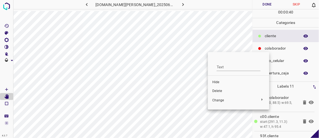
click at [212, 92] on span "Delete" at bounding box center [238, 90] width 53 height 5
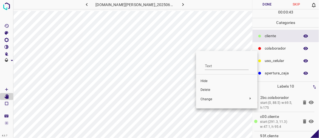
click at [212, 88] on span "Delete" at bounding box center [227, 89] width 53 height 5
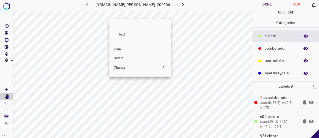
click at [122, 60] on span "Delete" at bounding box center [140, 58] width 53 height 5
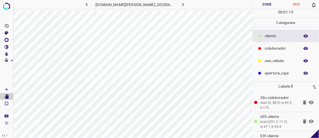
click at [270, 3] on button "Done" at bounding box center [267, 4] width 29 height 9
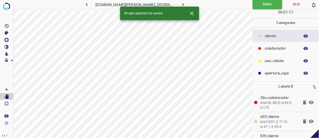
click at [183, 4] on icon "button" at bounding box center [184, 4] width 2 height 3
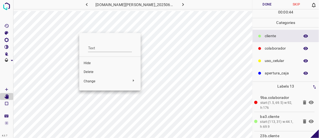
click at [91, 73] on span "Delete" at bounding box center [110, 71] width 53 height 5
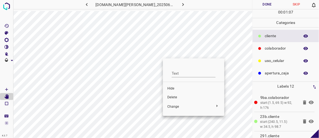
click at [178, 96] on span "Delete" at bounding box center [193, 97] width 53 height 5
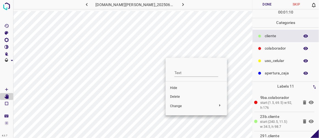
click at [174, 98] on span "Delete" at bounding box center [196, 96] width 53 height 5
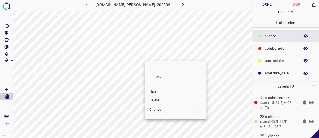
click at [158, 100] on span "Delete" at bounding box center [176, 100] width 53 height 5
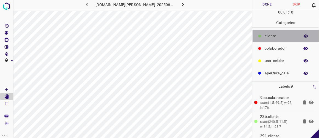
click at [276, 35] on p "​​cliente" at bounding box center [281, 36] width 32 height 6
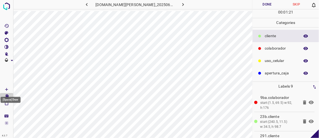
click at [6, 86] on Draw"] "[Space] Draw" at bounding box center [6, 89] width 13 height 7
click at [7, 97] on icon "[Space] Edit" at bounding box center [6, 96] width 4 height 5
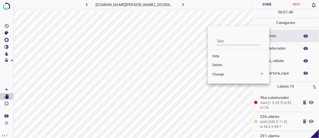
click at [219, 64] on span "Delete" at bounding box center [238, 65] width 53 height 5
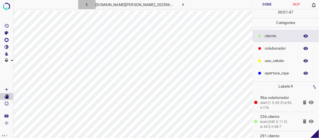
click at [90, 6] on icon "button" at bounding box center [87, 5] width 6 height 6
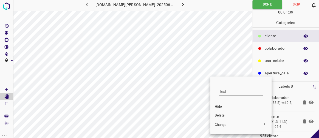
click at [222, 104] on span "Hide" at bounding box center [241, 106] width 53 height 5
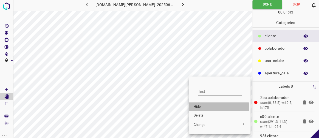
click at [198, 107] on span "Hide" at bounding box center [220, 106] width 53 height 5
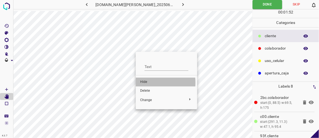
click at [147, 82] on span "Hide" at bounding box center [166, 81] width 53 height 5
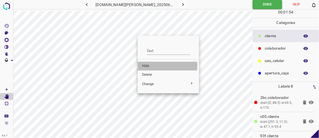
click at [149, 65] on span "Hide" at bounding box center [168, 65] width 53 height 5
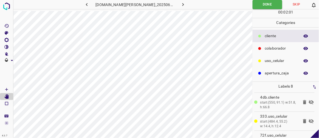
scroll to position [108, 0]
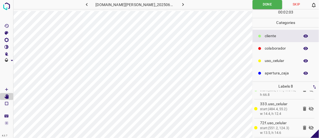
click at [309, 107] on icon at bounding box center [311, 108] width 5 height 4
click at [302, 125] on icon at bounding box center [305, 127] width 7 height 7
click at [309, 108] on icon at bounding box center [311, 108] width 7 height 7
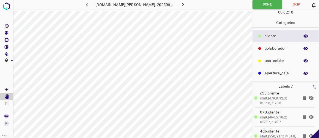
scroll to position [59, 0]
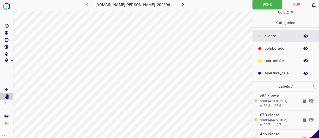
click at [309, 99] on icon at bounding box center [311, 100] width 5 height 4
click at [182, 5] on button "button" at bounding box center [184, 4] width 18 height 9
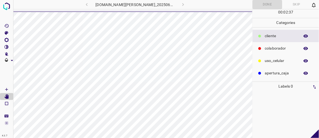
scroll to position [0, 0]
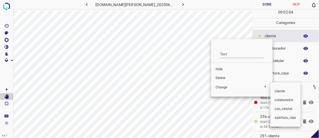
click at [220, 79] on div at bounding box center [159, 69] width 319 height 138
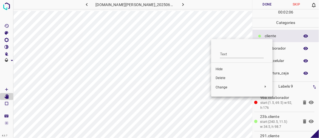
click at [220, 77] on span "Delete" at bounding box center [242, 77] width 53 height 5
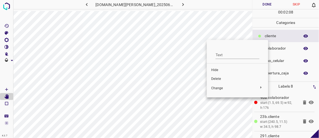
click at [215, 79] on span "Delete" at bounding box center [237, 78] width 53 height 5
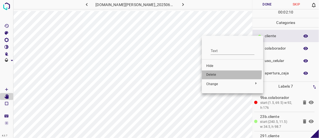
click at [208, 72] on span "Delete" at bounding box center [232, 74] width 53 height 5
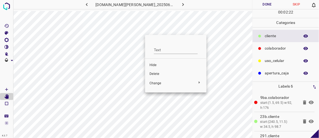
click at [159, 66] on span "Hide" at bounding box center [176, 65] width 53 height 5
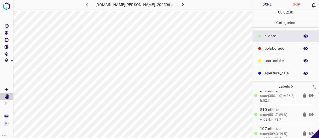
scroll to position [70, 0]
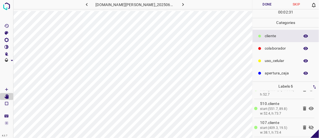
click at [308, 125] on icon at bounding box center [311, 127] width 7 height 7
drag, startPoint x: 265, startPoint y: 5, endPoint x: 253, endPoint y: 10, distance: 13.3
click at [266, 5] on button "Done" at bounding box center [267, 4] width 29 height 9
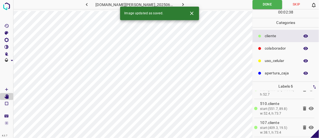
click at [183, 5] on icon "button" at bounding box center [184, 4] width 2 height 3
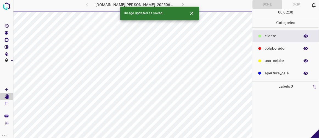
scroll to position [0, 0]
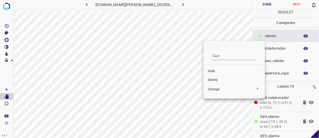
click at [215, 81] on span "Delete" at bounding box center [234, 79] width 53 height 5
click at [212, 76] on span "Delete" at bounding box center [234, 78] width 53 height 5
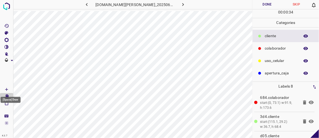
click at [7, 89] on icon "[Space] Draw" at bounding box center [6, 89] width 5 height 5
click at [7, 96] on icon "[Space] Edit" at bounding box center [6, 96] width 4 height 5
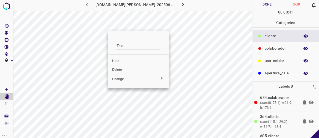
click at [119, 69] on span "Delete" at bounding box center [138, 69] width 53 height 5
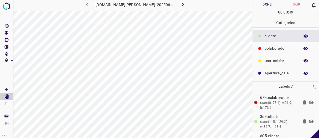
scroll to position [0, 9]
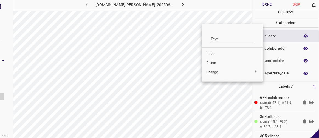
click at [212, 63] on span "Delete" at bounding box center [232, 62] width 53 height 5
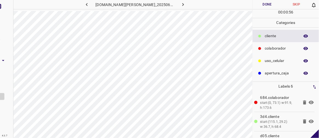
scroll to position [0, 0]
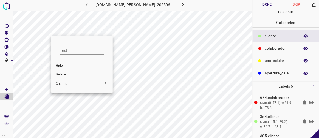
click at [69, 71] on li "Delete" at bounding box center [81, 74] width 61 height 9
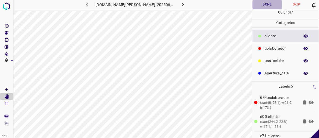
click at [274, 5] on button "Done" at bounding box center [267, 4] width 29 height 9
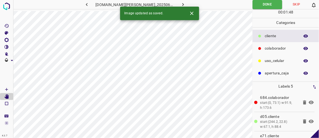
click at [180, 5] on icon "button" at bounding box center [183, 5] width 6 height 6
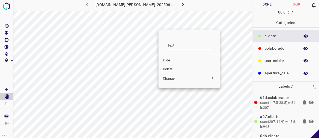
click at [170, 66] on li "Delete" at bounding box center [189, 69] width 61 height 9
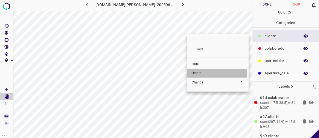
click at [203, 74] on span "Delete" at bounding box center [218, 73] width 53 height 5
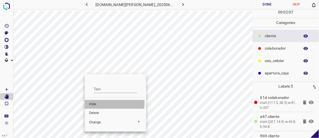
click at [97, 103] on span "Hide" at bounding box center [115, 104] width 53 height 5
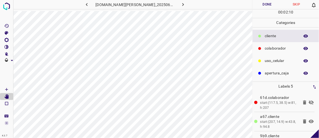
click at [309, 103] on icon at bounding box center [311, 102] width 5 height 4
click at [309, 121] on icon at bounding box center [311, 121] width 5 height 4
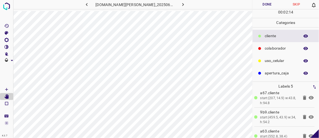
scroll to position [26, 0]
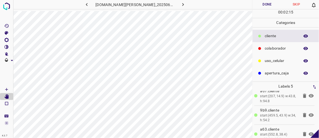
click at [309, 113] on icon at bounding box center [311, 115] width 5 height 4
click at [309, 133] on icon at bounding box center [311, 134] width 5 height 4
click at [309, 133] on icon at bounding box center [311, 133] width 5 height 4
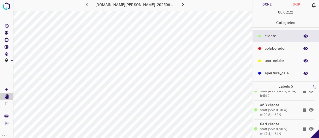
scroll to position [51, 0]
click at [309, 125] on icon at bounding box center [311, 127] width 5 height 4
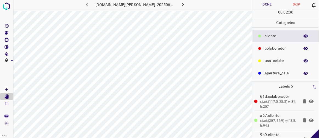
scroll to position [0, 0]
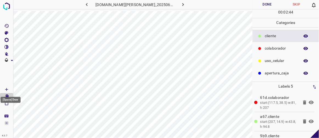
click at [9, 89] on Draw"] "[Space] Draw" at bounding box center [6, 89] width 13 height 7
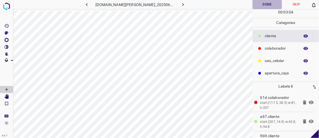
click at [269, 8] on button "Done" at bounding box center [267, 4] width 29 height 9
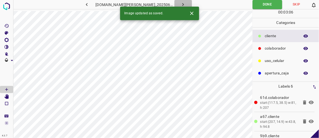
click at [180, 4] on icon "button" at bounding box center [183, 5] width 6 height 6
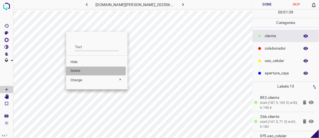
click at [76, 70] on span "Delete" at bounding box center [97, 70] width 53 height 5
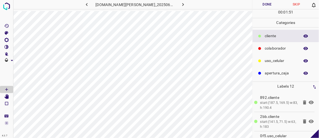
click at [272, 4] on button "Done" at bounding box center [267, 4] width 29 height 9
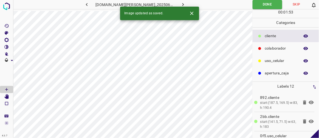
click at [180, 2] on icon "button" at bounding box center [183, 5] width 6 height 6
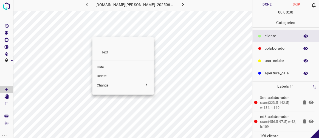
click at [105, 75] on span "Delete" at bounding box center [123, 76] width 53 height 5
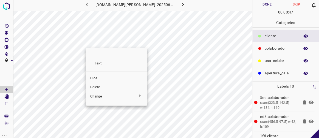
drag, startPoint x: 99, startPoint y: 86, endPoint x: 100, endPoint y: 82, distance: 3.6
click at [98, 85] on span "Delete" at bounding box center [116, 87] width 53 height 5
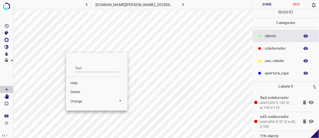
click at [75, 90] on span "Delete" at bounding box center [97, 91] width 53 height 5
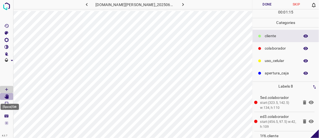
click at [8, 94] on icon "[Space] Edit" at bounding box center [6, 96] width 5 height 5
click at [265, 4] on button "Done" at bounding box center [267, 4] width 29 height 9
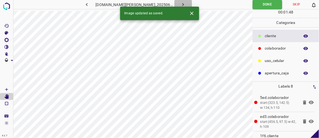
click at [180, 4] on icon "button" at bounding box center [183, 5] width 6 height 6
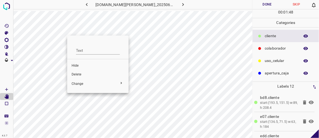
click at [78, 74] on span "Delete" at bounding box center [98, 74] width 53 height 5
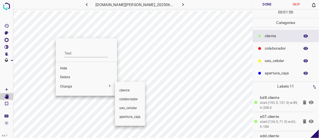
click at [66, 77] on div at bounding box center [159, 69] width 319 height 138
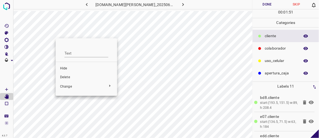
click at [62, 76] on span "Delete" at bounding box center [86, 77] width 53 height 5
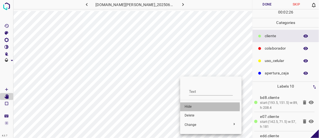
click at [188, 107] on span "Hide" at bounding box center [211, 106] width 53 height 5
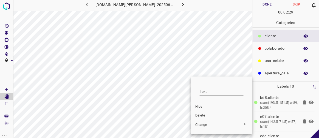
click at [197, 107] on span "Hide" at bounding box center [221, 106] width 53 height 5
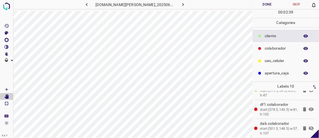
scroll to position [114, 0]
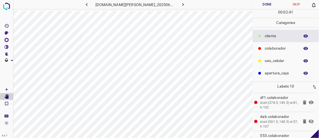
click at [309, 119] on icon at bounding box center [311, 121] width 5 height 4
click at [309, 100] on icon at bounding box center [311, 102] width 7 height 7
click at [309, 120] on icon at bounding box center [311, 121] width 5 height 4
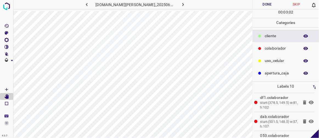
click at [309, 120] on icon at bounding box center [311, 121] width 5 height 4
click at [309, 137] on icon at bounding box center [311, 140] width 5 height 4
click at [308, 137] on icon at bounding box center [311, 140] width 7 height 7
click at [309, 121] on icon at bounding box center [311, 121] width 5 height 4
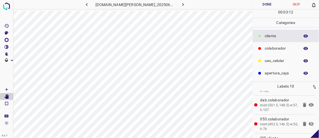
scroll to position [145, 0]
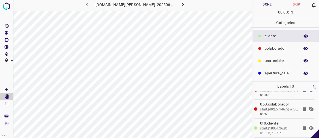
click at [309, 107] on icon at bounding box center [311, 109] width 5 height 4
click at [269, 6] on button "Done" at bounding box center [267, 4] width 29 height 9
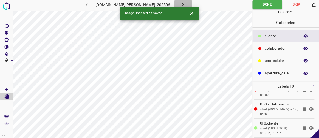
click at [180, 3] on icon "button" at bounding box center [183, 5] width 6 height 6
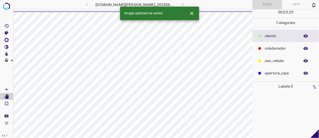
scroll to position [0, 0]
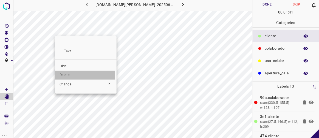
click at [67, 75] on span "Delete" at bounding box center [86, 74] width 53 height 5
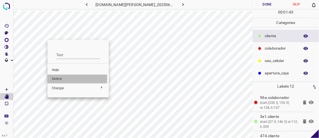
click at [60, 78] on span "Delete" at bounding box center [78, 78] width 53 height 5
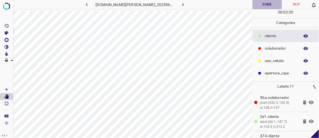
click at [267, 5] on button "Done" at bounding box center [267, 4] width 29 height 9
click at [180, 4] on icon "button" at bounding box center [183, 5] width 6 height 6
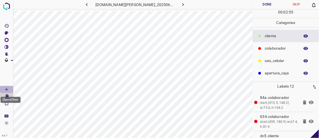
click at [10, 88] on Draw"] "[Space] Draw" at bounding box center [6, 89] width 13 height 7
drag, startPoint x: 102, startPoint y: 3, endPoint x: 190, endPoint y: 9, distance: 88.0
click at [190, 9] on div "[DOMAIN_NAME][PERSON_NAME]_20250613_161345_000002070.jpg" at bounding box center [132, 5] width 239 height 11
copy div
click at [9, 96] on icon "[Space] Edit" at bounding box center [6, 96] width 4 height 5
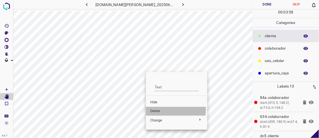
click at [160, 110] on span "Delete" at bounding box center [176, 110] width 53 height 5
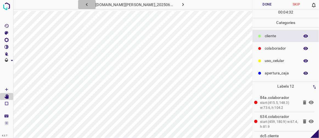
click at [90, 5] on icon "button" at bounding box center [87, 5] width 6 height 6
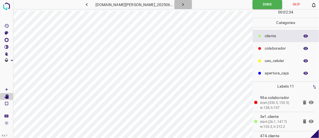
click at [180, 7] on icon "button" at bounding box center [183, 5] width 6 height 6
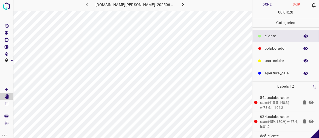
click at [90, 6] on icon "button" at bounding box center [87, 5] width 6 height 6
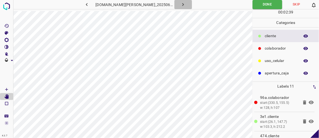
click at [180, 6] on icon "button" at bounding box center [183, 5] width 6 height 6
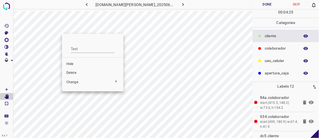
click at [76, 71] on span "Delete" at bounding box center [92, 72] width 53 height 5
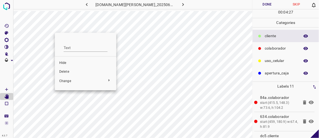
click at [65, 69] on span "Delete" at bounding box center [85, 71] width 53 height 5
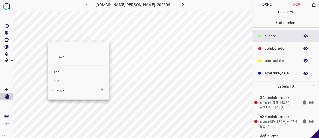
click at [62, 82] on span "Delete" at bounding box center [78, 81] width 53 height 5
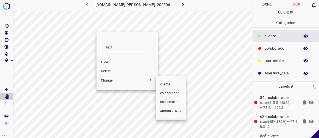
click at [108, 71] on div at bounding box center [159, 69] width 319 height 138
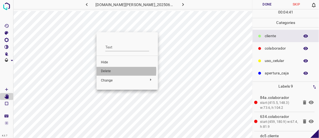
click at [111, 71] on span "Delete" at bounding box center [127, 71] width 53 height 5
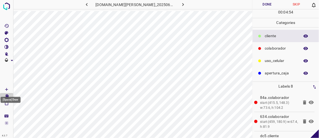
click at [7, 87] on icon "[Space] Draw" at bounding box center [6, 89] width 5 height 5
click at [6, 97] on icon "[Space] Edit" at bounding box center [6, 96] width 4 height 5
click at [269, 2] on button "Done" at bounding box center [267, 4] width 29 height 9
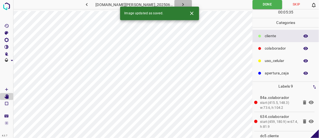
click at [180, 3] on icon "button" at bounding box center [183, 5] width 6 height 6
